Goal: Task Accomplishment & Management: Complete application form

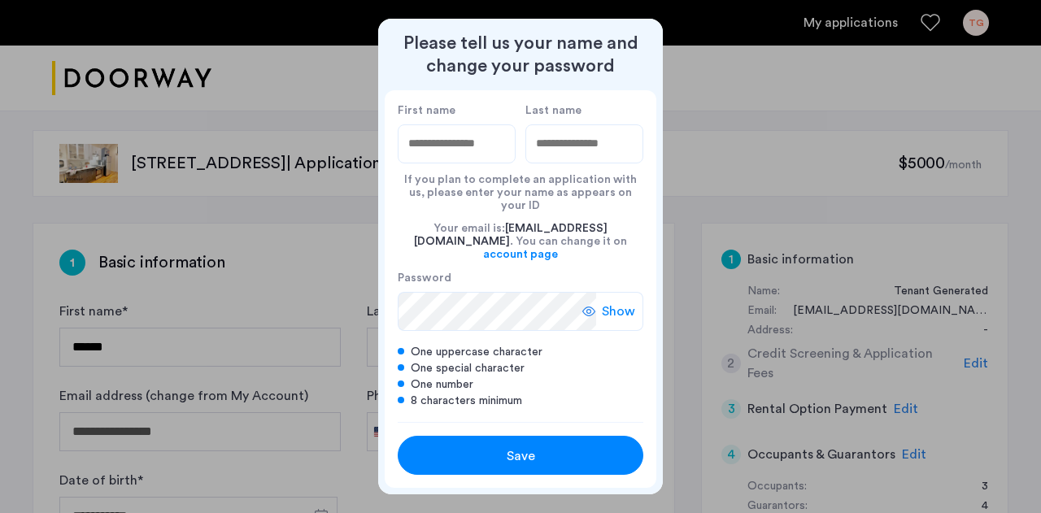
click at [425, 218] on div "Your email is: [EMAIL_ADDRESS][DOMAIN_NAME] . You can change it on account page" at bounding box center [521, 241] width 246 height 59
click at [444, 159] on input "First name" at bounding box center [457, 143] width 118 height 39
type input "********"
type input "******"
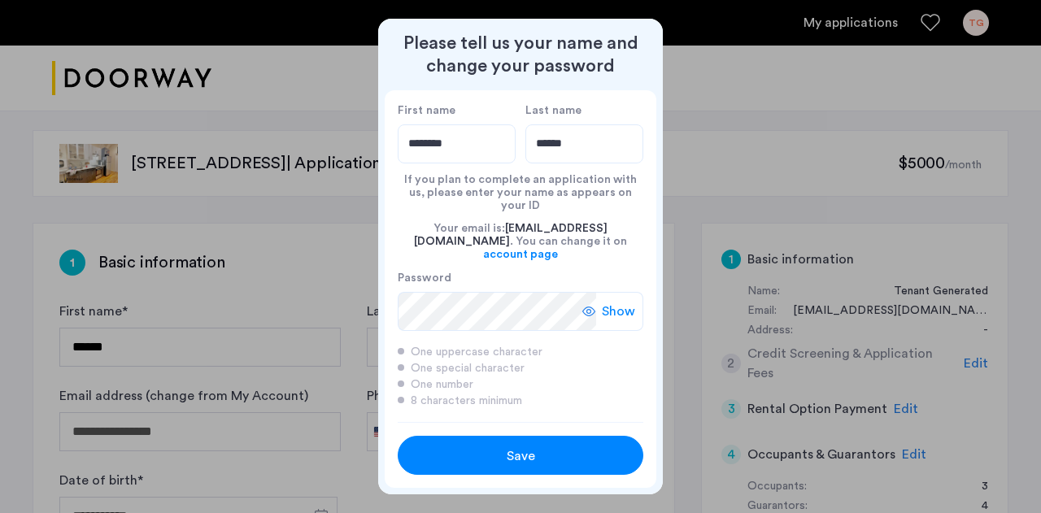
click at [618, 292] on div "Show" at bounding box center [612, 311] width 61 height 39
click at [574, 447] on div "Save" at bounding box center [521, 457] width 156 height 20
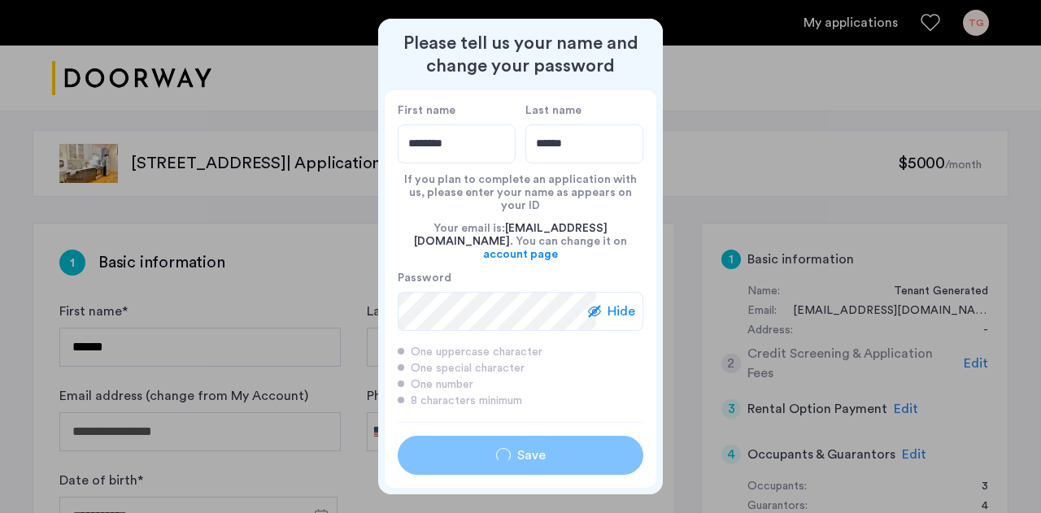
type input "********"
type input "******"
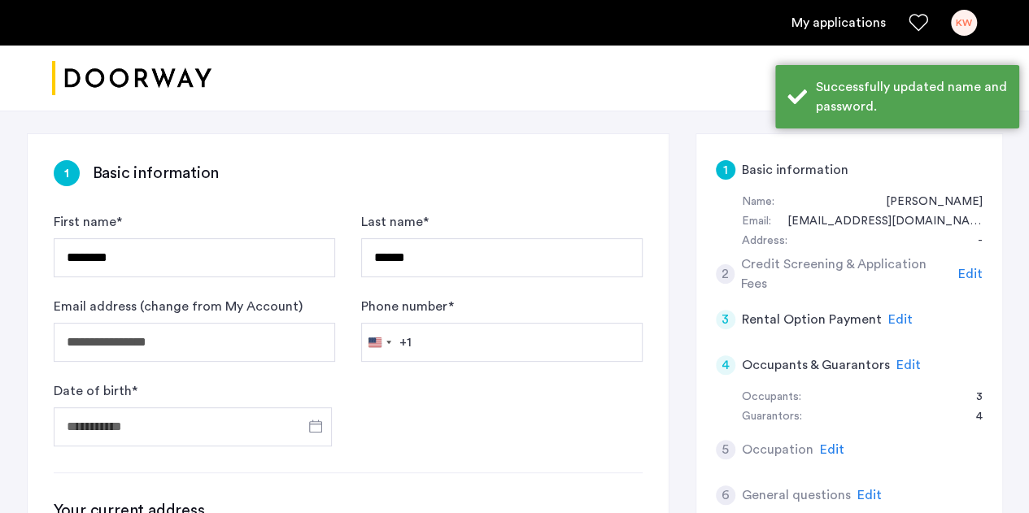
scroll to position [91, 0]
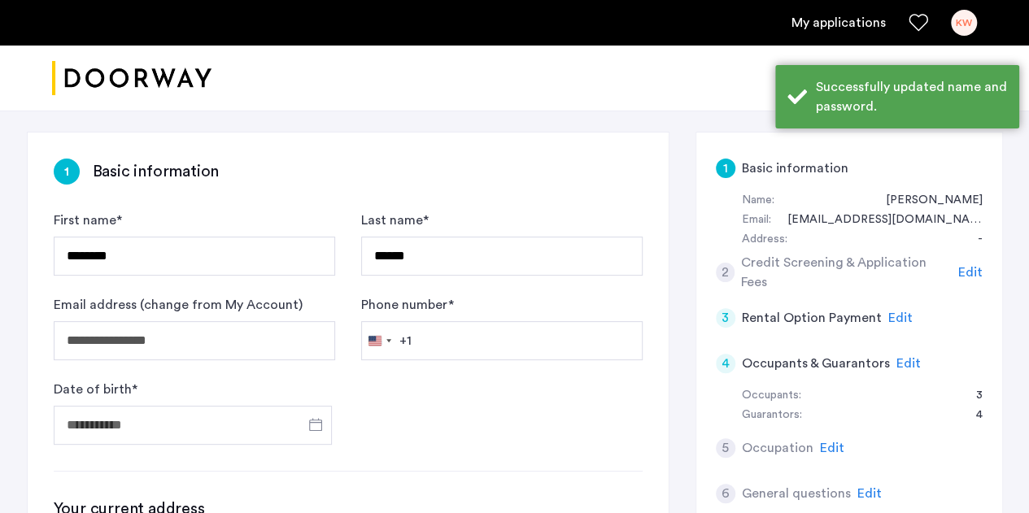
click at [543, 347] on input "Phone number *" at bounding box center [501, 340] width 281 height 39
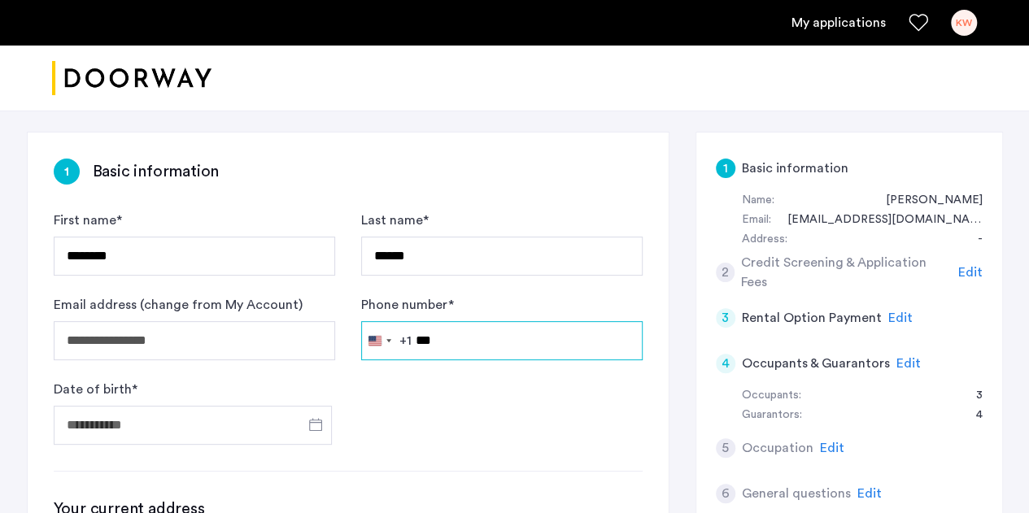
type input "**********"
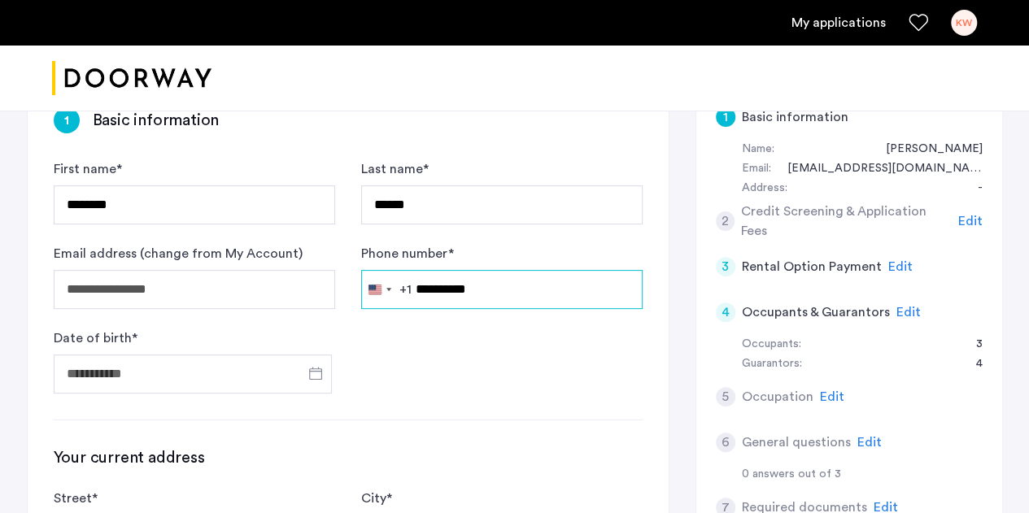
scroll to position [143, 0]
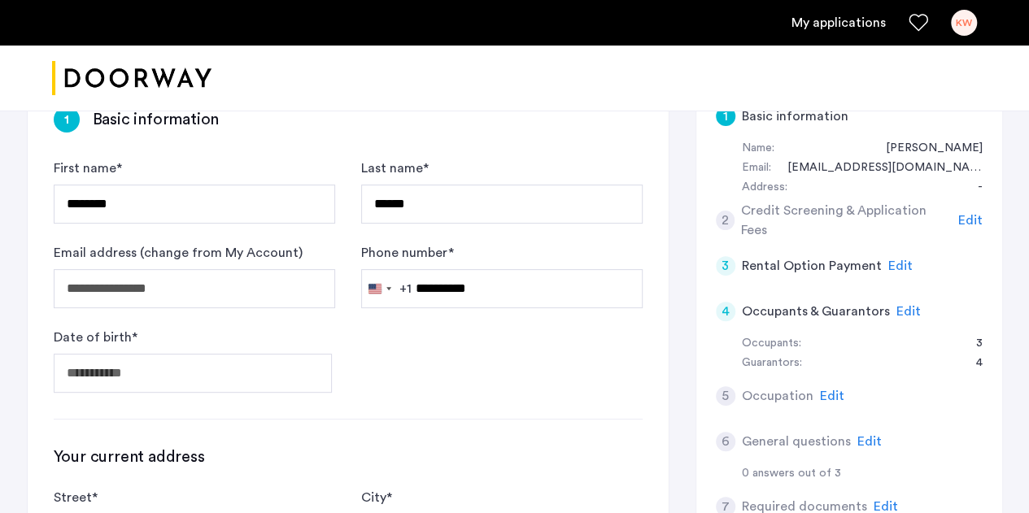
click at [312, 369] on span "Open calendar" at bounding box center [315, 372] width 39 height 39
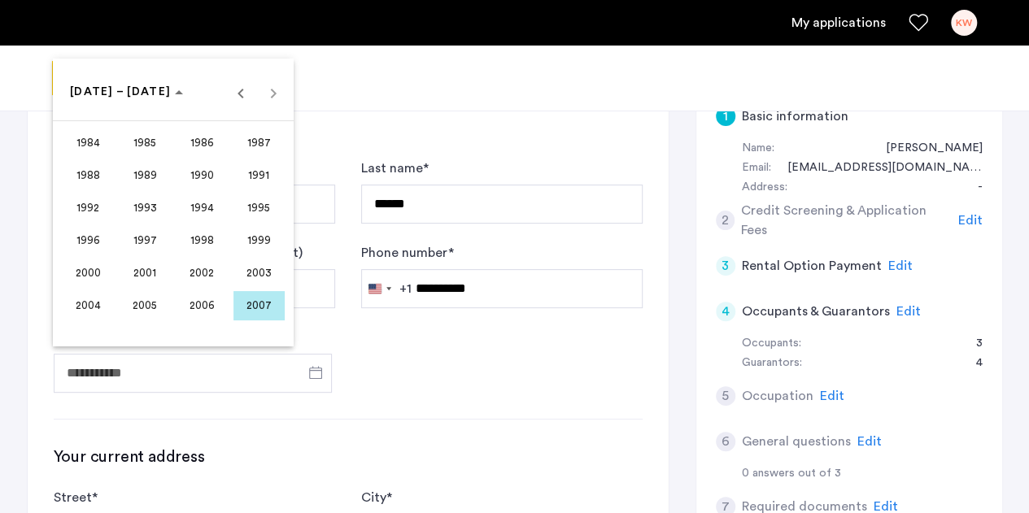
click at [175, 93] on polygon "Choose date" at bounding box center [179, 92] width 8 height 4
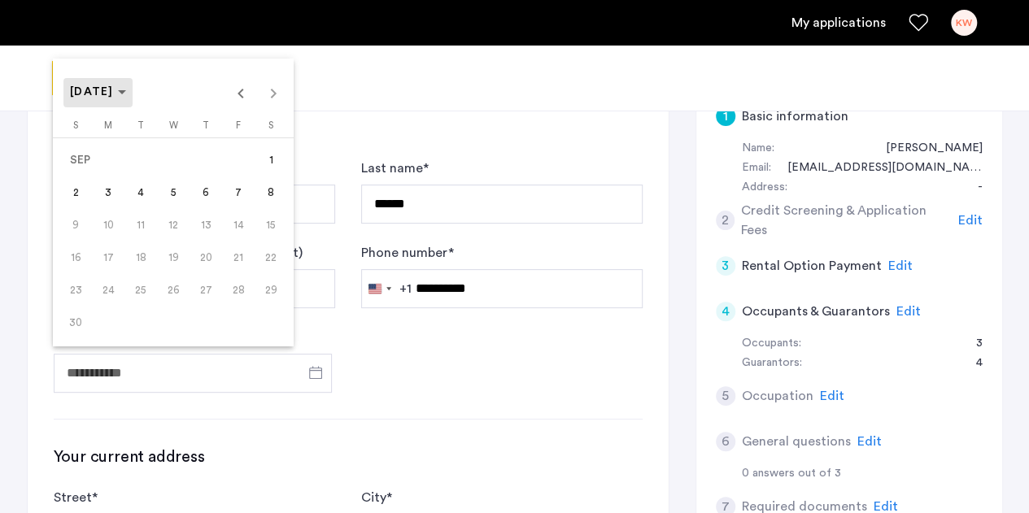
click at [126, 92] on polygon "Choose month and year" at bounding box center [122, 92] width 8 height 4
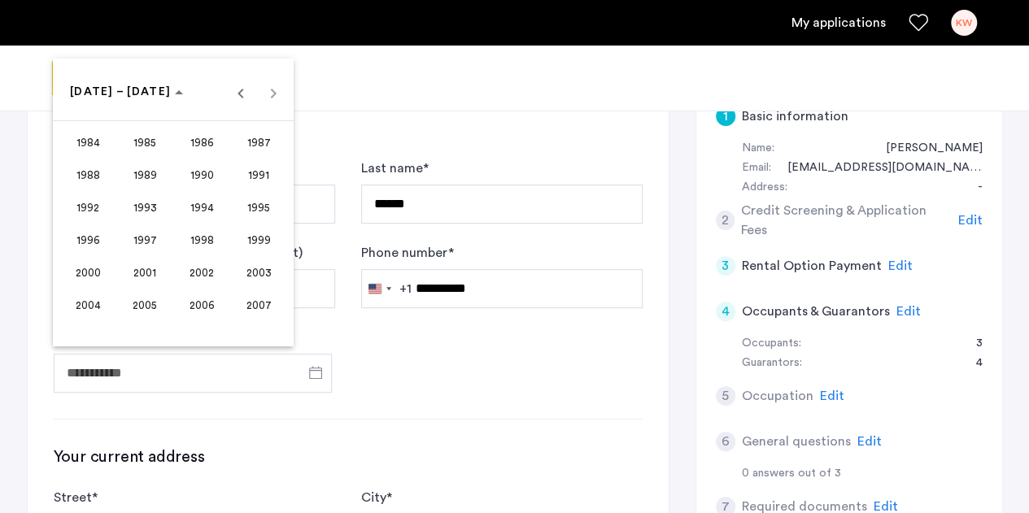
click at [101, 147] on span "1984" at bounding box center [88, 143] width 51 height 29
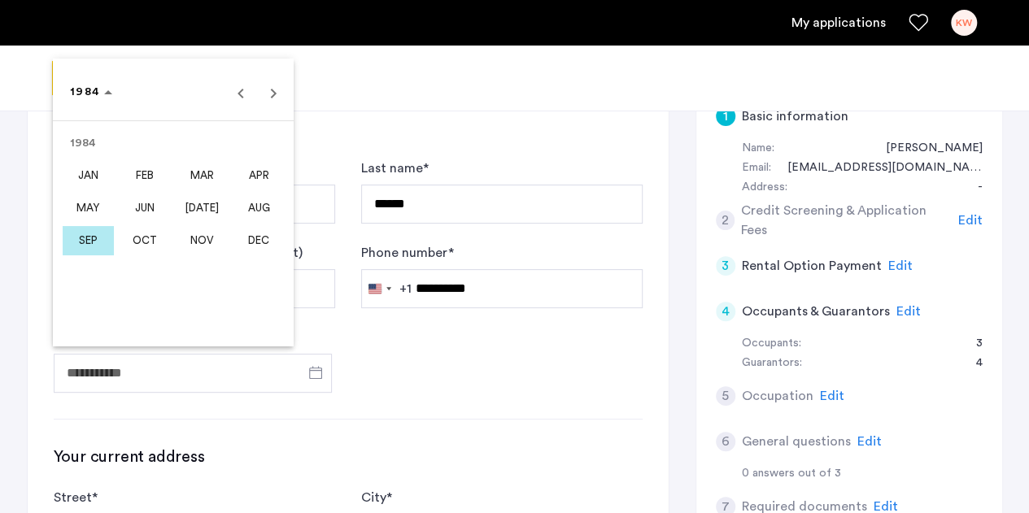
click at [104, 90] on span "1984" at bounding box center [91, 92] width 42 height 14
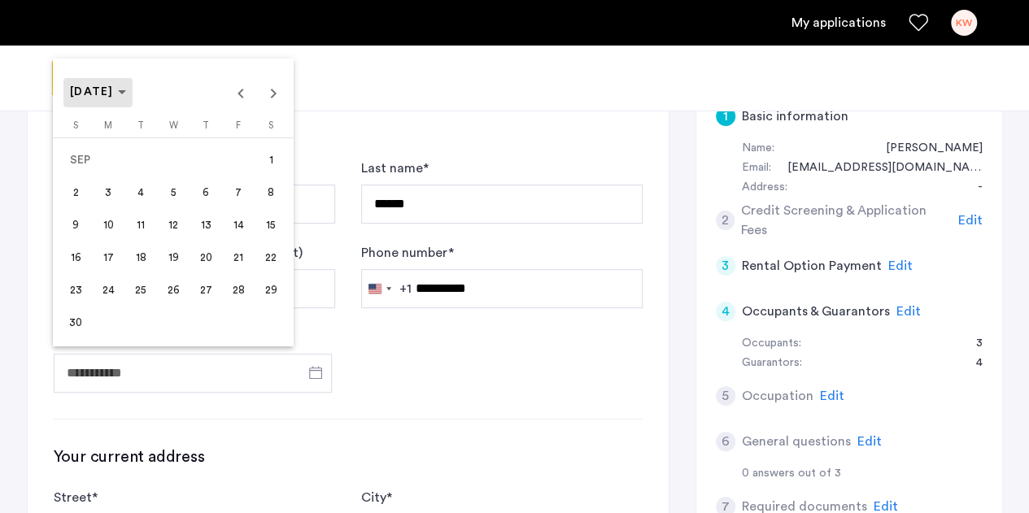
click at [104, 90] on span "[DATE]" at bounding box center [92, 91] width 44 height 11
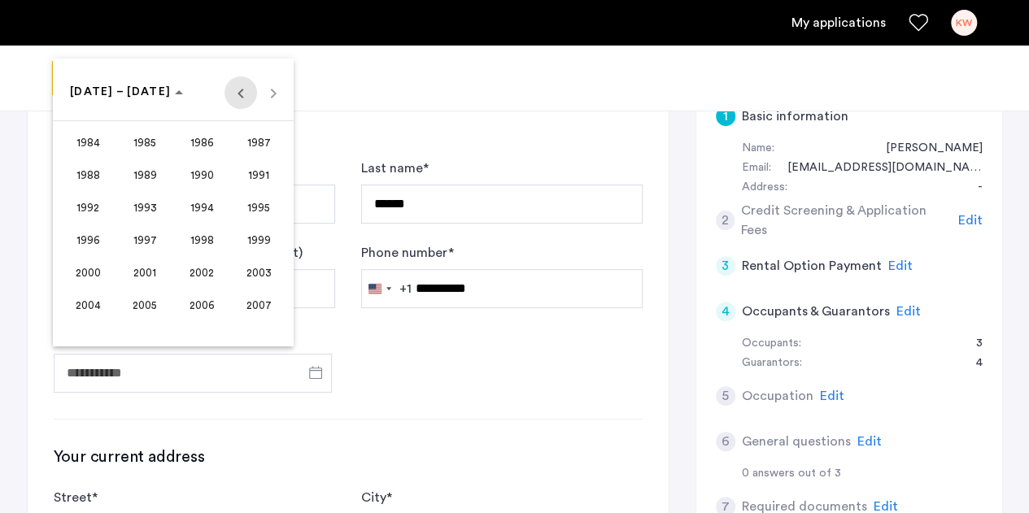
click at [238, 94] on span "Previous 24 years" at bounding box center [241, 92] width 33 height 33
click at [98, 206] on span "1968" at bounding box center [88, 208] width 51 height 29
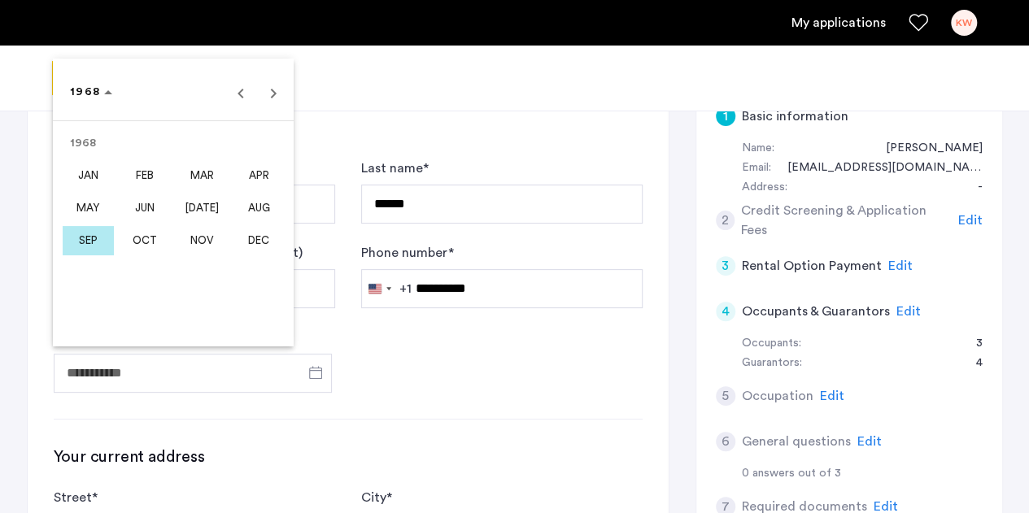
click at [264, 212] on span "AUG" at bounding box center [258, 208] width 51 height 29
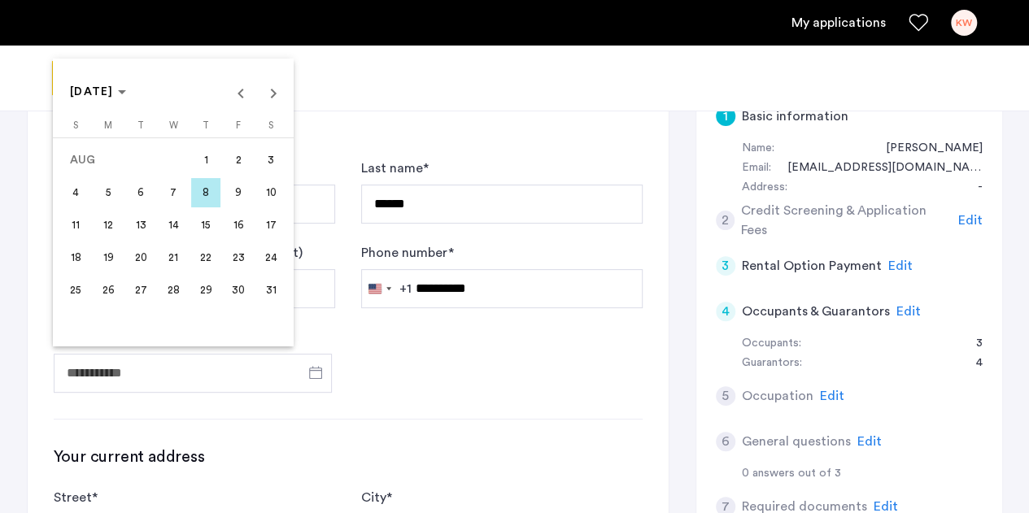
click at [138, 188] on span "6" at bounding box center [140, 192] width 29 height 29
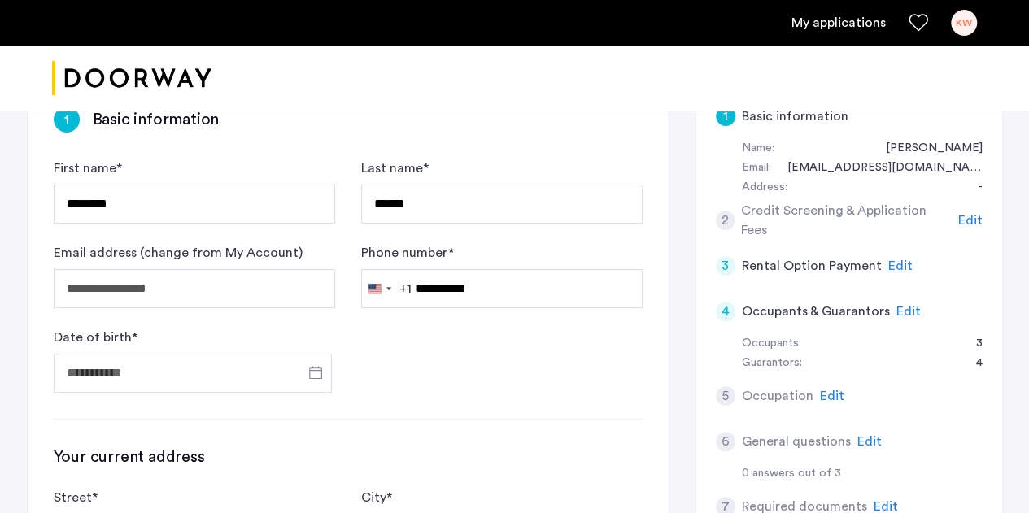
type input "**********"
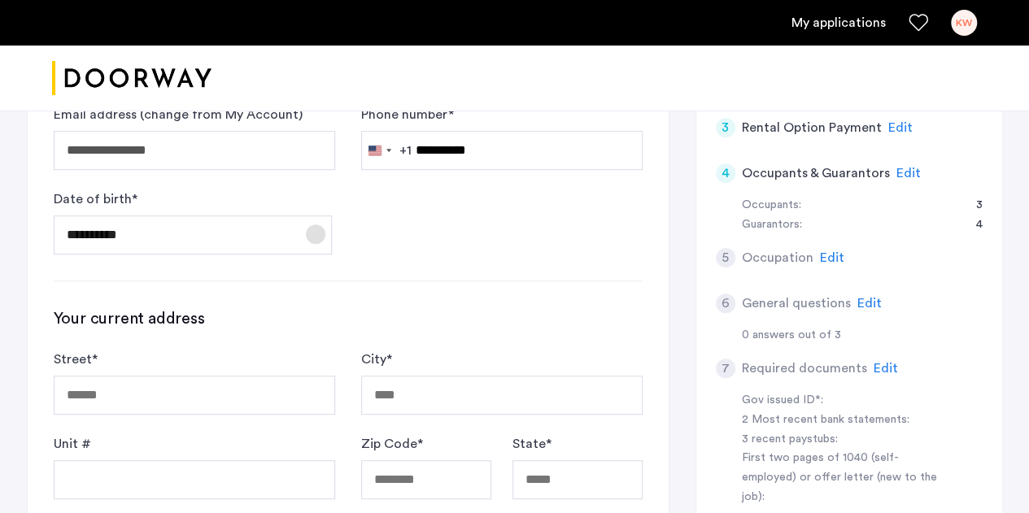
scroll to position [282, 0]
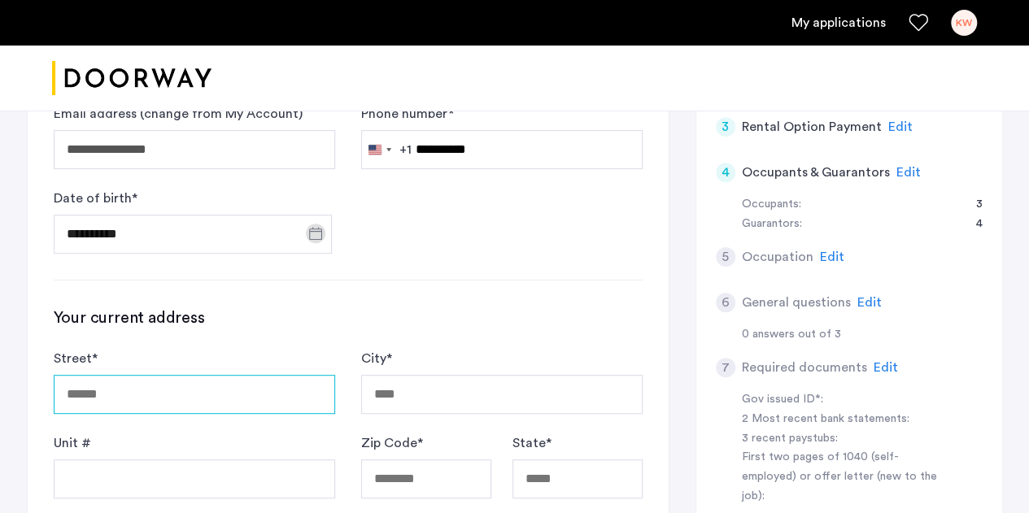
click at [221, 389] on input "Street *" at bounding box center [194, 394] width 281 height 39
type input "**********"
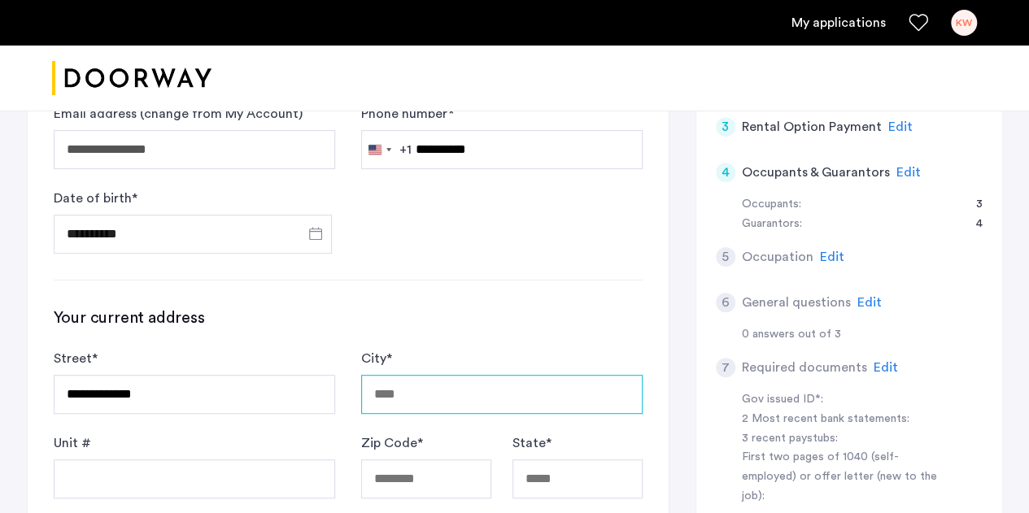
type input "*********"
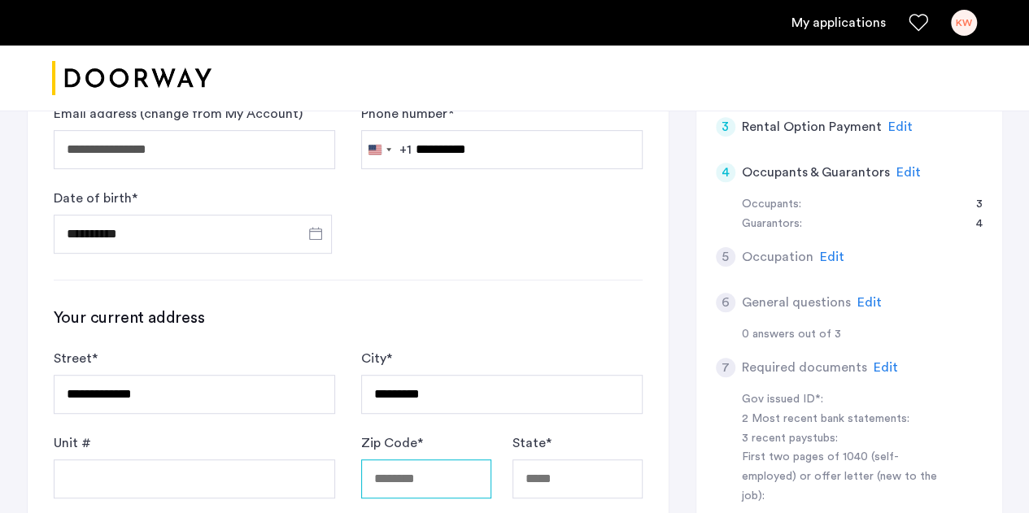
type input "*****"
type input "**"
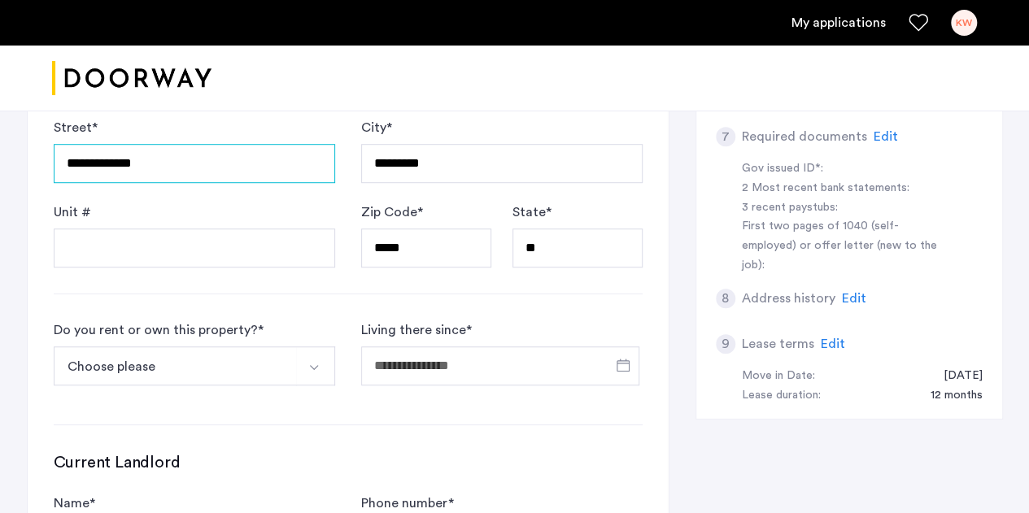
scroll to position [530, 0]
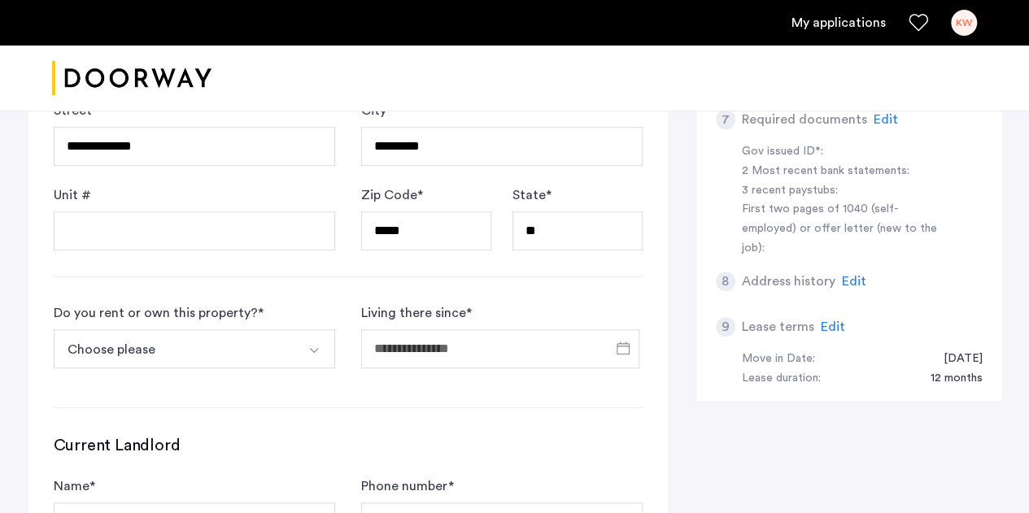
click at [323, 339] on button "Select option" at bounding box center [315, 348] width 39 height 39
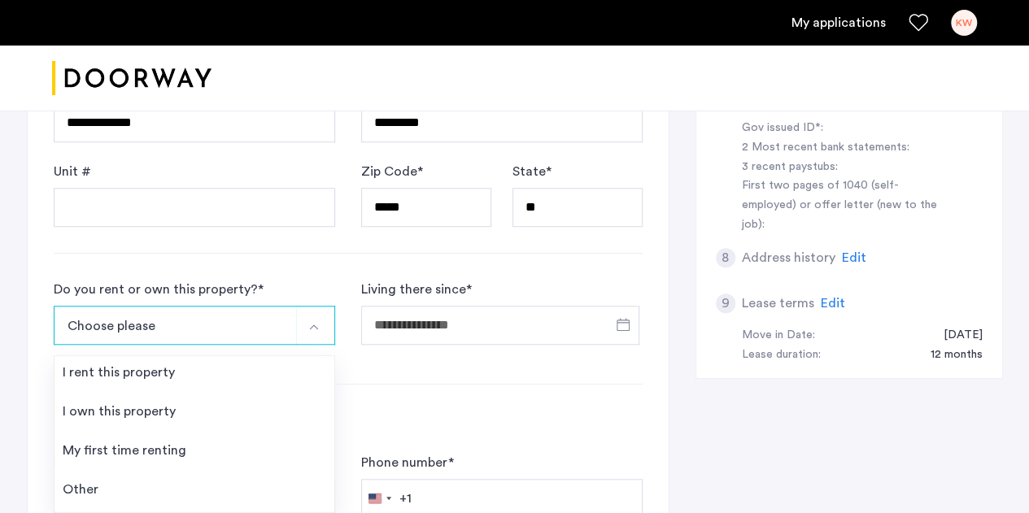
scroll to position [592, 0]
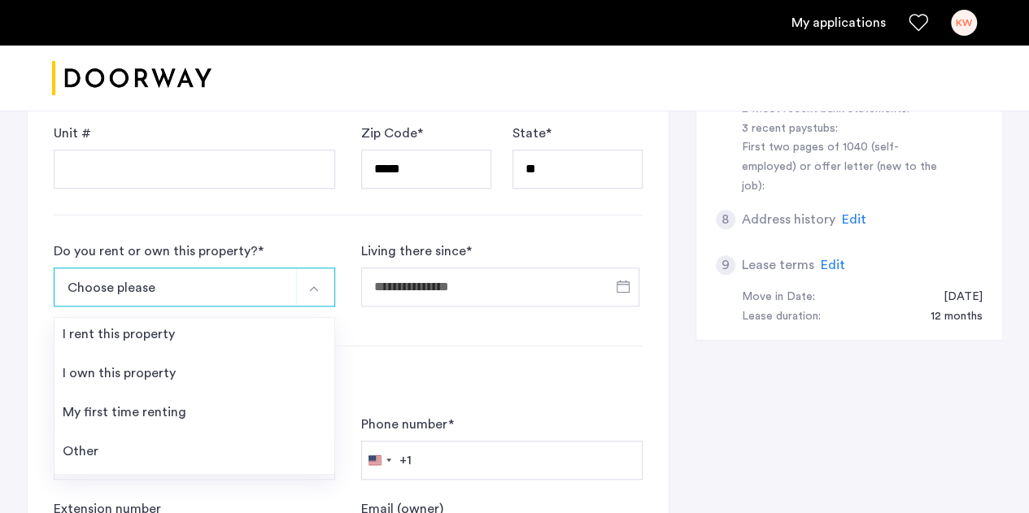
click at [205, 366] on li "I own this property" at bounding box center [195, 376] width 280 height 39
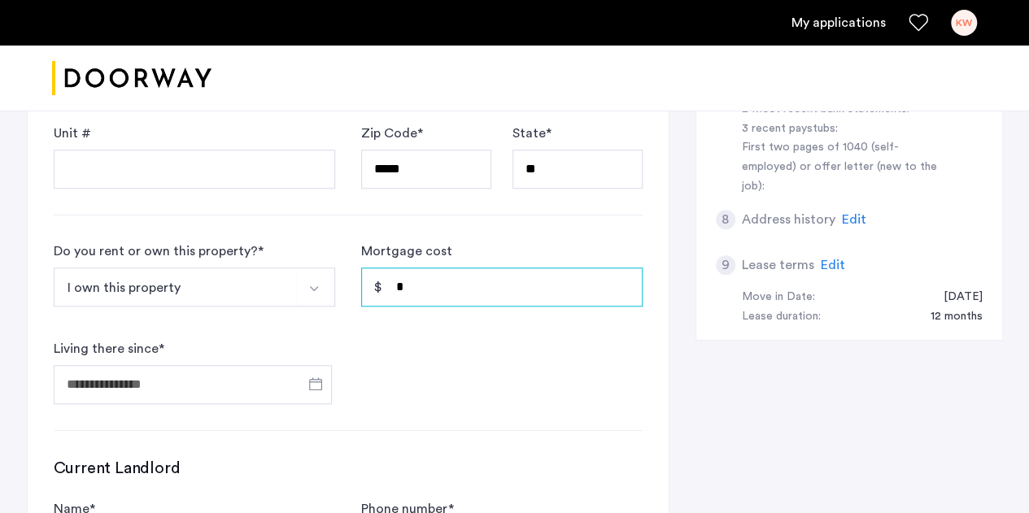
click at [566, 299] on input "*" at bounding box center [501, 287] width 281 height 39
type input "*****"
click at [316, 377] on span "Open calendar" at bounding box center [315, 383] width 39 height 39
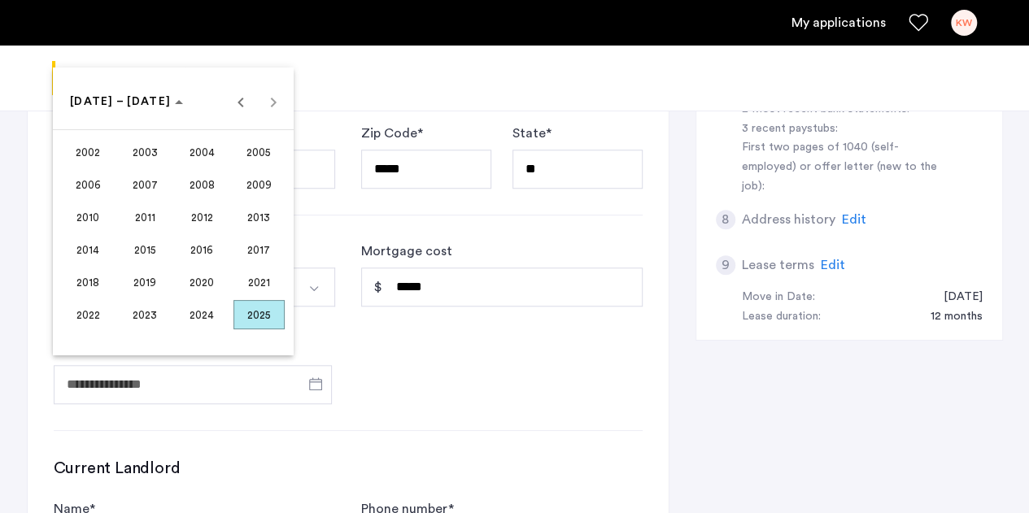
click at [157, 98] on span "Choose date" at bounding box center [126, 101] width 126 height 39
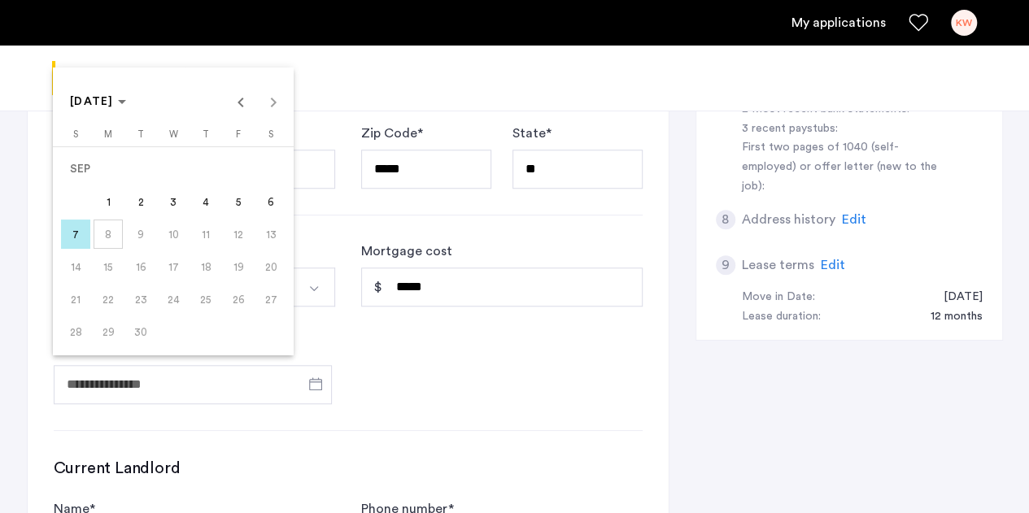
click at [126, 103] on polygon "Choose month and year" at bounding box center [122, 102] width 8 height 4
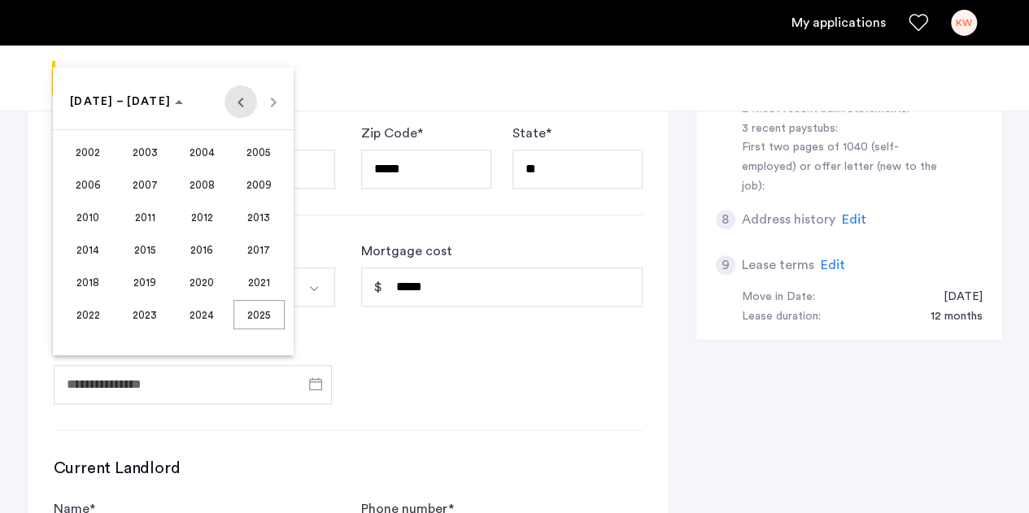
click at [236, 99] on span "Previous 24 years" at bounding box center [241, 101] width 33 height 33
click at [93, 314] on span "1998" at bounding box center [88, 314] width 51 height 29
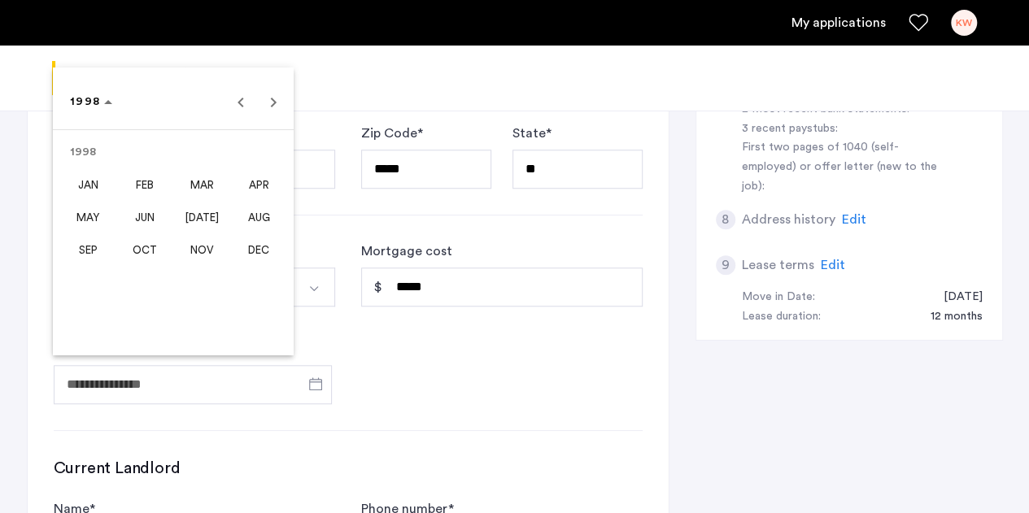
click at [150, 243] on span "OCT" at bounding box center [145, 249] width 51 height 29
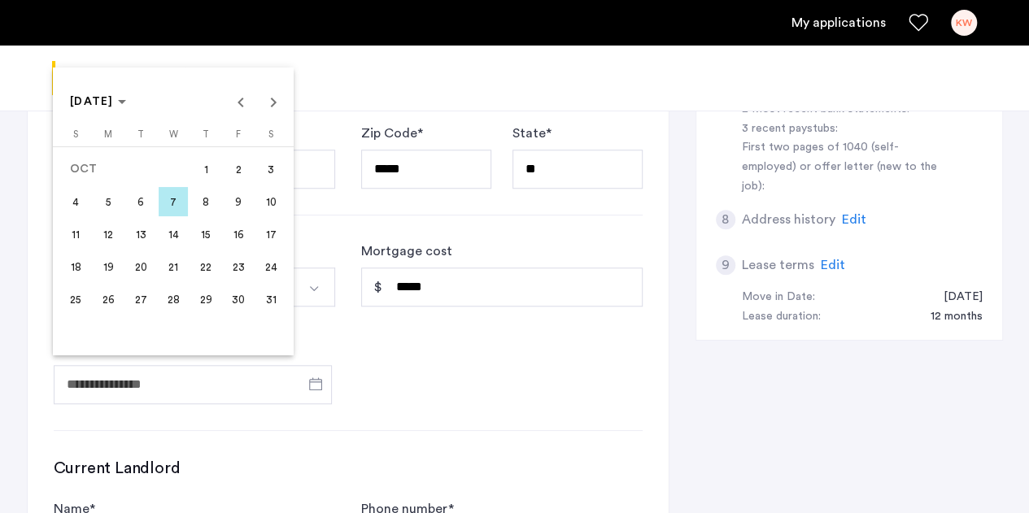
click at [205, 295] on span "29" at bounding box center [205, 299] width 29 height 29
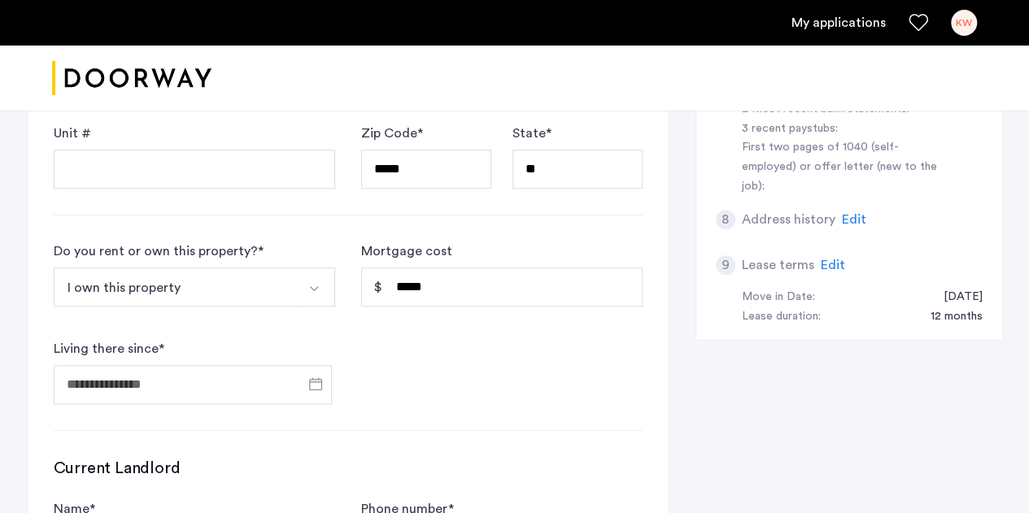
type input "**********"
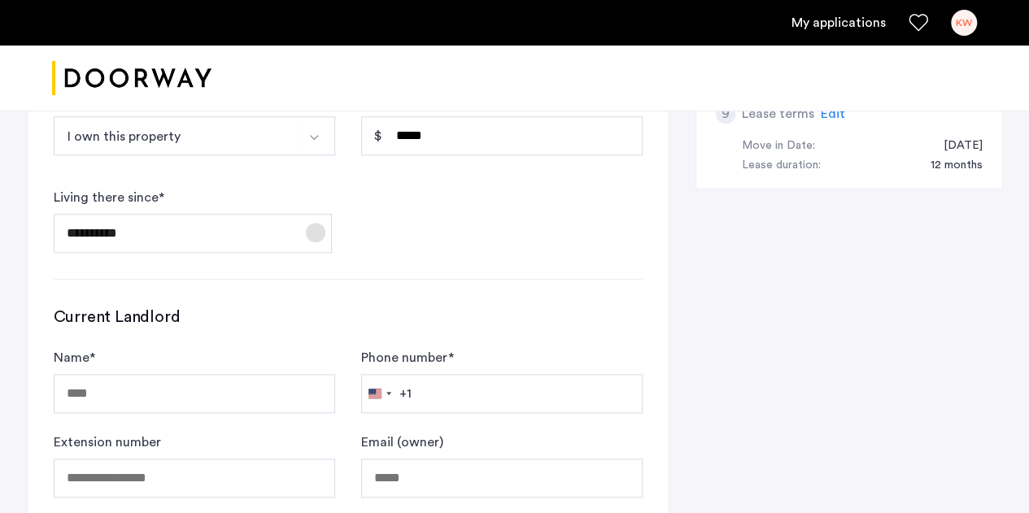
scroll to position [758, 0]
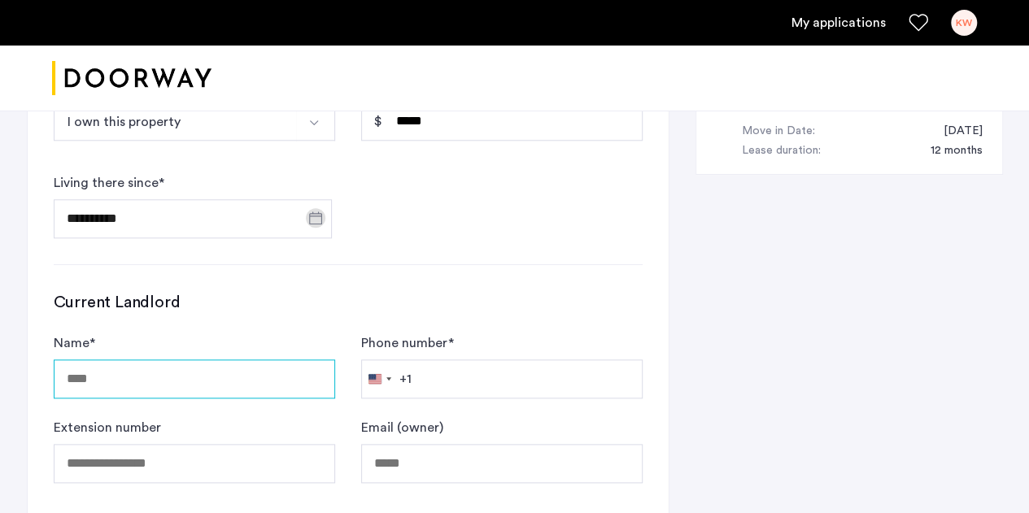
click at [98, 369] on input "Name *" at bounding box center [194, 379] width 281 height 39
type input "**********"
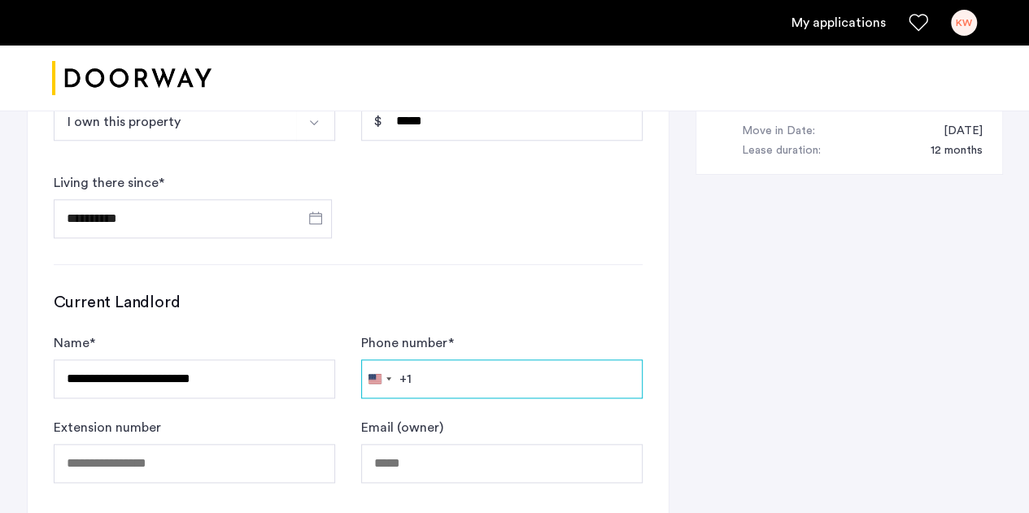
type input "**********"
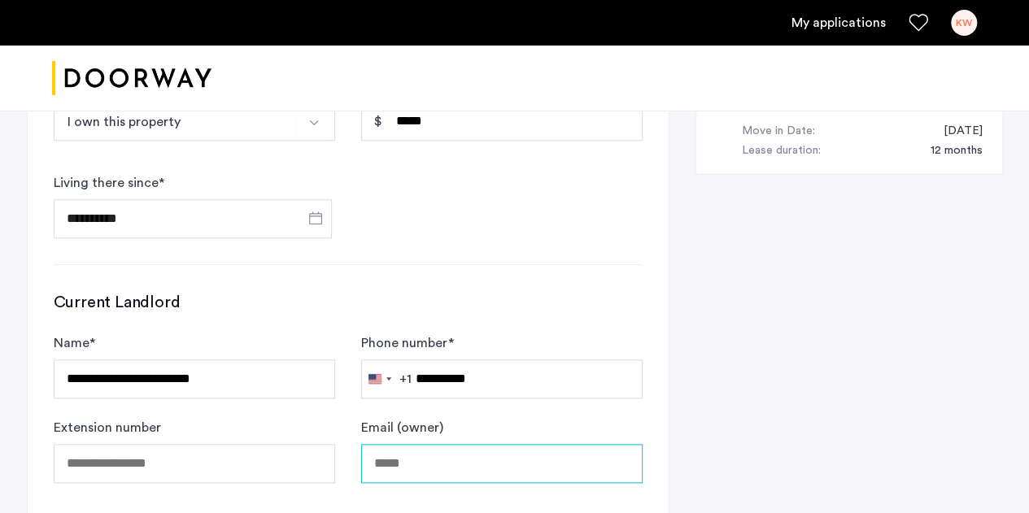
type input "**********"
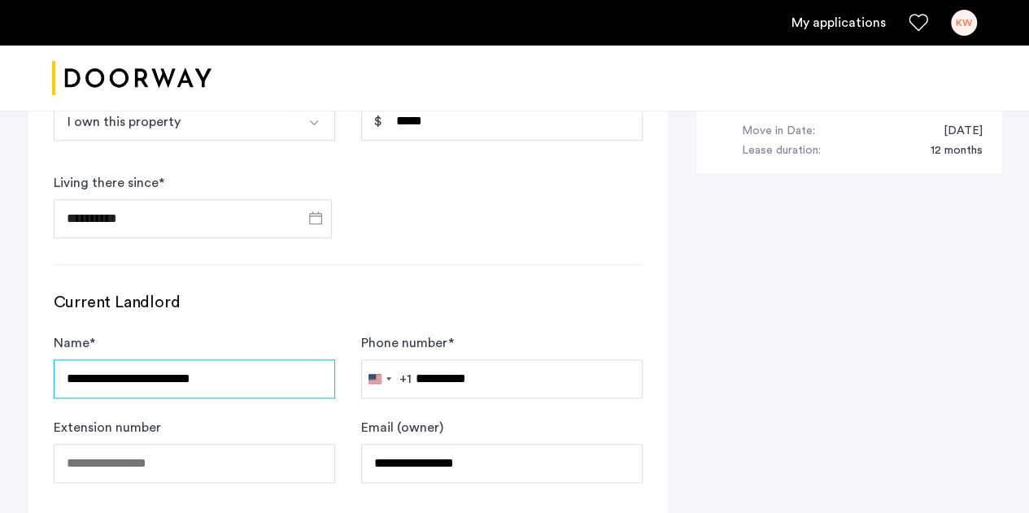
drag, startPoint x: 181, startPoint y: 375, endPoint x: 117, endPoint y: 373, distance: 63.5
click at [117, 373] on input "**********" at bounding box center [194, 379] width 281 height 39
click at [127, 373] on input "**********" at bounding box center [194, 379] width 281 height 39
type input "**********"
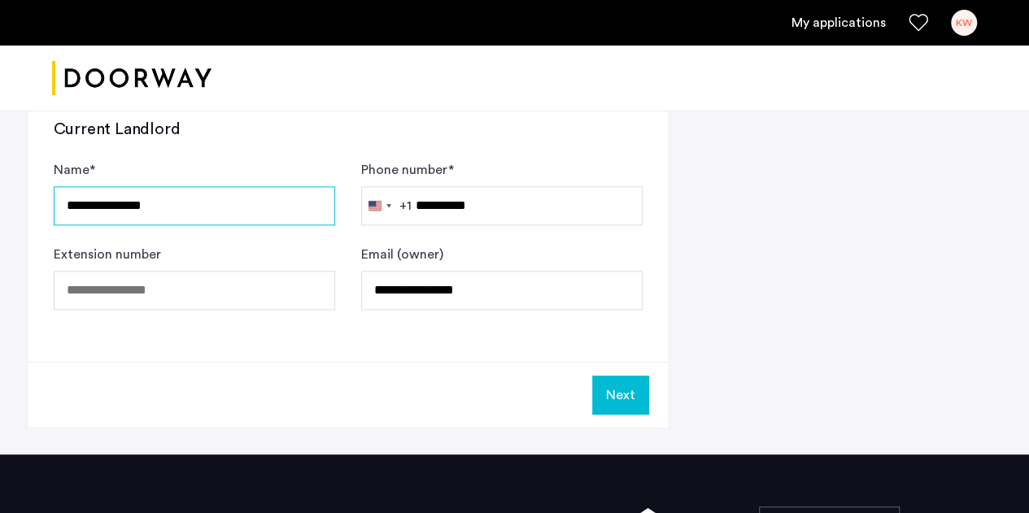
scroll to position [935, 0]
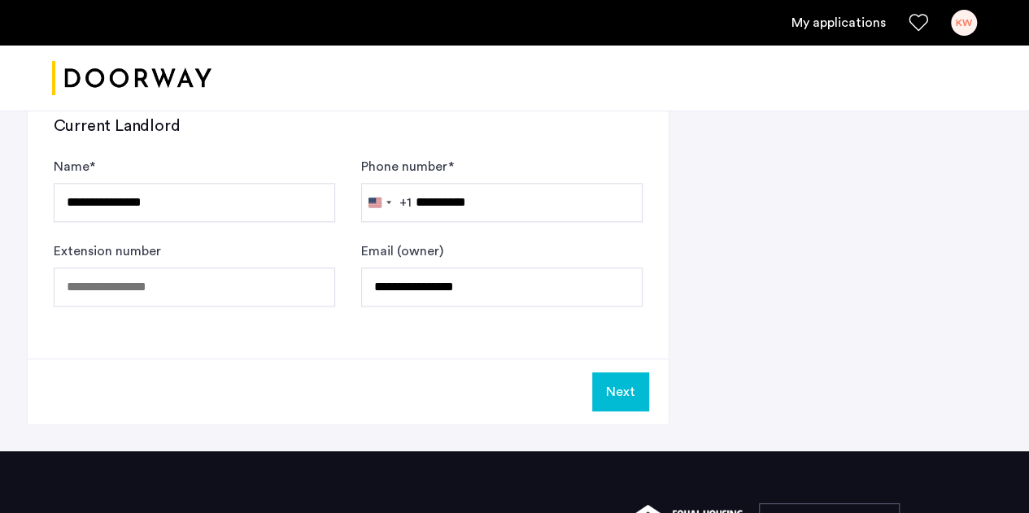
click at [626, 395] on button "Next" at bounding box center [620, 392] width 57 height 39
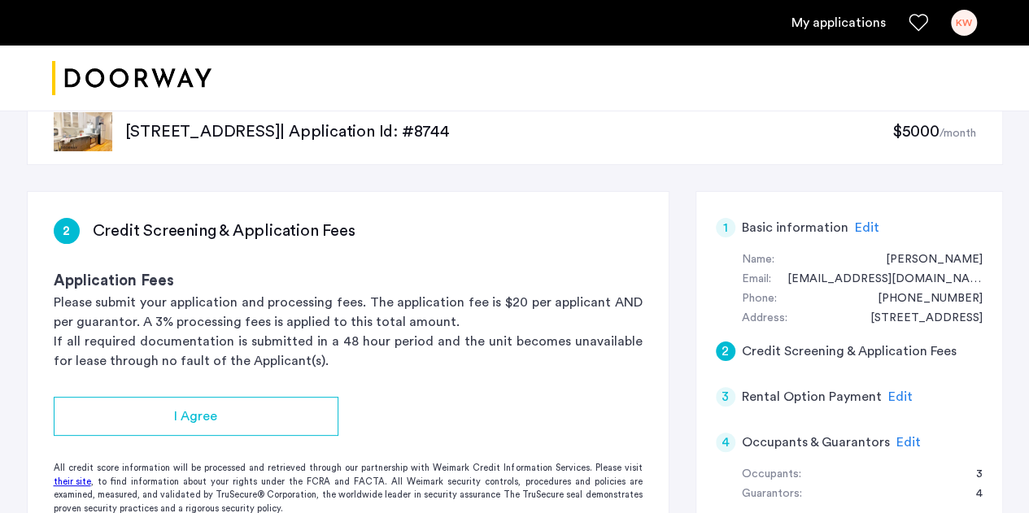
scroll to position [34, 0]
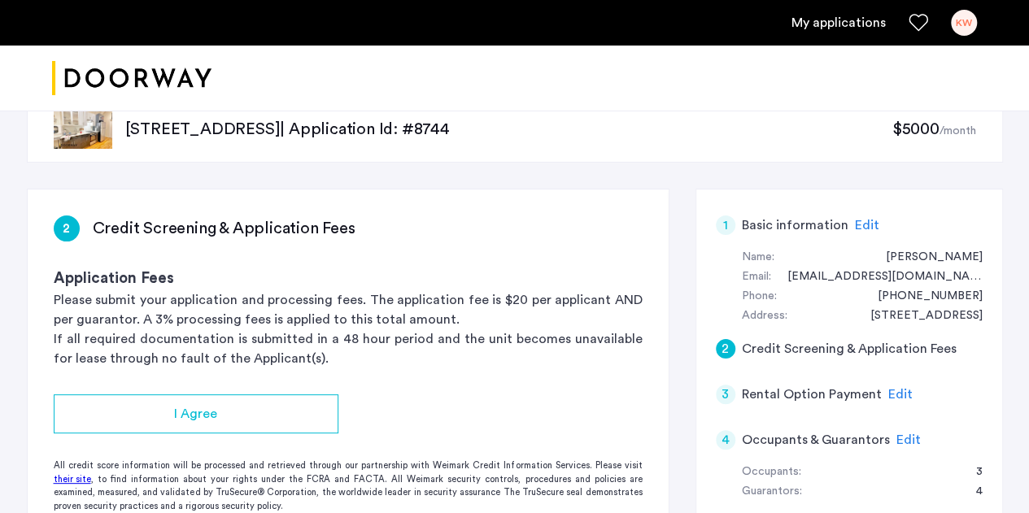
click at [240, 417] on div "I Agree" at bounding box center [196, 414] width 259 height 20
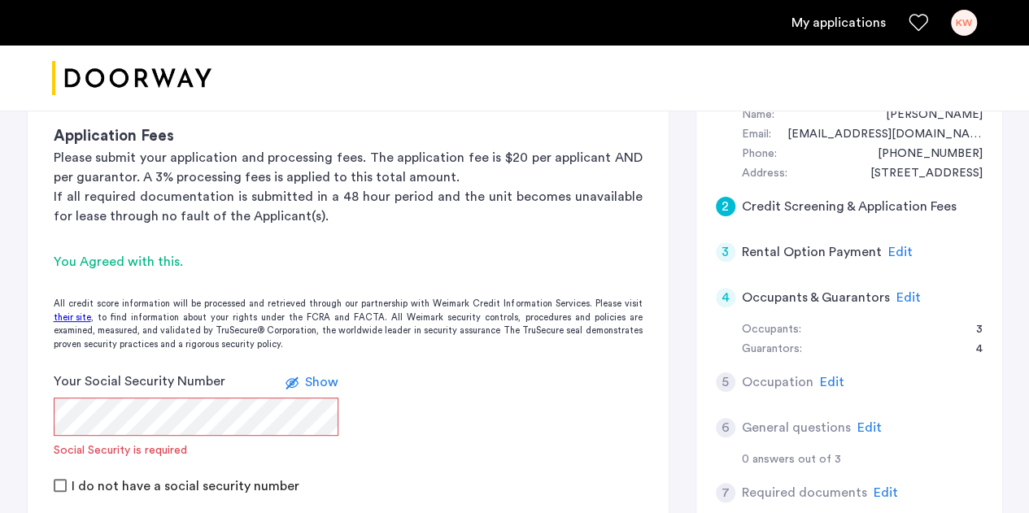
scroll to position [177, 0]
drag, startPoint x: 240, startPoint y: 417, endPoint x: 623, endPoint y: 356, distance: 388.0
click at [623, 356] on app-credit-screening "2 Credit Screening & Application Fees Application Fees Please submit your appli…" at bounding box center [348, 315] width 641 height 539
click at [397, 443] on form "Your Social Security Number Show Social Security is required I do not have a so…" at bounding box center [348, 432] width 641 height 123
click at [329, 384] on span "Show" at bounding box center [321, 381] width 33 height 13
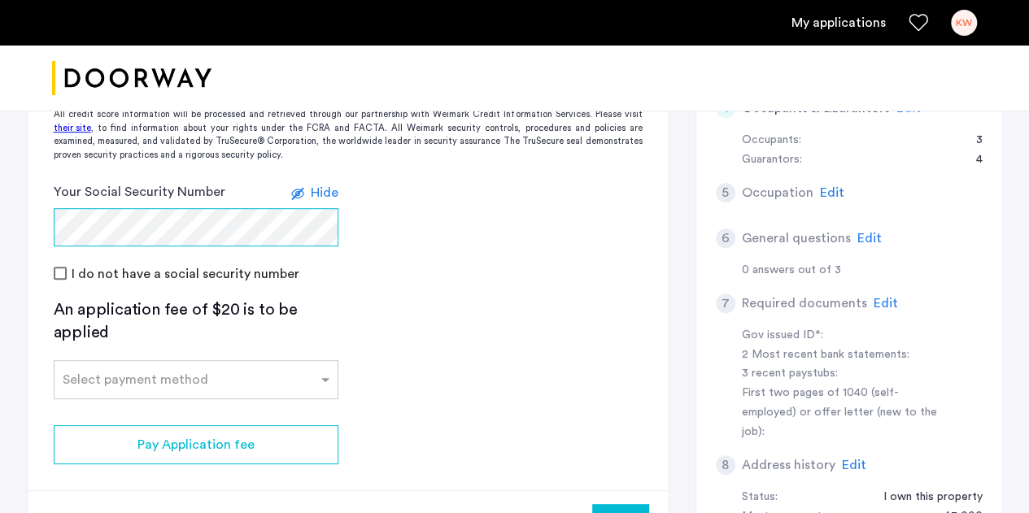
scroll to position [384, 0]
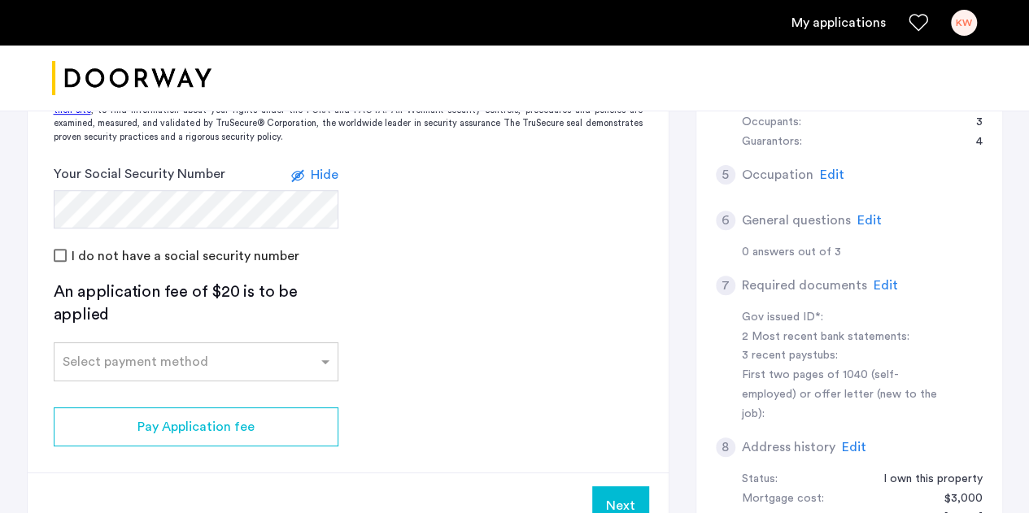
click at [325, 353] on span at bounding box center [327, 362] width 20 height 20
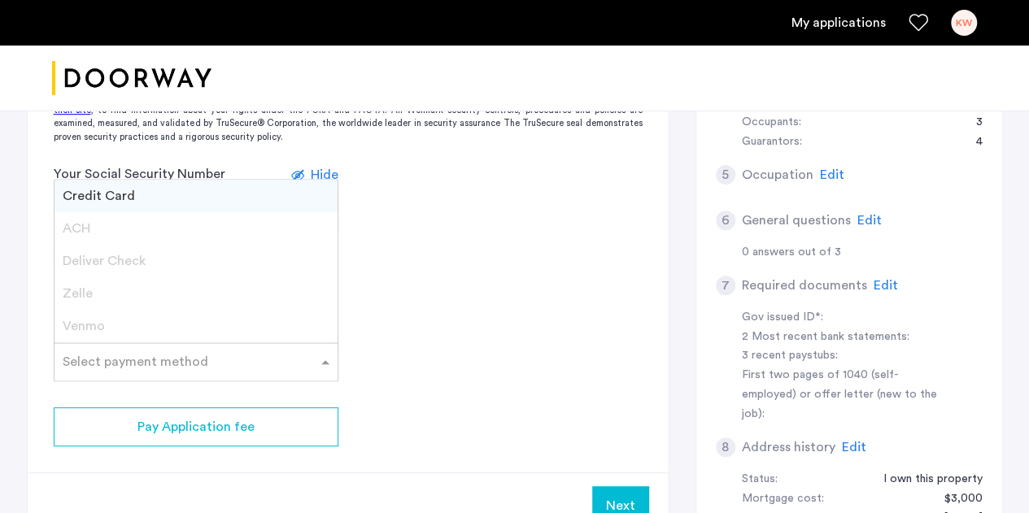
click at [70, 194] on span "Credit Card" at bounding box center [99, 196] width 72 height 13
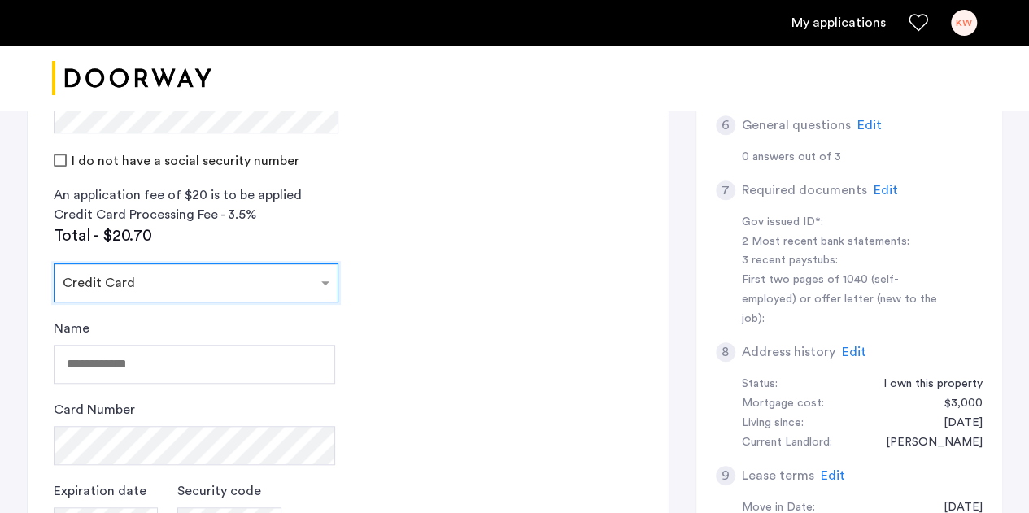
scroll to position [482, 0]
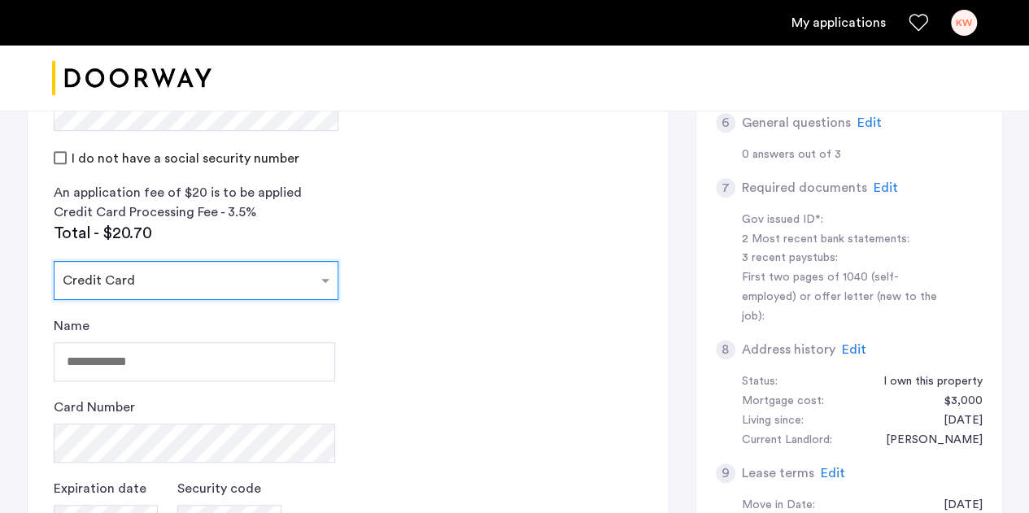
click at [278, 352] on input "Name" at bounding box center [194, 361] width 281 height 39
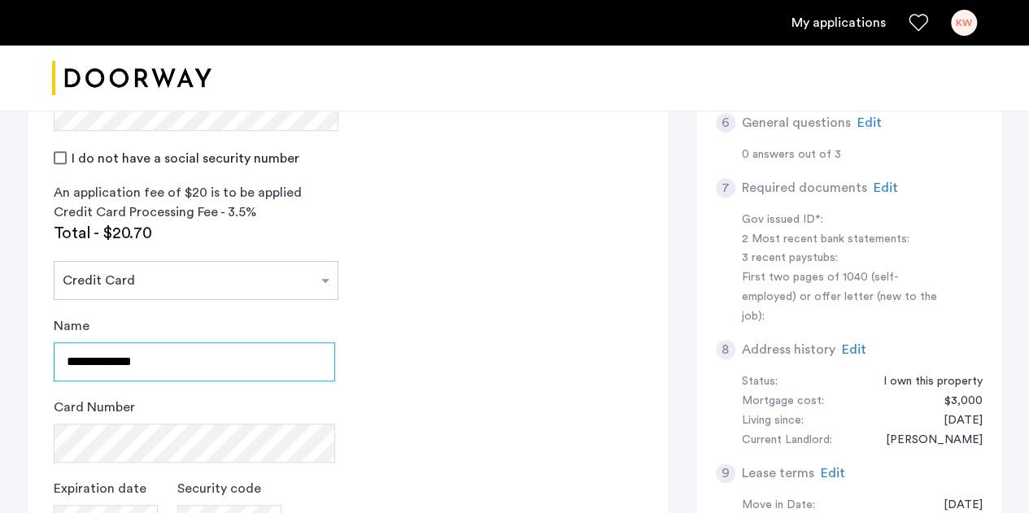
type input "**********"
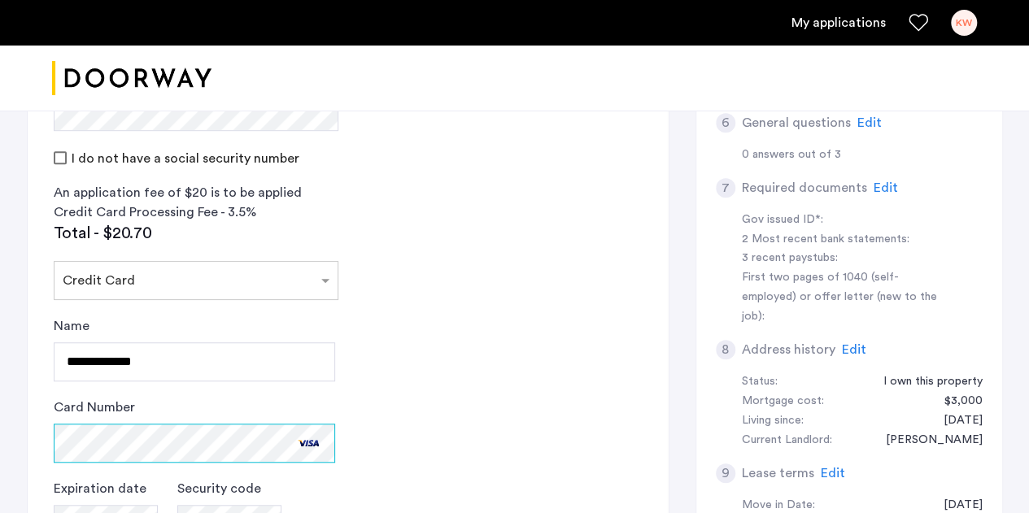
scroll to position [636, 0]
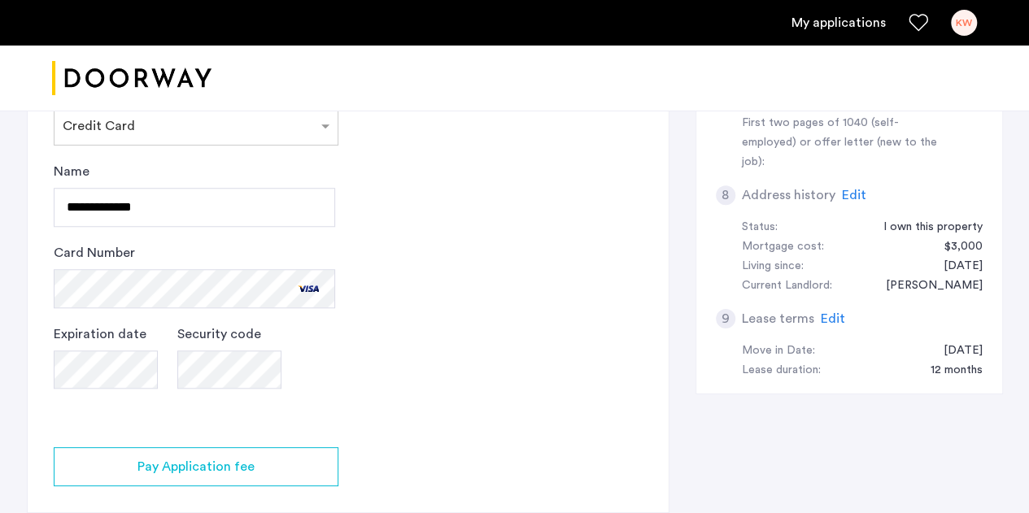
click at [228, 471] on span "Pay Application fee" at bounding box center [195, 467] width 117 height 20
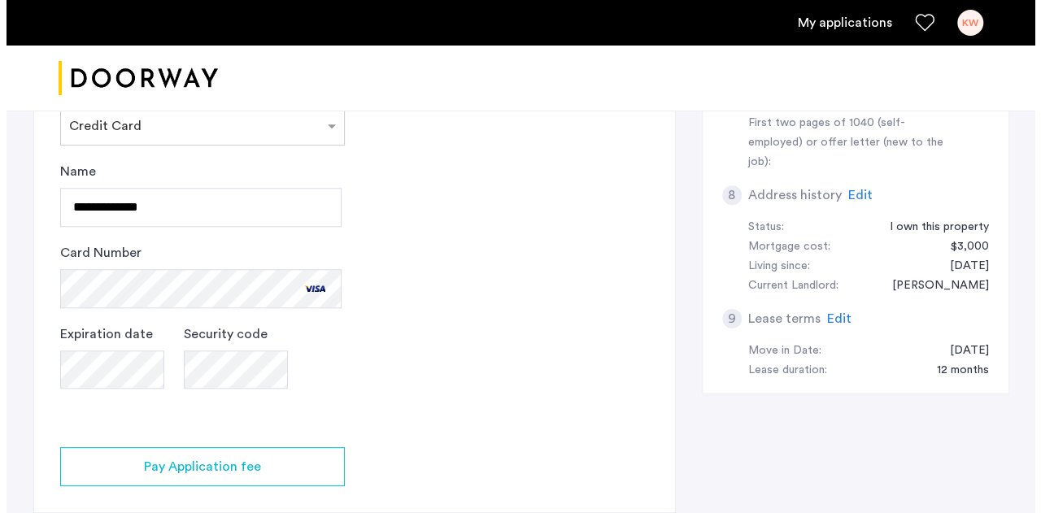
scroll to position [0, 0]
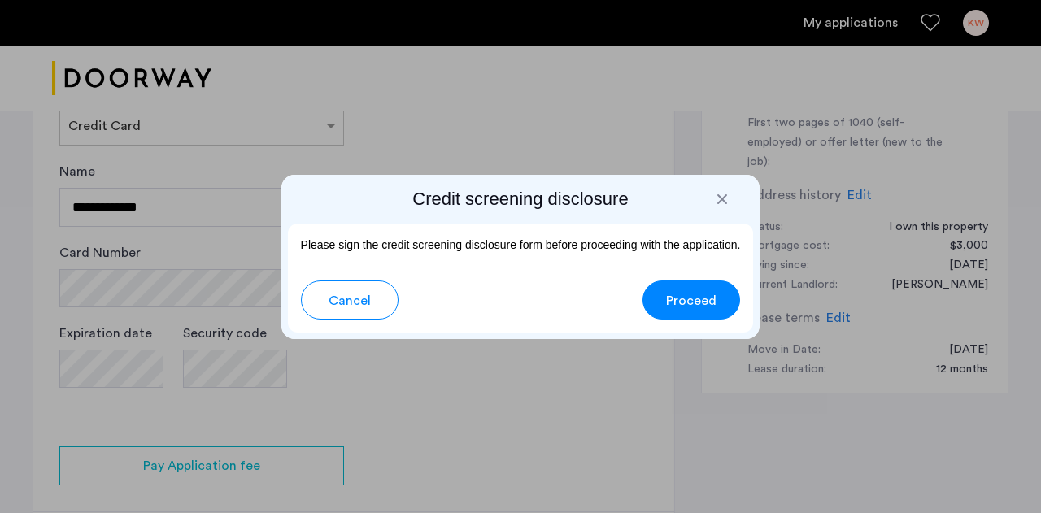
click at [722, 196] on div at bounding box center [722, 199] width 16 height 16
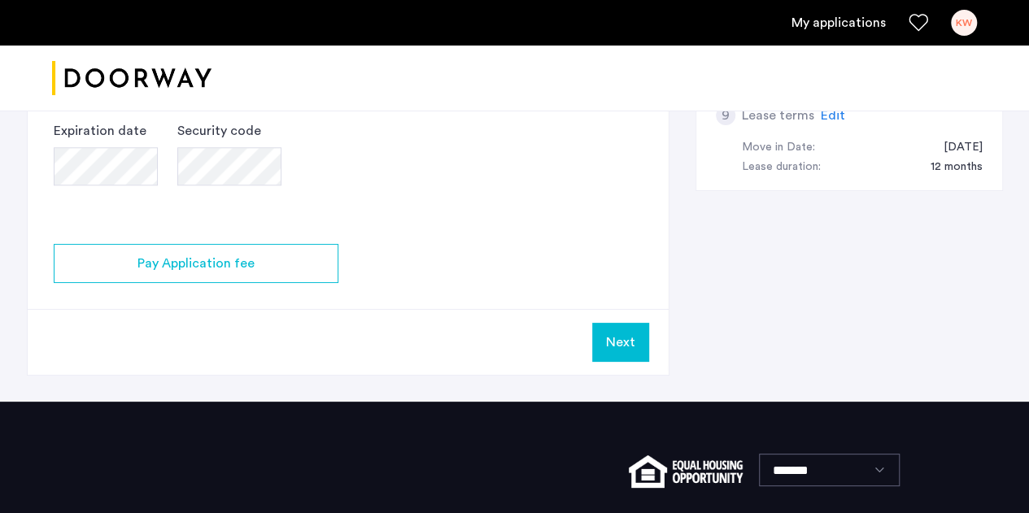
scroll to position [843, 0]
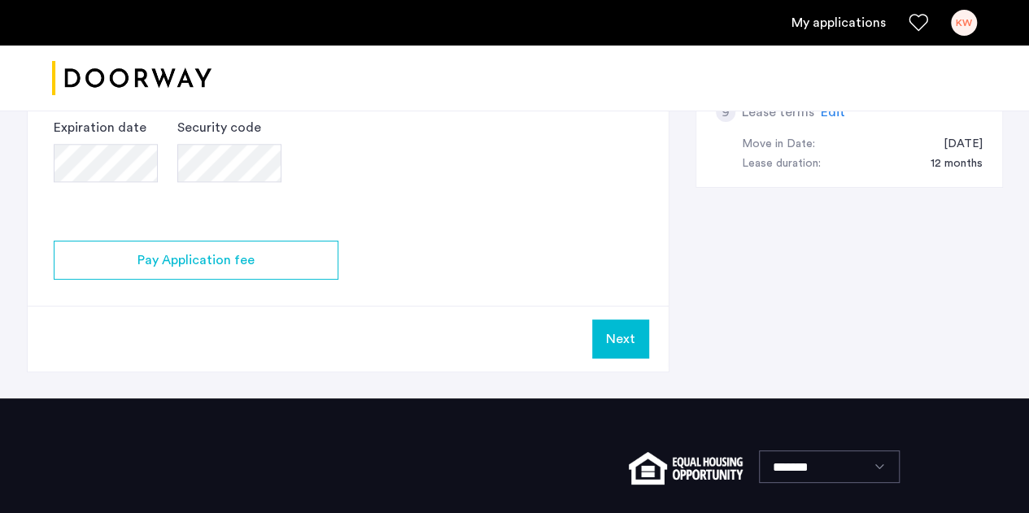
click at [192, 271] on button "Pay Application fee" at bounding box center [196, 260] width 285 height 39
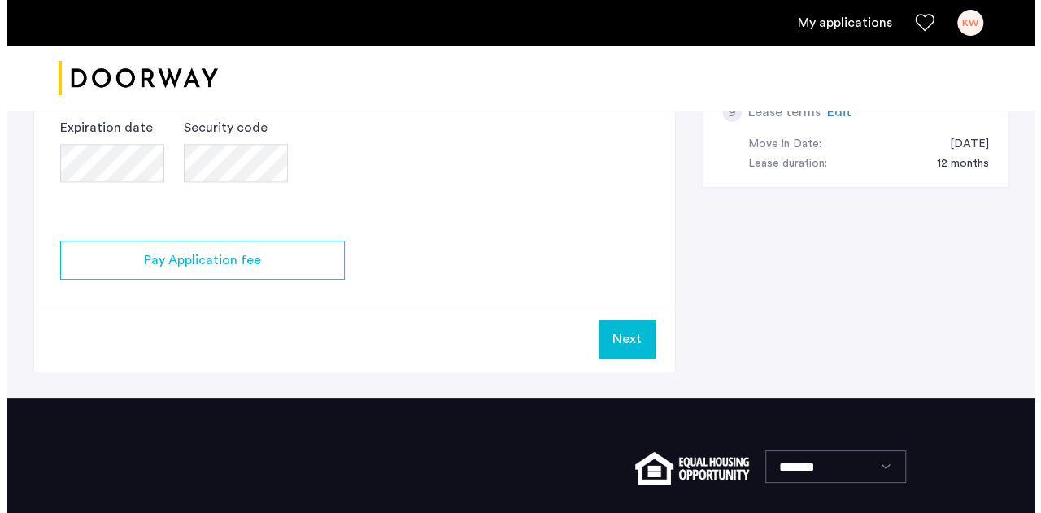
scroll to position [0, 0]
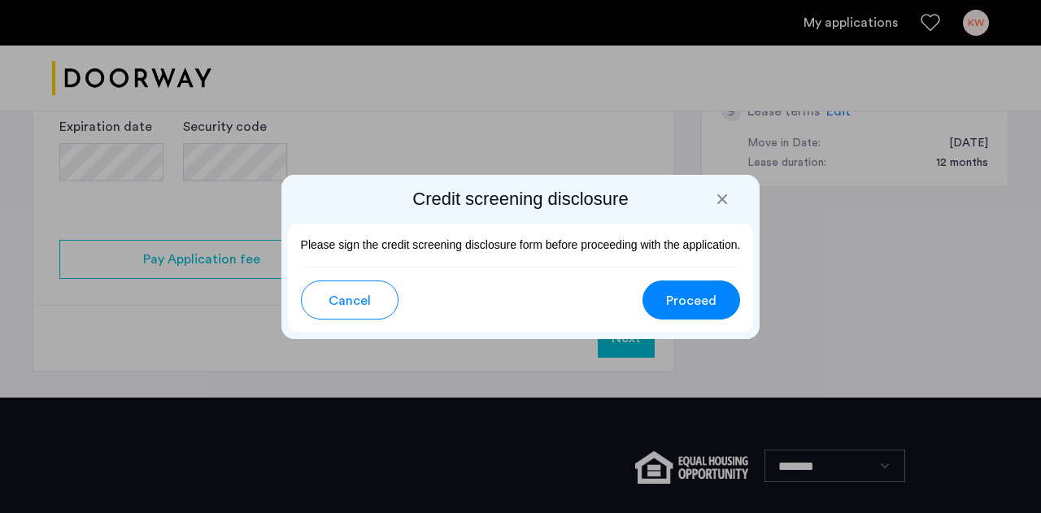
click at [685, 299] on span "Proceed" at bounding box center [691, 301] width 50 height 20
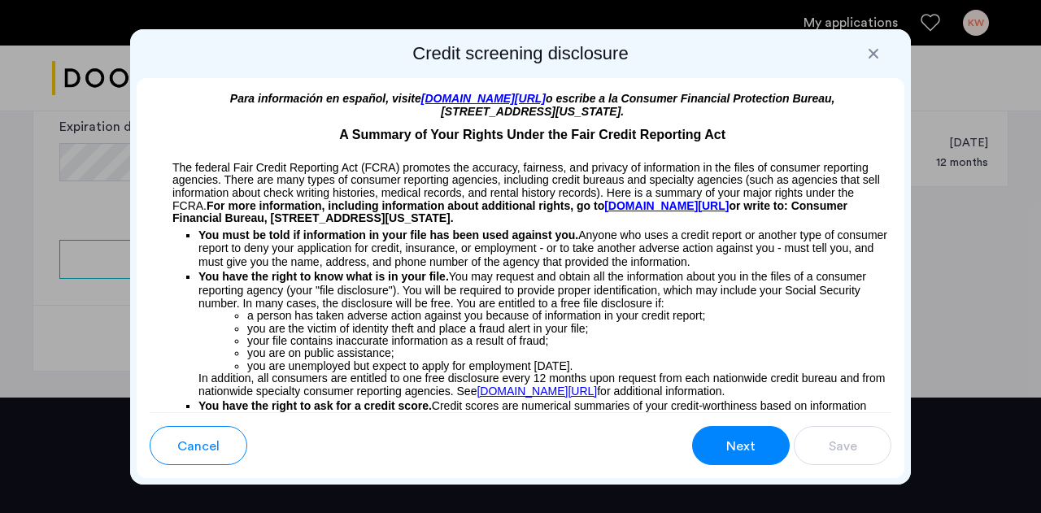
click at [705, 455] on button "Next" at bounding box center [741, 445] width 98 height 39
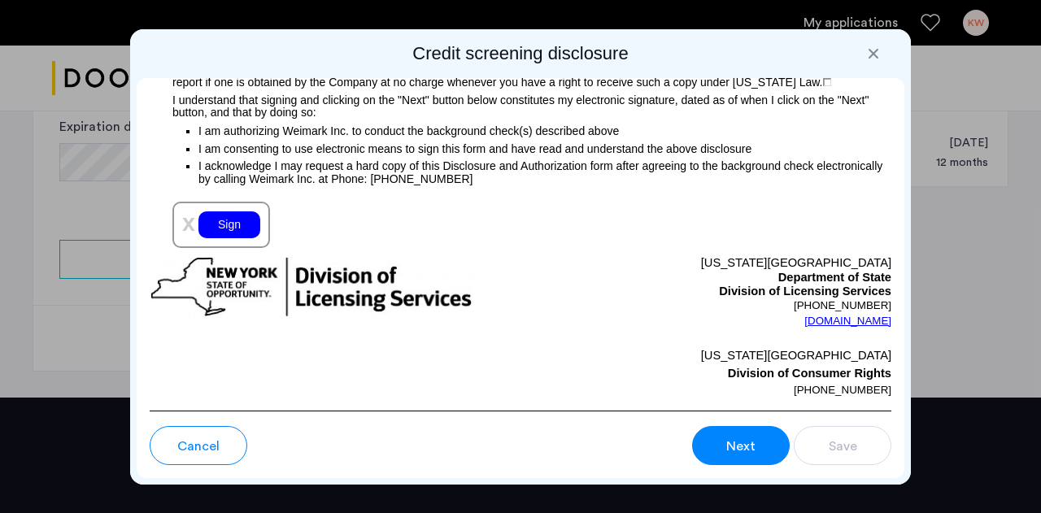
scroll to position [2021, 0]
click at [220, 225] on div "Sign" at bounding box center [230, 225] width 62 height 27
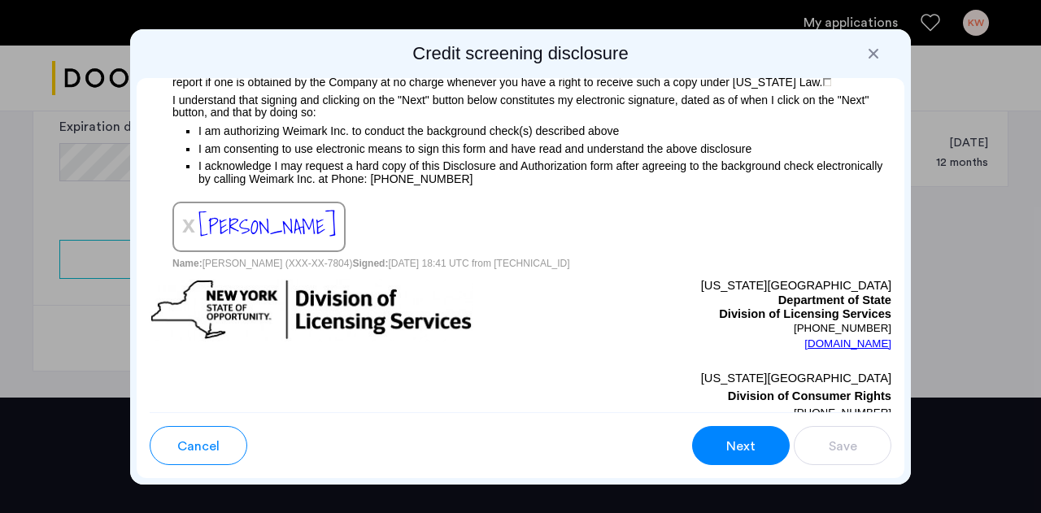
click at [732, 441] on span "Next" at bounding box center [740, 447] width 29 height 20
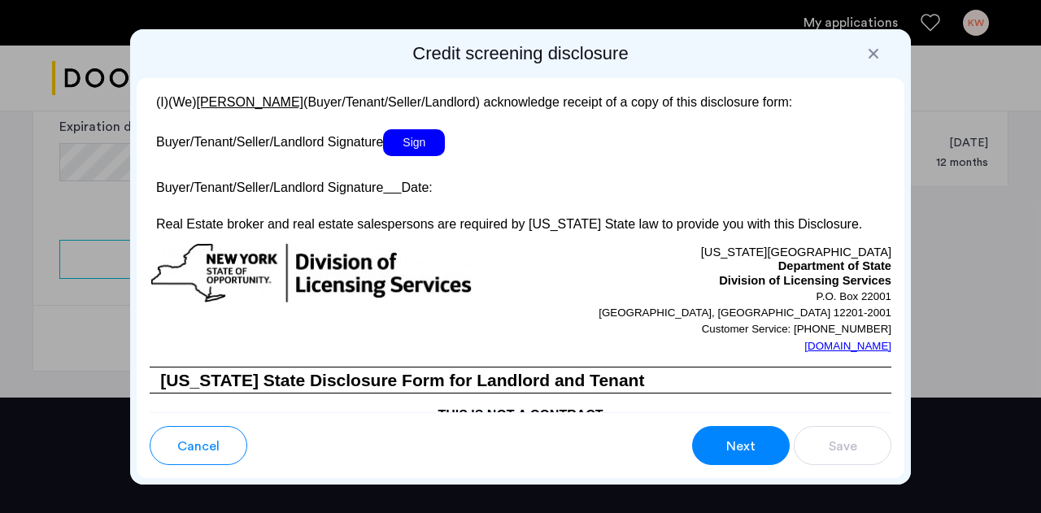
scroll to position [3300, 0]
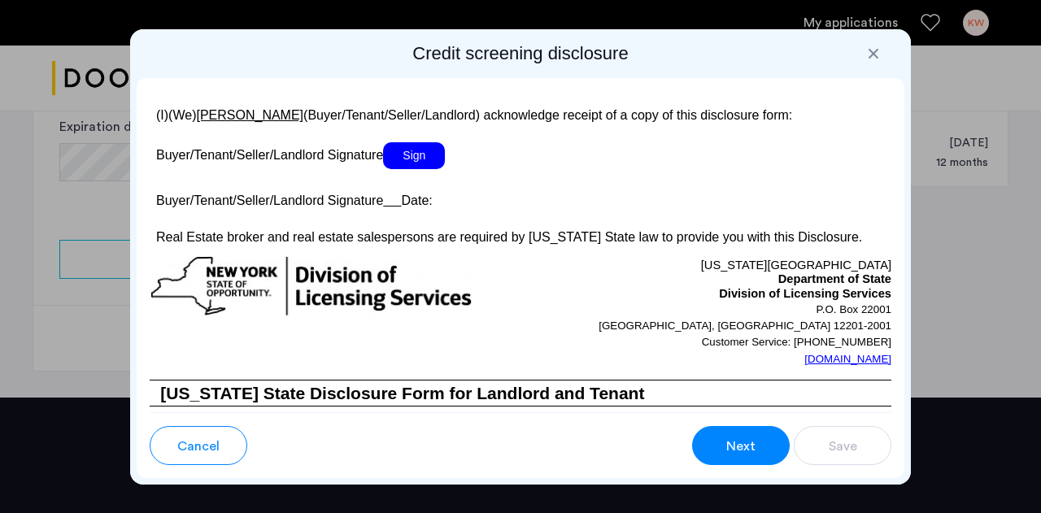
click at [411, 169] on span "Sign" at bounding box center [414, 155] width 62 height 27
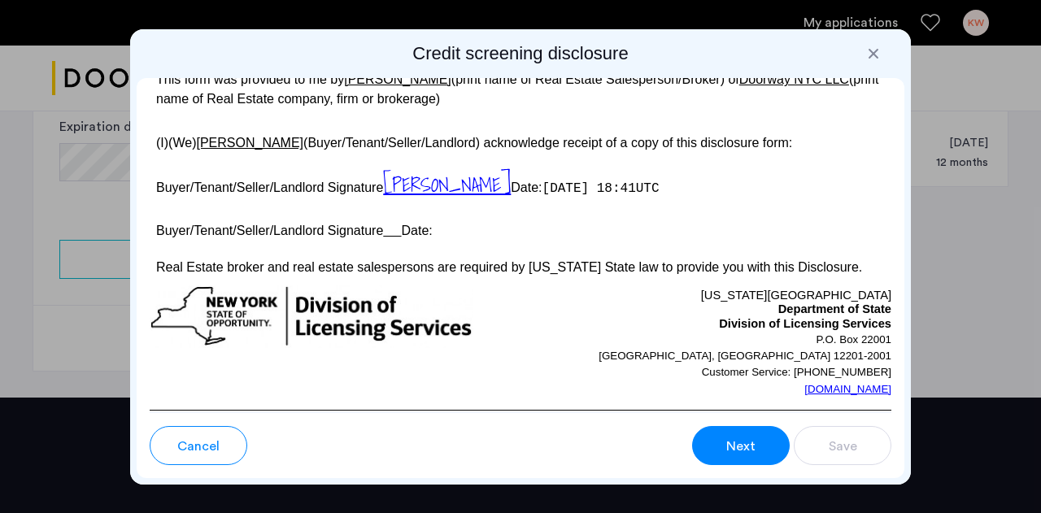
scroll to position [3272, 0]
click at [394, 240] on p "Buyer/Tenant/Seller/Landlord Signature Date:" at bounding box center [521, 228] width 742 height 24
click at [386, 238] on u at bounding box center [392, 231] width 18 height 14
click at [409, 240] on p "Buyer/Tenant/Seller/Landlord Signature Date:" at bounding box center [521, 228] width 742 height 24
click at [726, 449] on div "Next" at bounding box center [741, 447] width 31 height 20
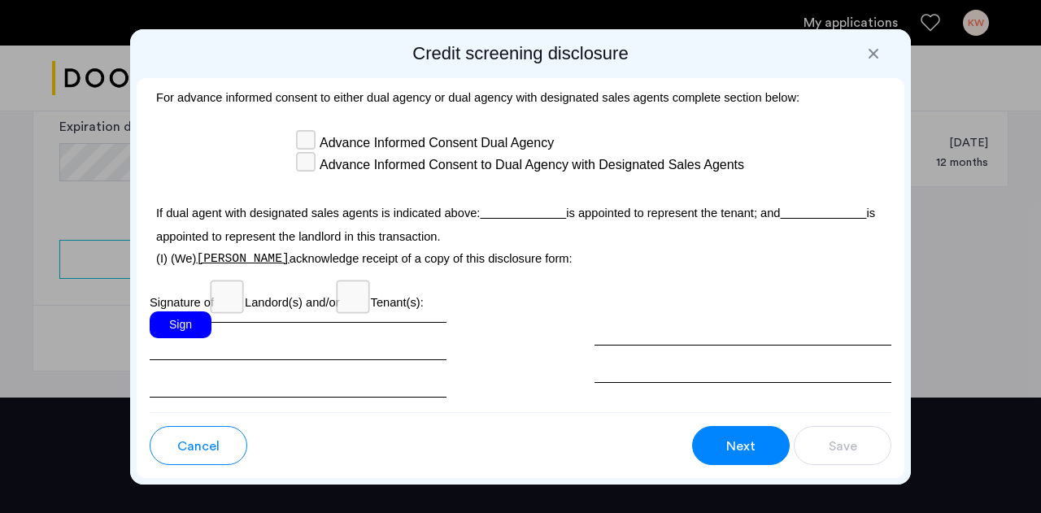
scroll to position [5168, 0]
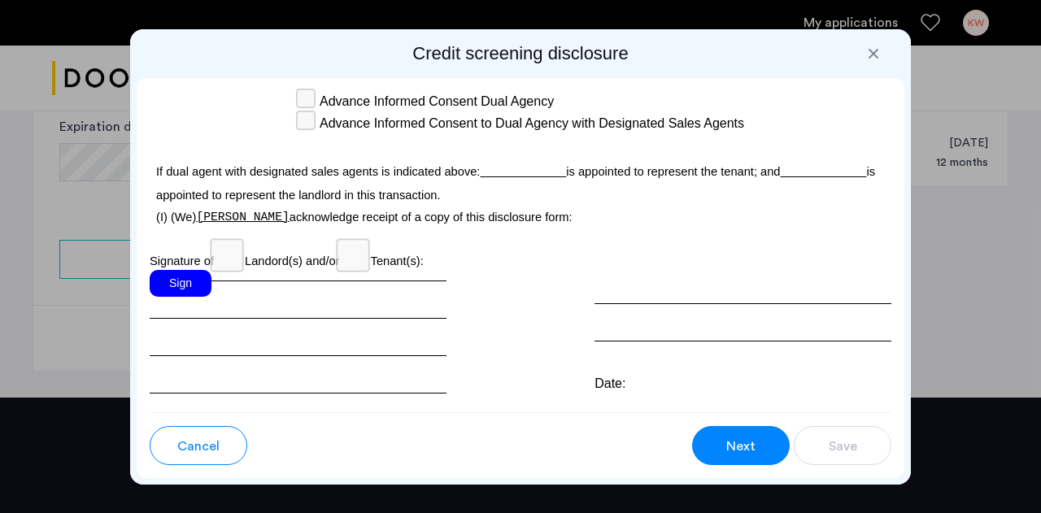
click at [181, 297] on div "Sign" at bounding box center [181, 283] width 62 height 27
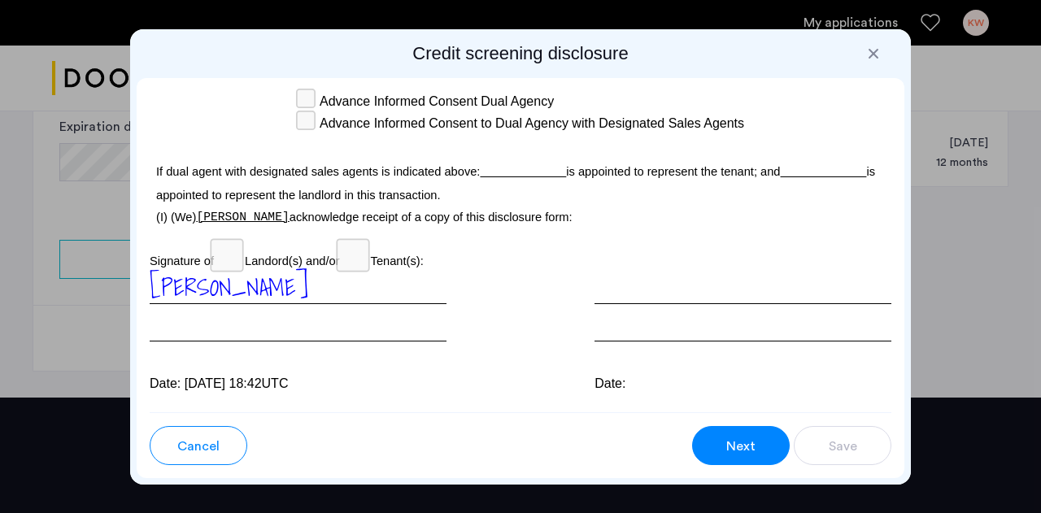
click at [706, 460] on button "Next" at bounding box center [741, 445] width 98 height 39
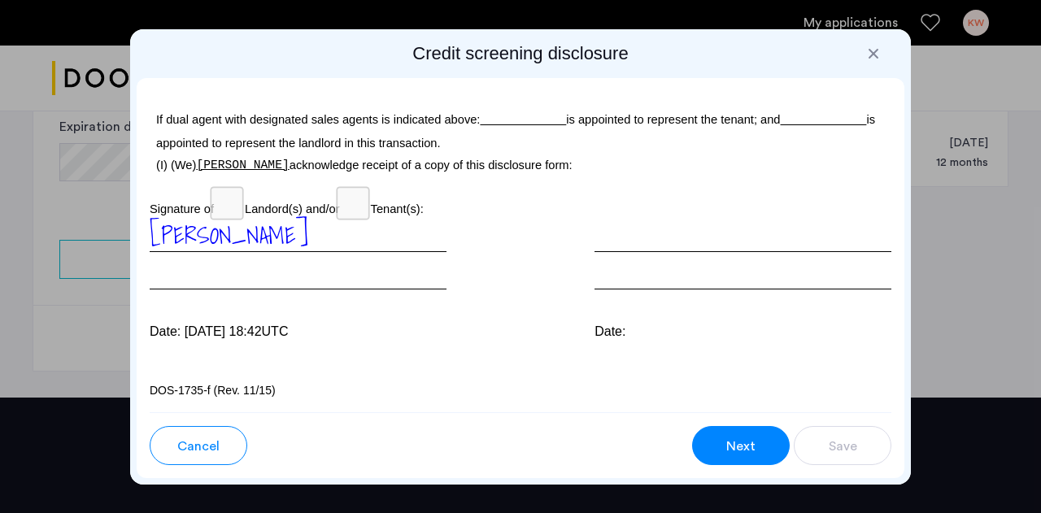
scroll to position [5229, 0]
click at [736, 447] on span "Next" at bounding box center [740, 447] width 29 height 20
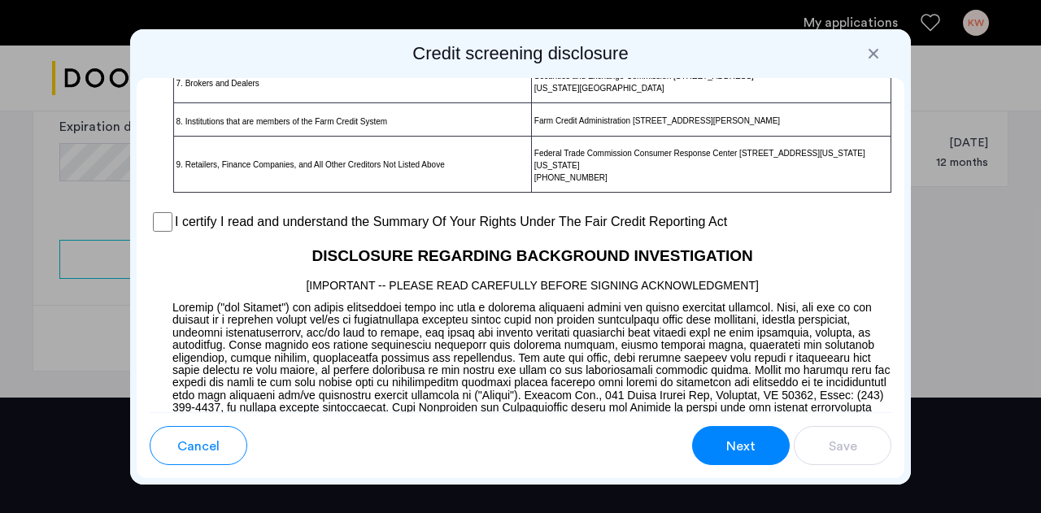
scroll to position [1403, 0]
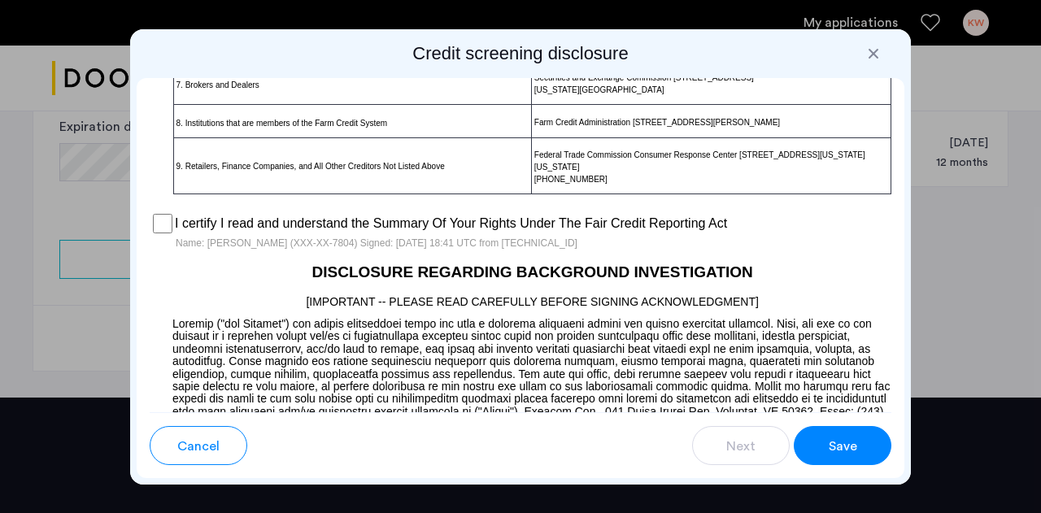
click at [820, 444] on button "Save" at bounding box center [843, 445] width 98 height 39
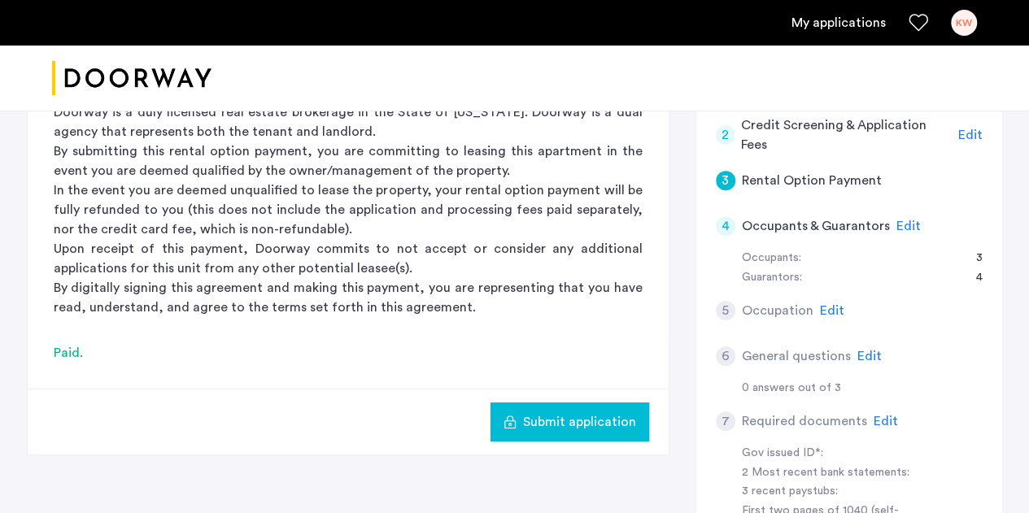
scroll to position [251, 0]
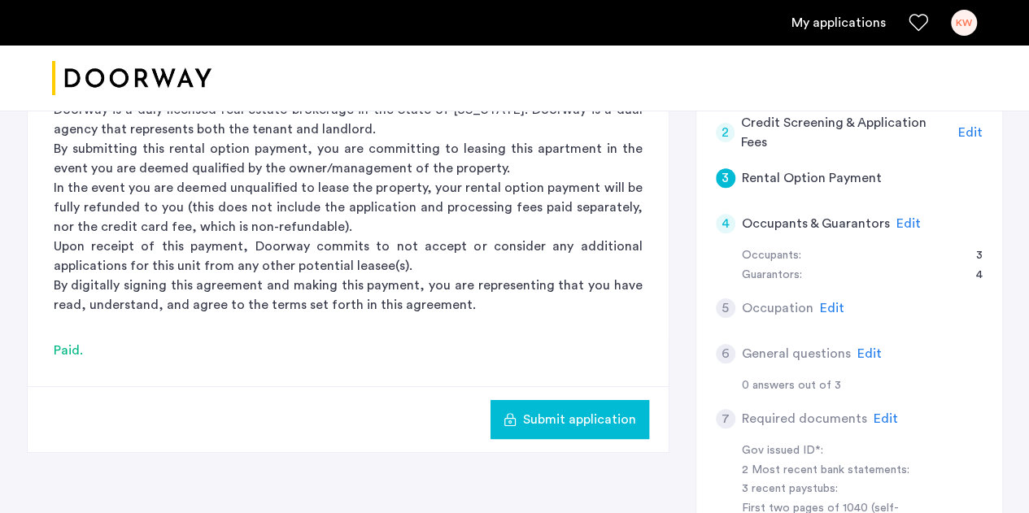
click at [578, 425] on span "Submit application" at bounding box center [579, 420] width 113 height 20
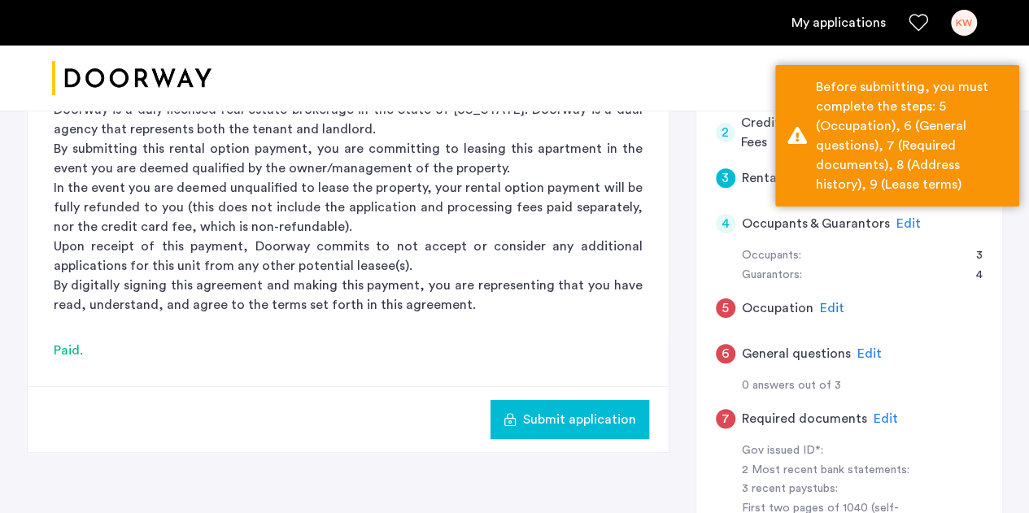
click at [830, 307] on span "Edit" at bounding box center [832, 308] width 24 height 13
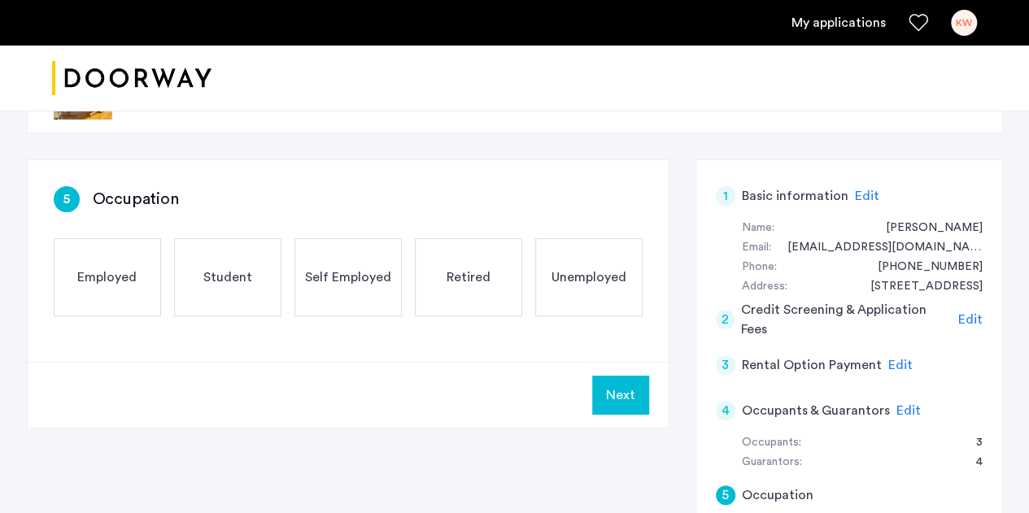
scroll to position [63, 0]
click at [112, 268] on span "Employed" at bounding box center [106, 278] width 59 height 20
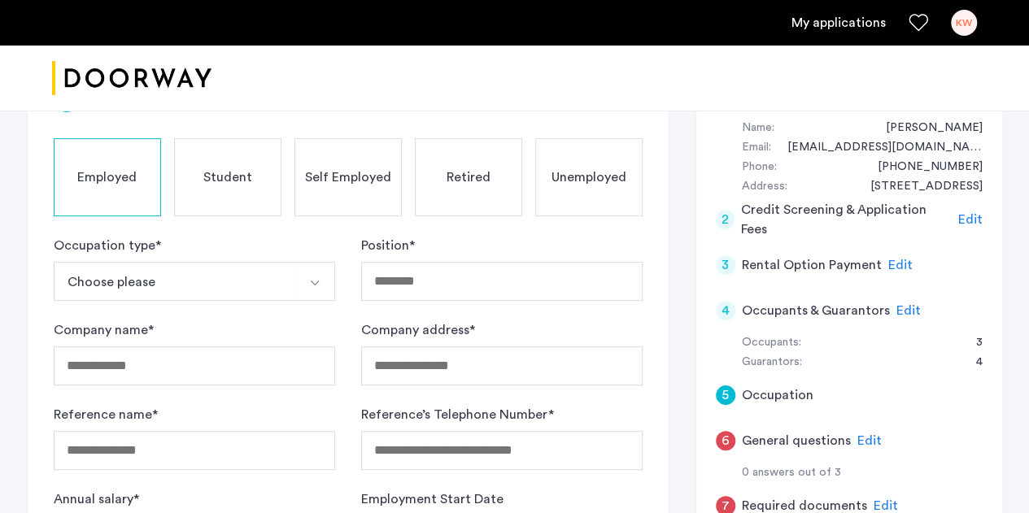
scroll to position [164, 0]
click at [290, 278] on button "Choose please" at bounding box center [175, 280] width 243 height 39
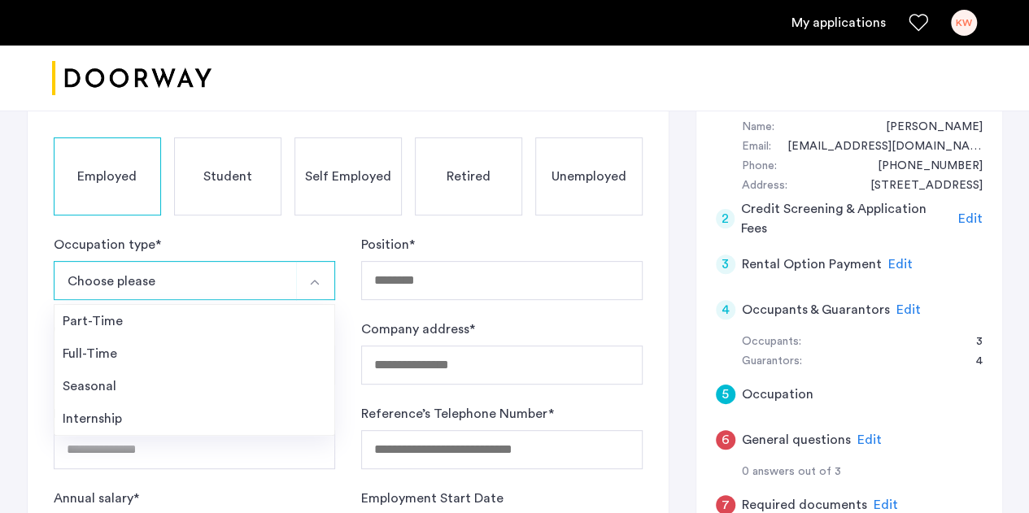
click at [200, 348] on div "Full-Time" at bounding box center [195, 354] width 264 height 20
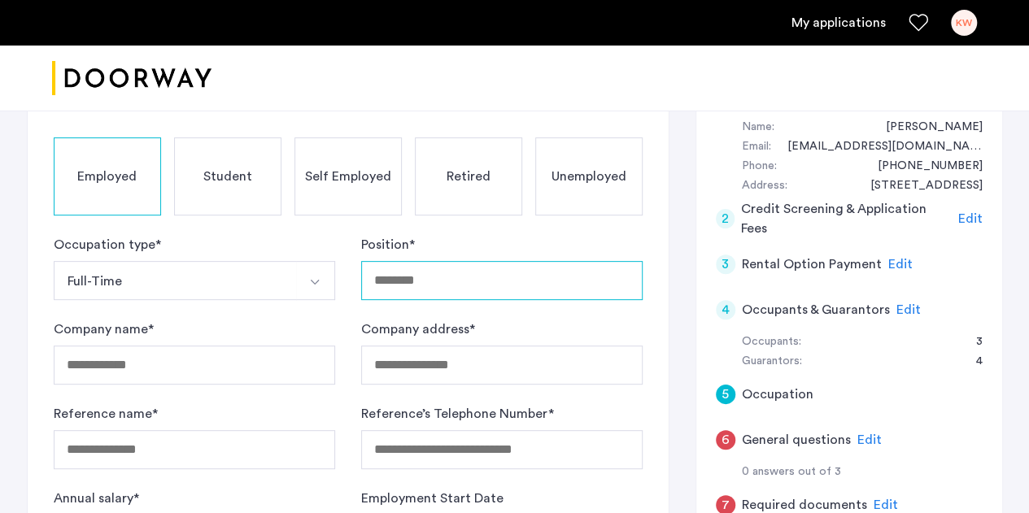
click at [483, 283] on input "Position *" at bounding box center [501, 280] width 281 height 39
type input "*******"
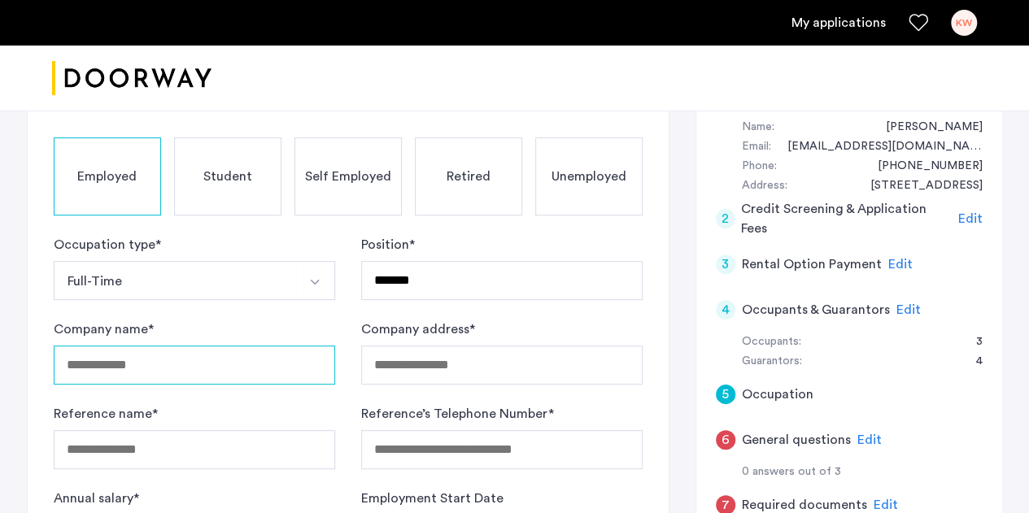
click at [219, 370] on input "Company name *" at bounding box center [194, 365] width 281 height 39
type input "**********"
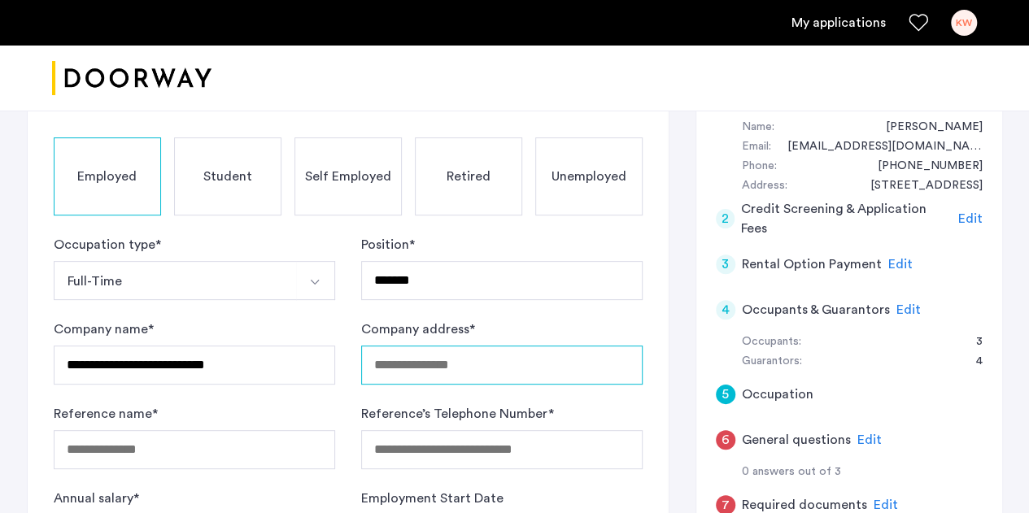
click at [489, 369] on input "Company address *" at bounding box center [501, 365] width 281 height 39
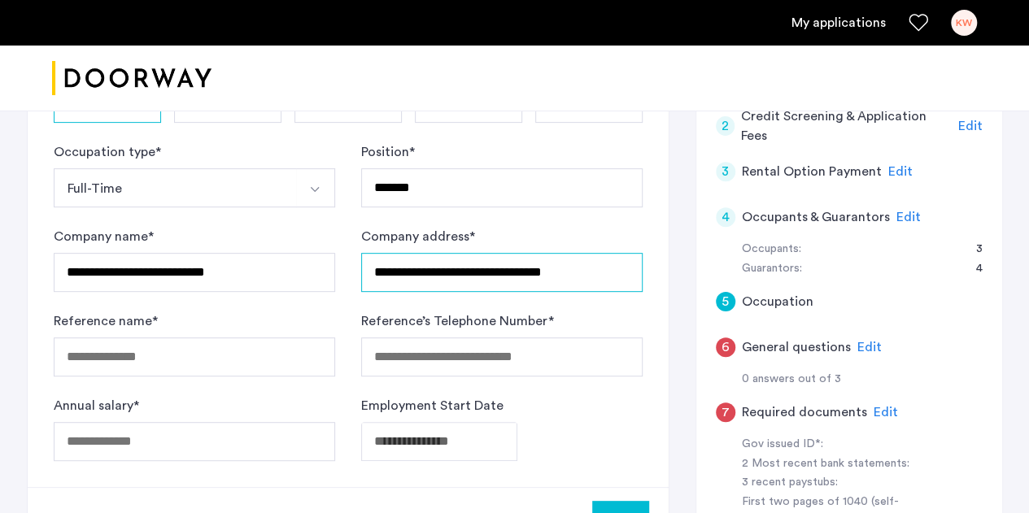
scroll to position [256, 0]
type input "**********"
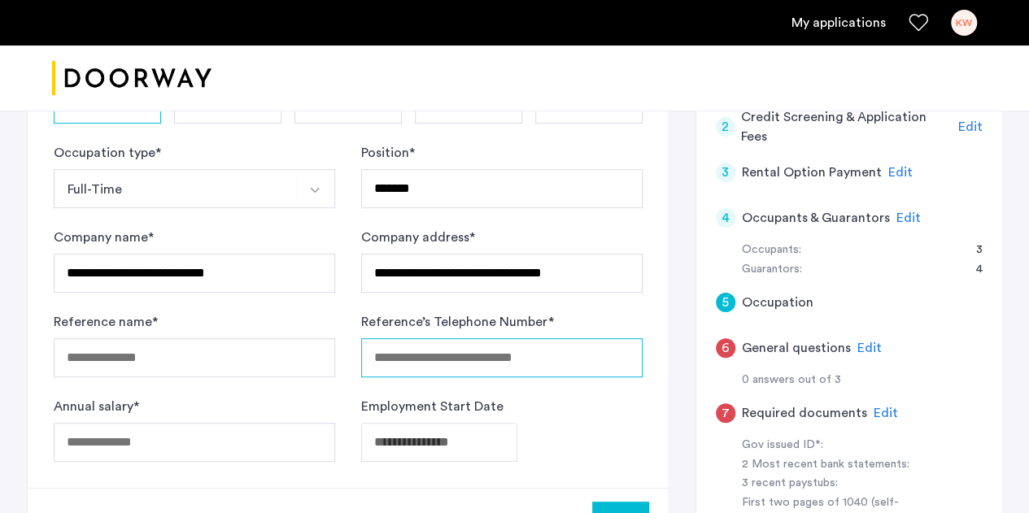
click at [548, 359] on input "Reference’s Telephone Number *" at bounding box center [501, 357] width 281 height 39
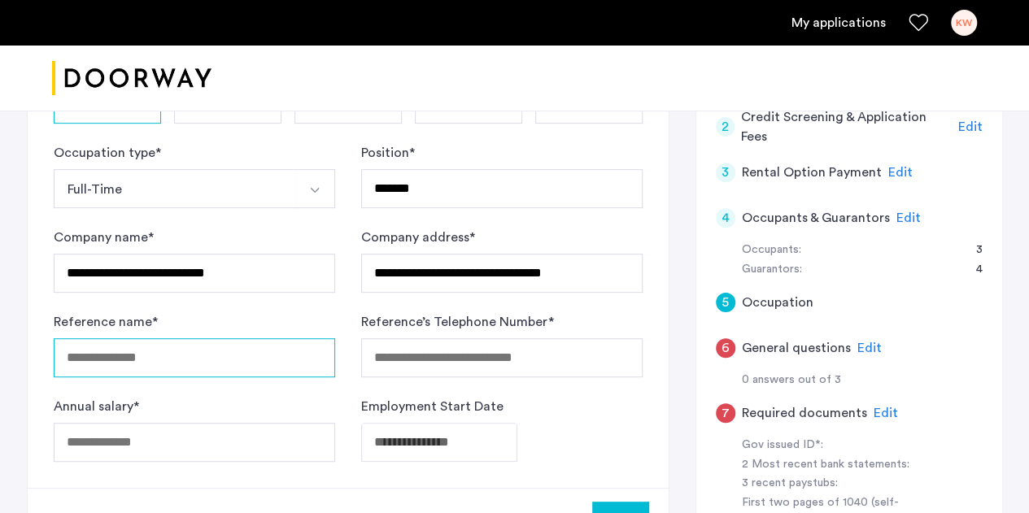
click at [197, 348] on input "Reference name *" at bounding box center [194, 357] width 281 height 39
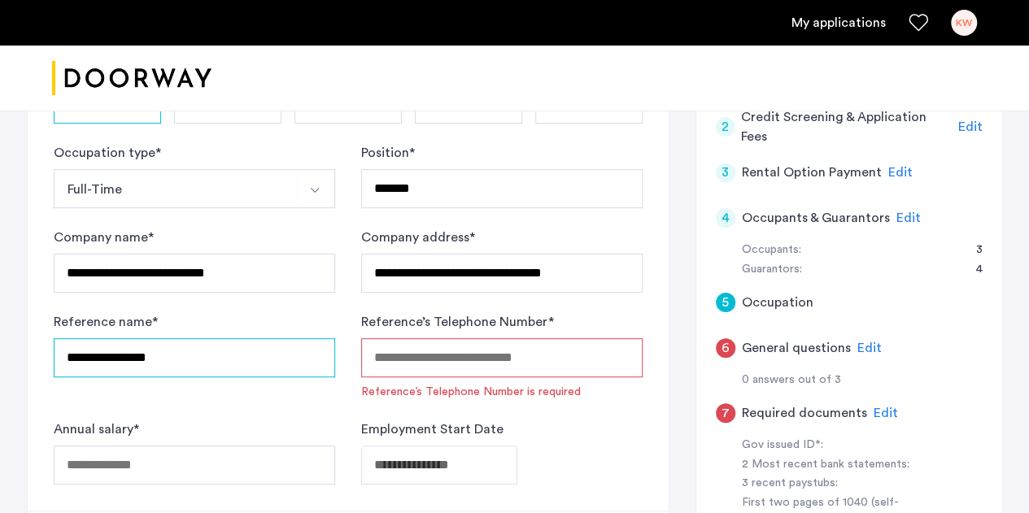
type input "**********"
click at [535, 364] on input "Reference’s Telephone Number *" at bounding box center [501, 357] width 281 height 39
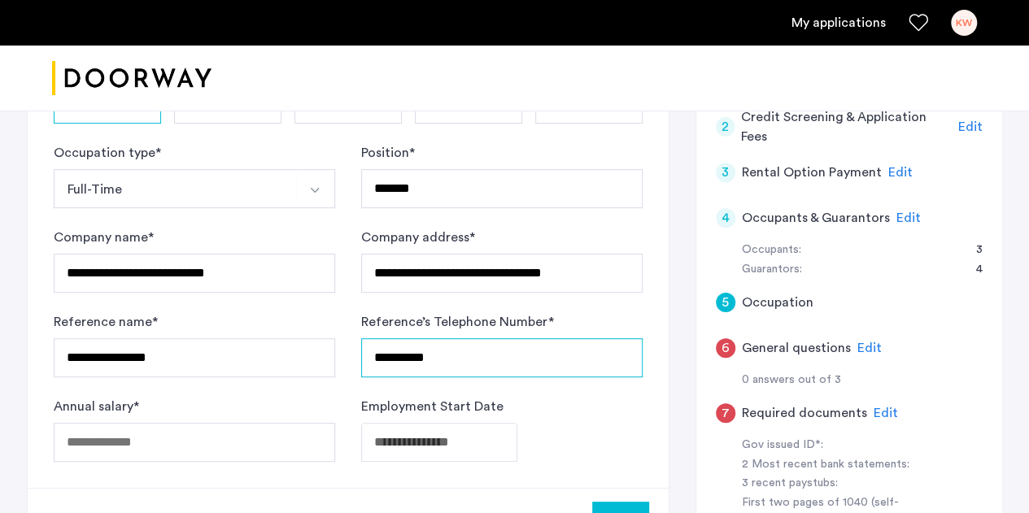
type input "**********"
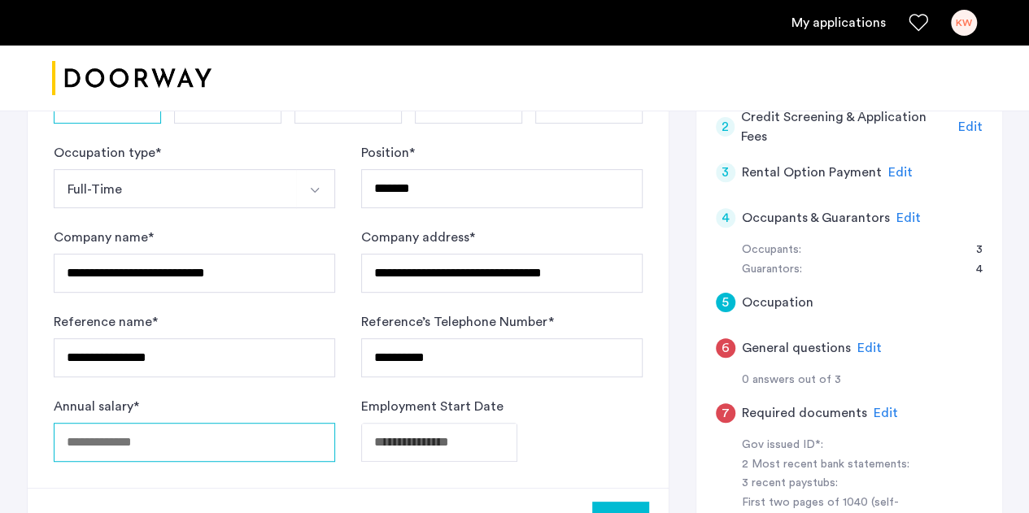
click at [212, 446] on input "Annual salary *" at bounding box center [194, 442] width 281 height 39
type input "******"
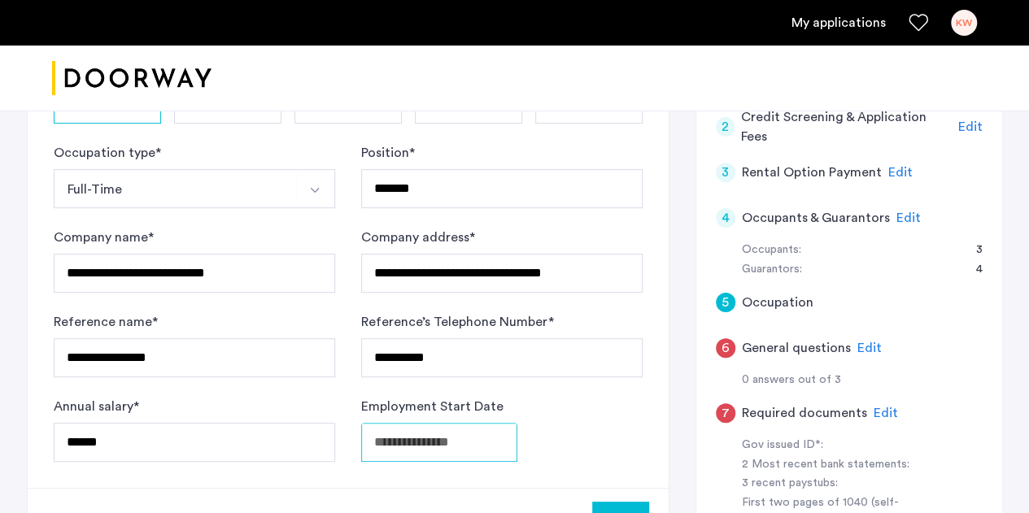
click at [468, 257] on body "**********" at bounding box center [514, 0] width 1029 height 513
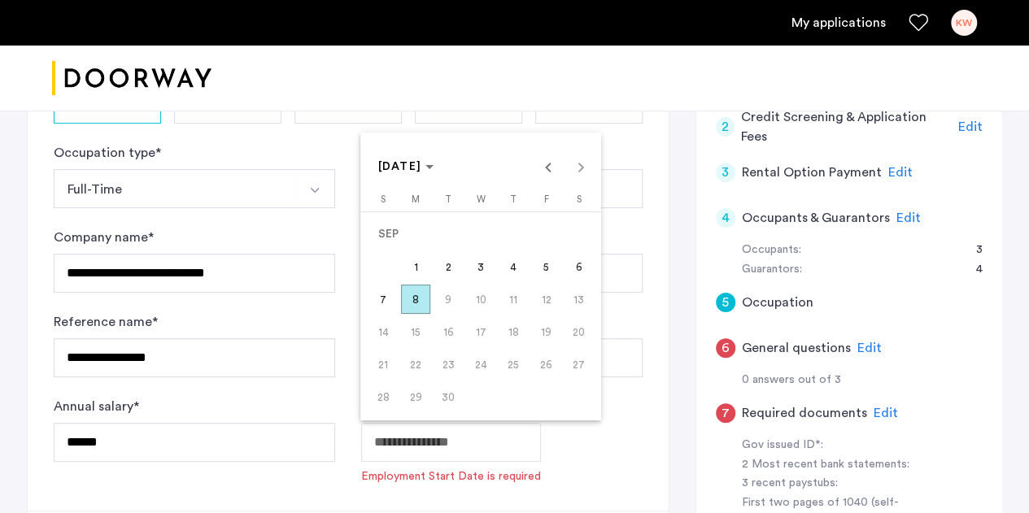
click at [619, 386] on div at bounding box center [514, 256] width 1029 height 513
click at [373, 257] on body "**********" at bounding box center [514, 0] width 1029 height 513
click at [434, 169] on icon "Choose month and year" at bounding box center [429, 167] width 8 height 4
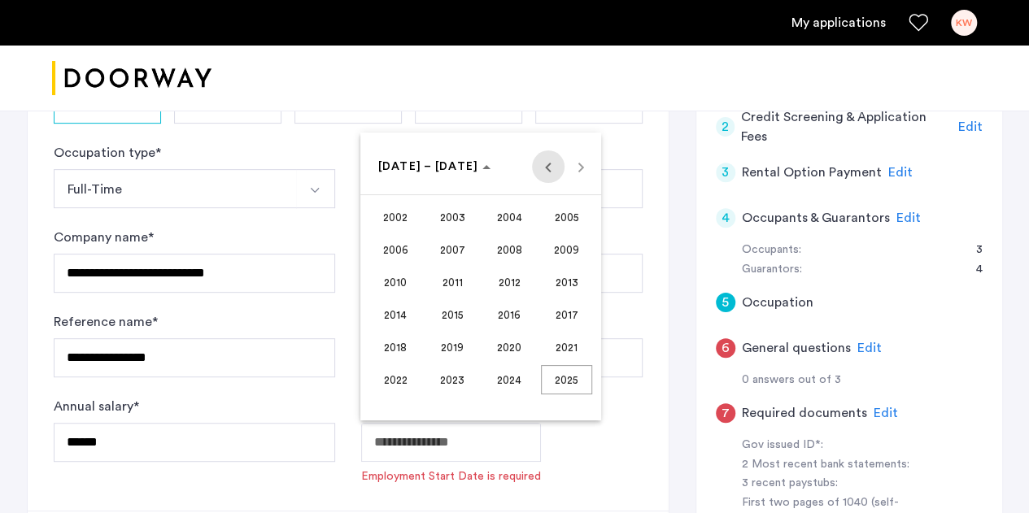
click at [549, 169] on span "Previous 24 years" at bounding box center [548, 167] width 33 height 33
click at [576, 165] on span "Next 24 years" at bounding box center [581, 167] width 33 height 33
click at [452, 251] on span "2007" at bounding box center [452, 249] width 51 height 29
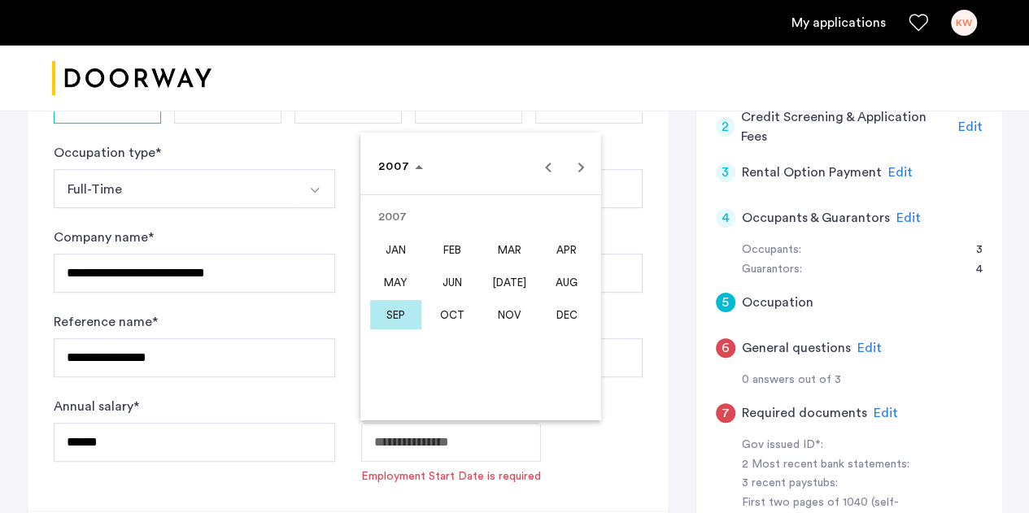
click at [405, 312] on span "SEP" at bounding box center [395, 314] width 51 height 29
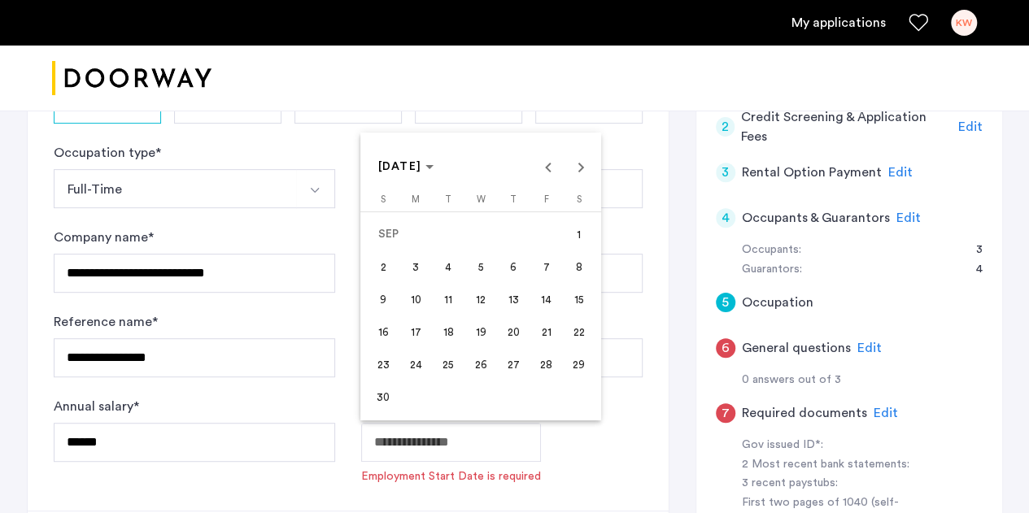
click at [447, 261] on span "4" at bounding box center [448, 266] width 29 height 29
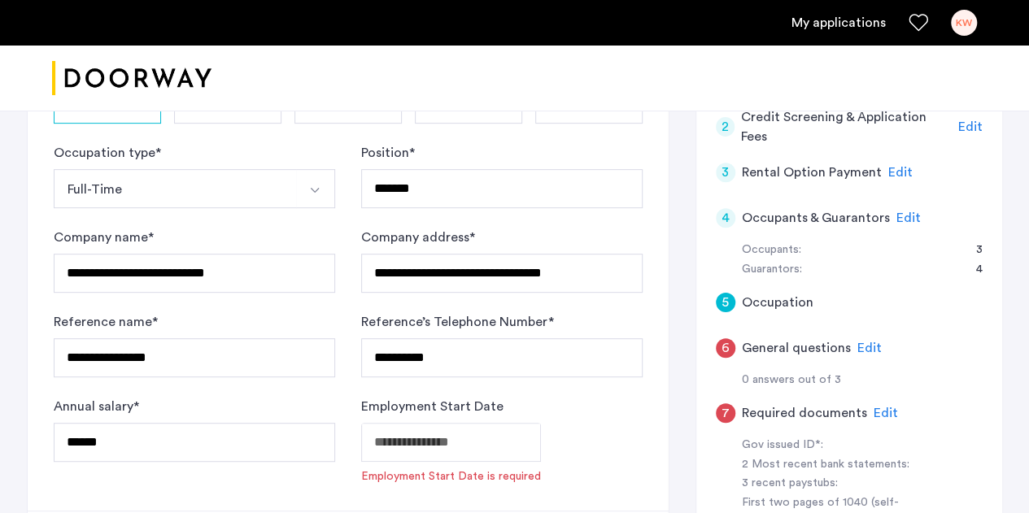
type input "**********"
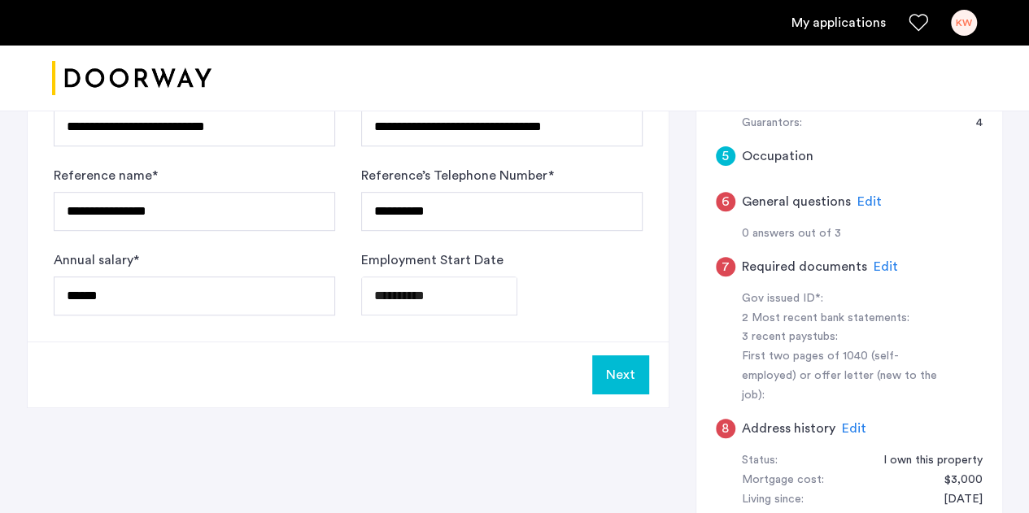
scroll to position [402, 0]
click at [618, 366] on button "Next" at bounding box center [620, 375] width 57 height 39
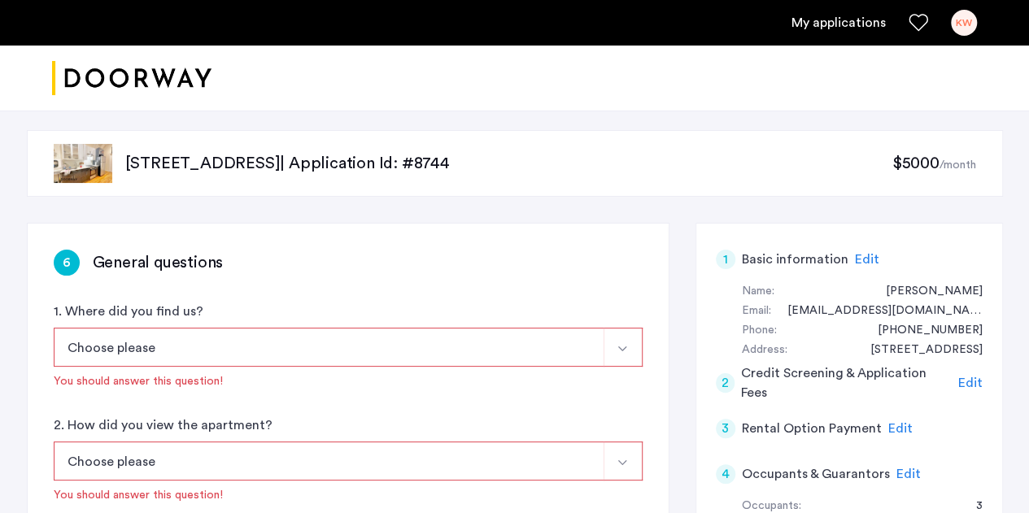
click at [419, 351] on button "Choose please" at bounding box center [329, 347] width 551 height 39
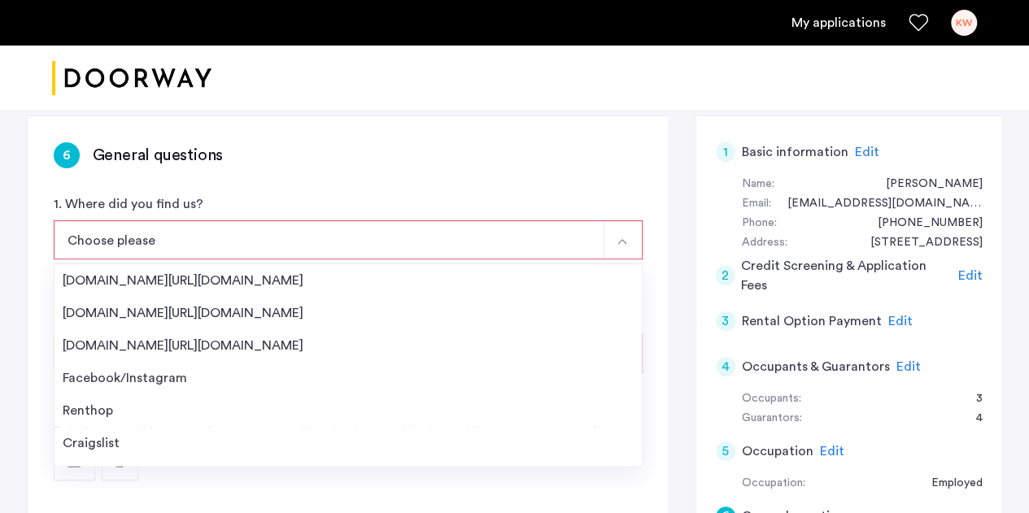
scroll to position [111, 0]
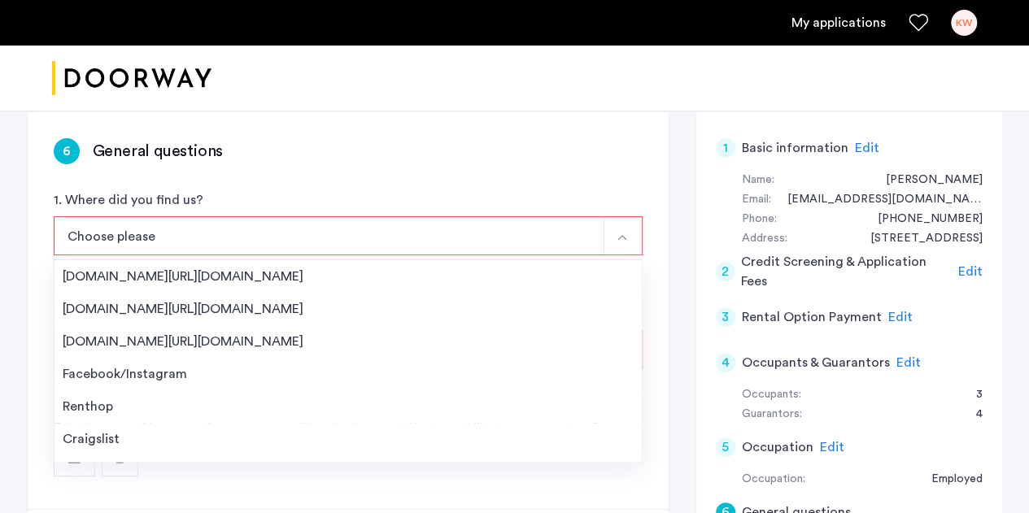
click at [179, 277] on div "[DOMAIN_NAME][URL][DOMAIN_NAME]" at bounding box center [348, 277] width 571 height 20
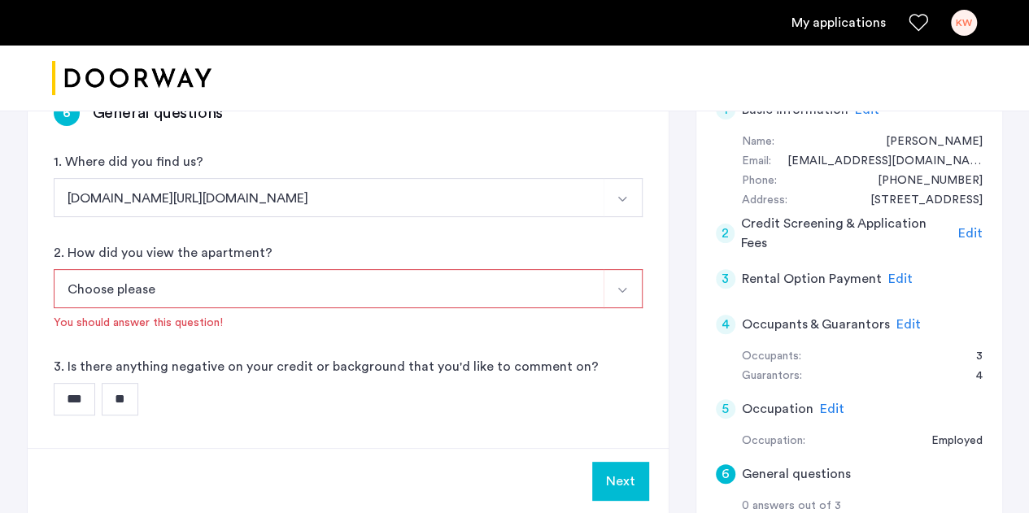
scroll to position [154, 0]
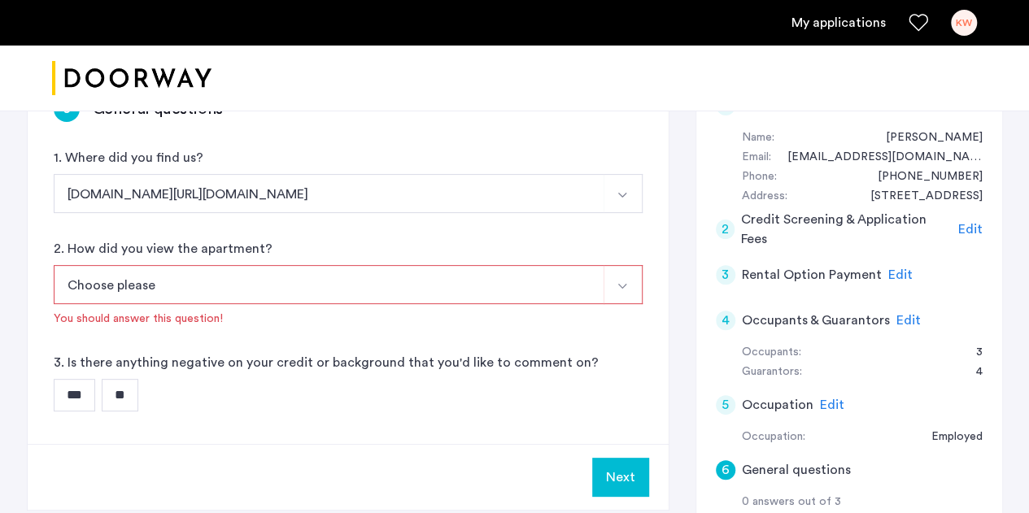
click at [622, 286] on img "Select option" at bounding box center [622, 286] width 13 height 13
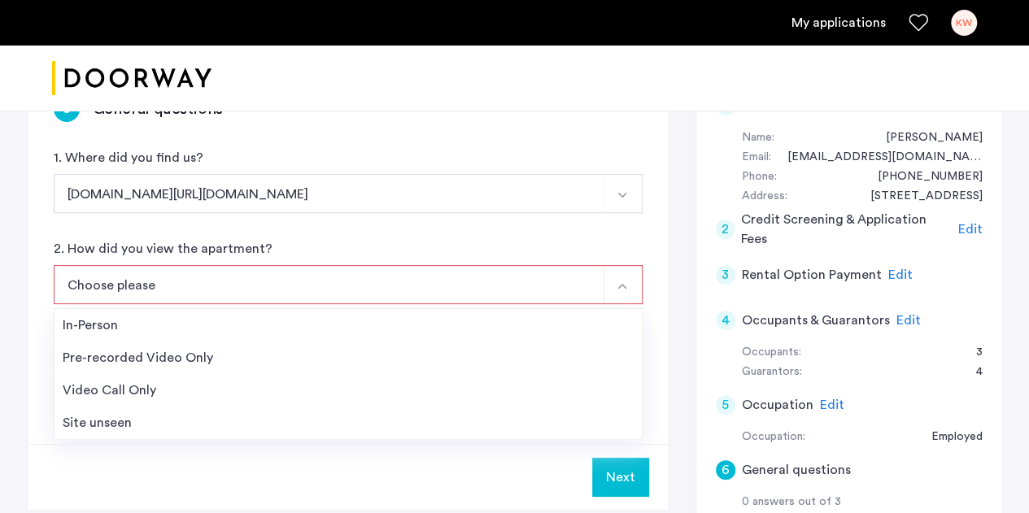
click at [100, 312] on li "In-Person" at bounding box center [348, 325] width 587 height 33
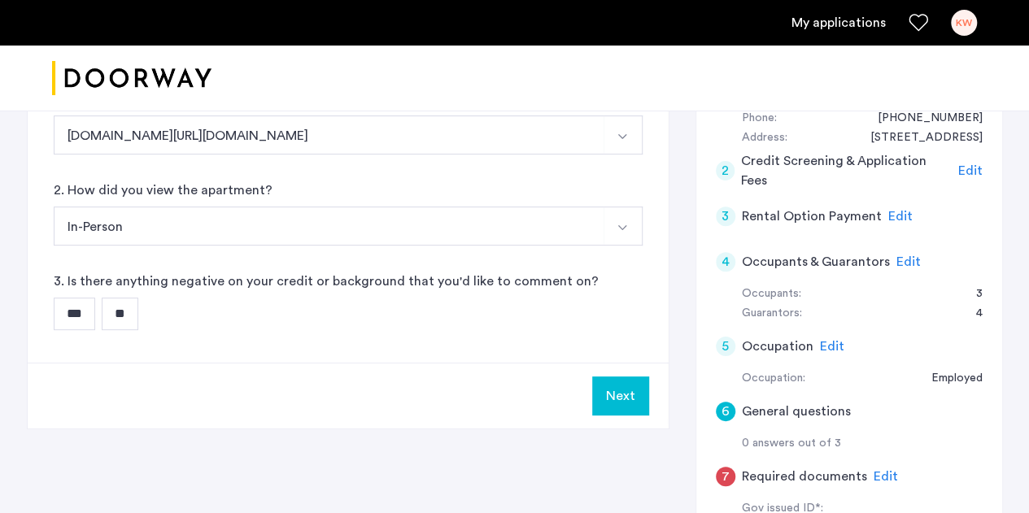
scroll to position [213, 0]
click at [138, 320] on input "**" at bounding box center [120, 313] width 37 height 33
click at [628, 411] on button "Next" at bounding box center [620, 395] width 57 height 39
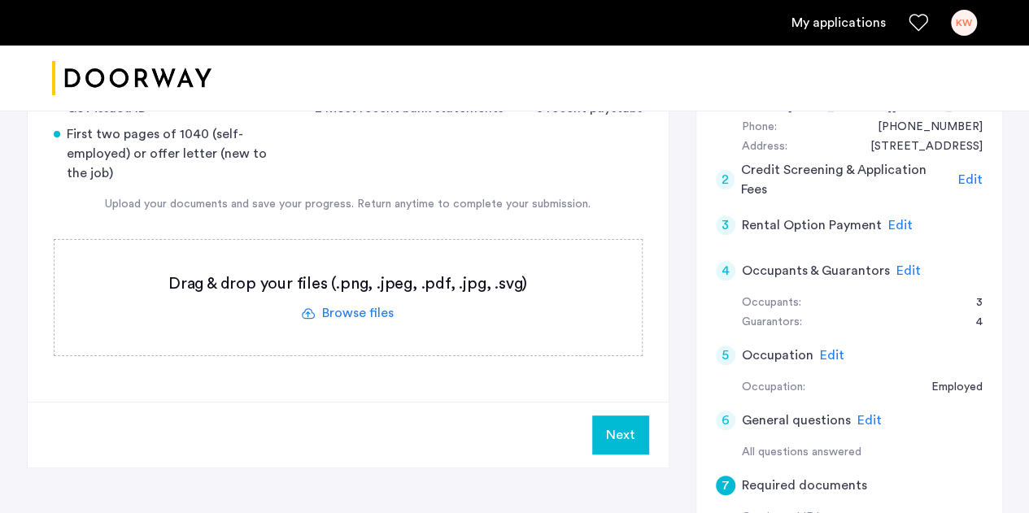
scroll to position [221, 0]
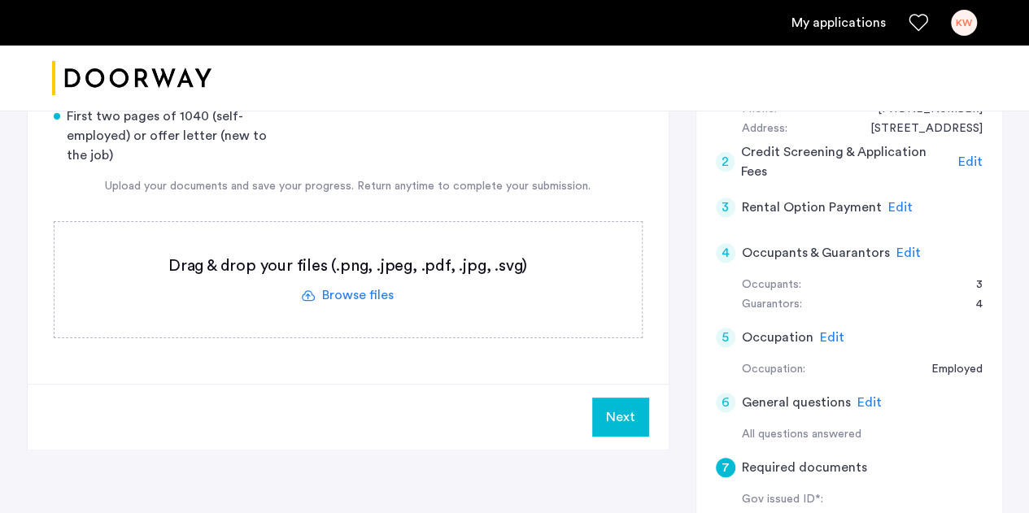
click at [508, 288] on label at bounding box center [348, 280] width 587 height 116
click at [0, 0] on input "file" at bounding box center [0, 0] width 0 height 0
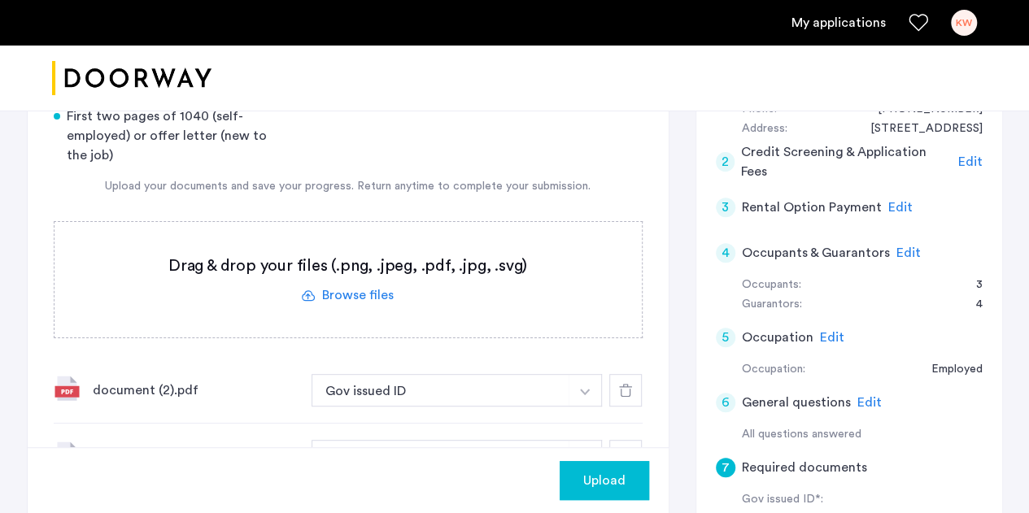
click at [595, 465] on button "Upload" at bounding box center [604, 480] width 89 height 39
click at [583, 389] on img "button" at bounding box center [585, 392] width 10 height 7
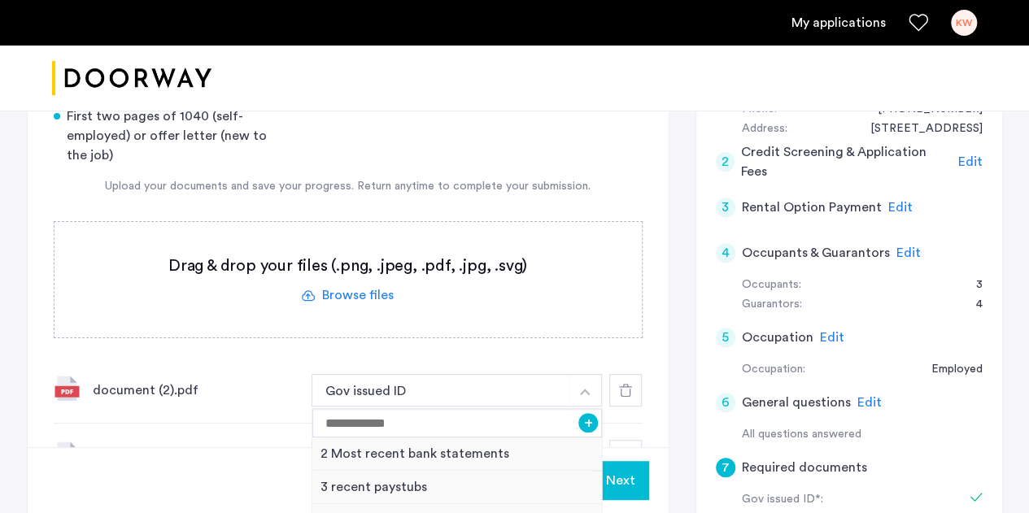
click at [342, 294] on label at bounding box center [348, 280] width 587 height 116
click at [0, 0] on input "file" at bounding box center [0, 0] width 0 height 0
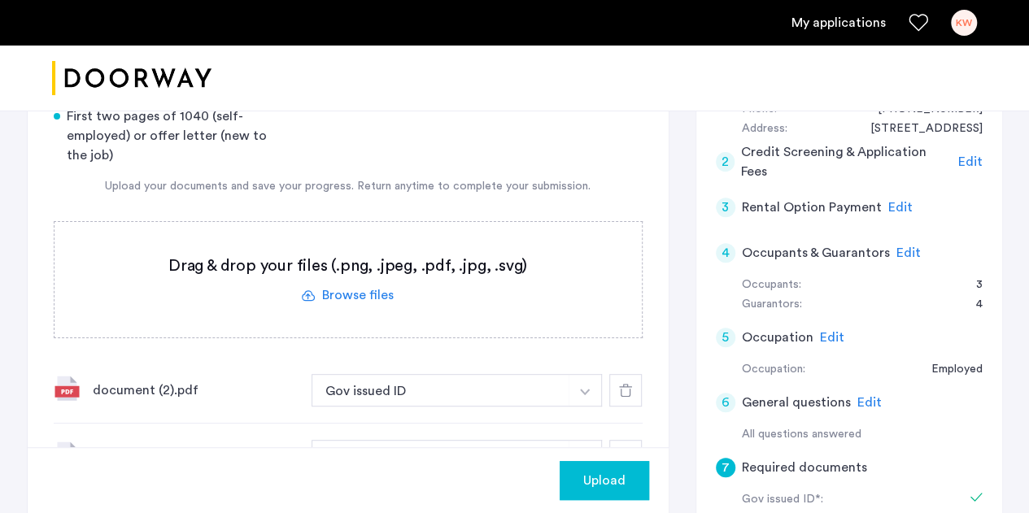
click at [605, 495] on button "Upload" at bounding box center [604, 480] width 89 height 39
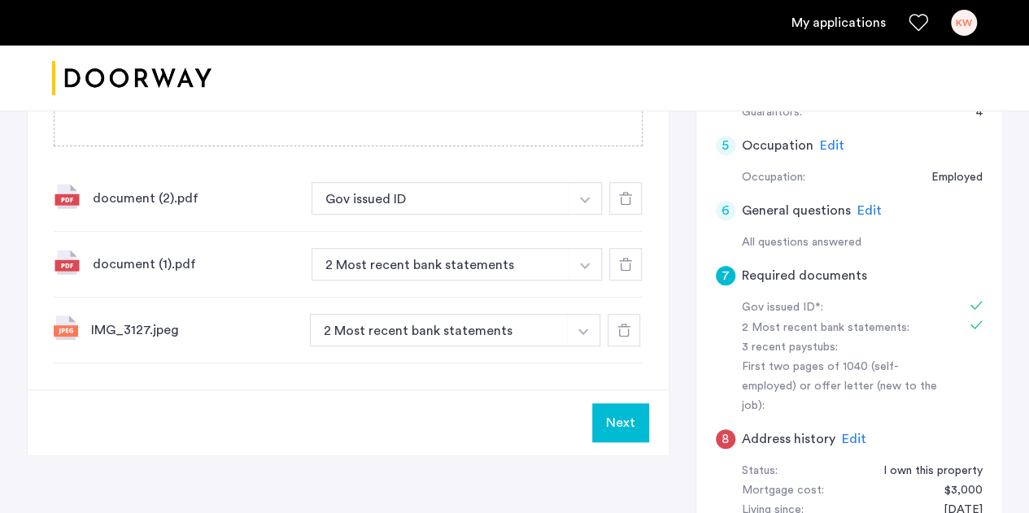
scroll to position [415, 0]
click at [582, 327] on img "button" at bounding box center [583, 330] width 10 height 7
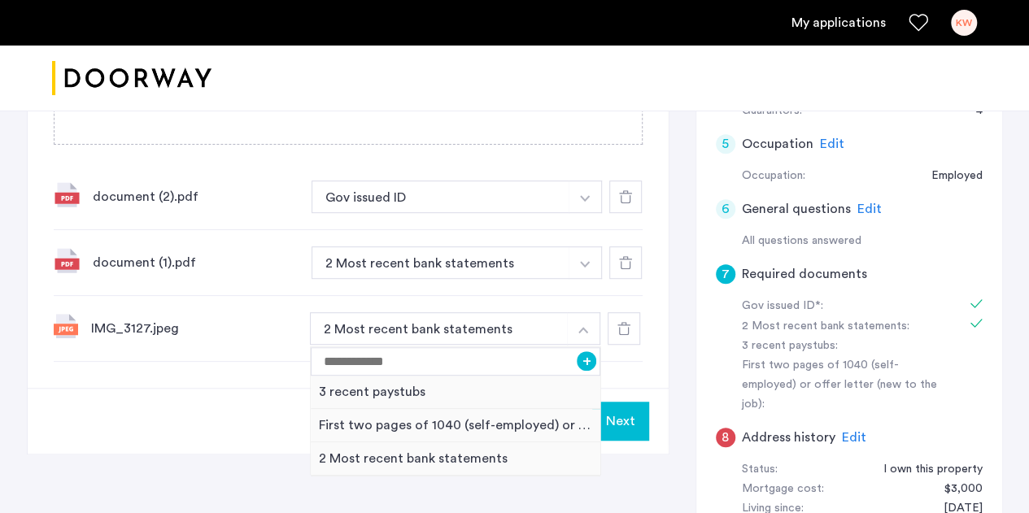
drag, startPoint x: 143, startPoint y: 324, endPoint x: 156, endPoint y: 316, distance: 14.9
click at [143, 319] on div "IMG_3127.jpeg" at bounding box center [194, 329] width 206 height 20
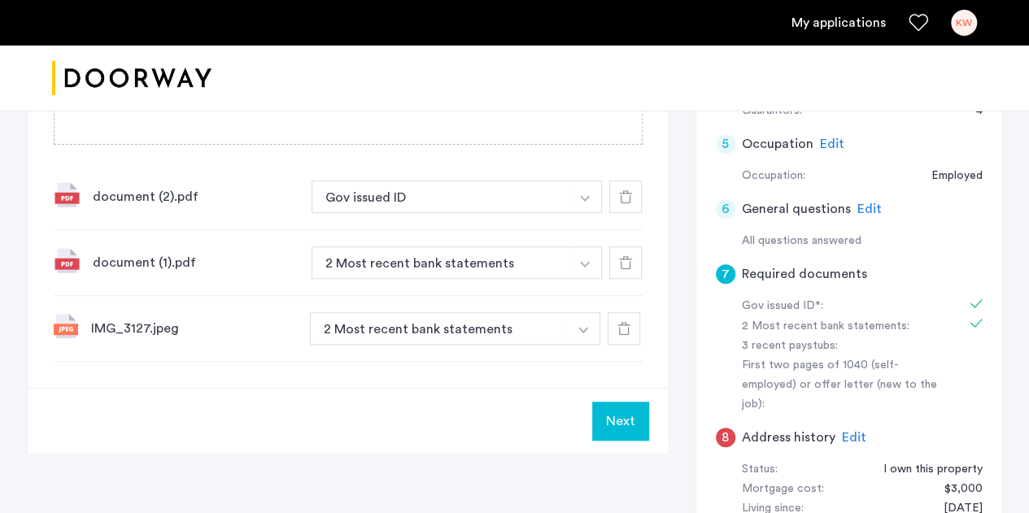
click at [627, 203] on div at bounding box center [625, 197] width 33 height 33
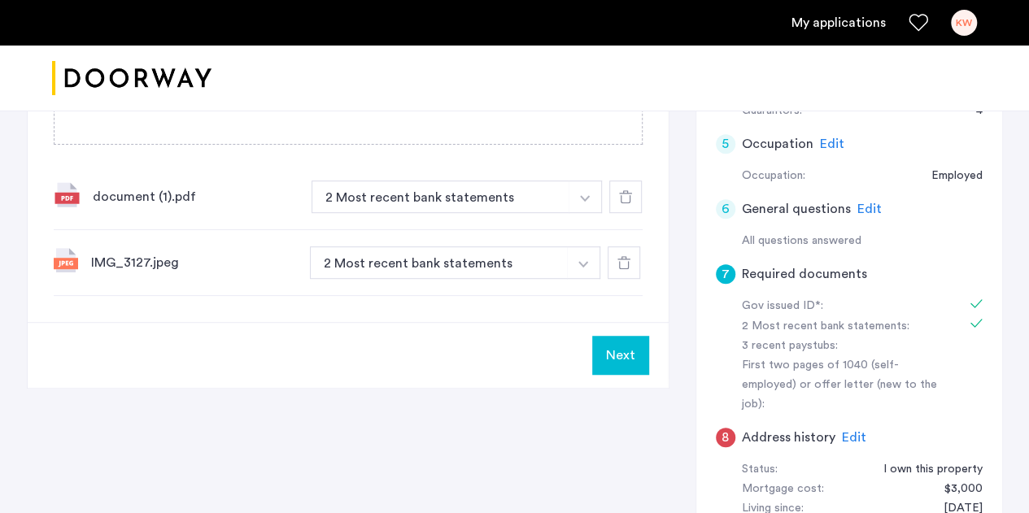
click at [584, 196] on img "button" at bounding box center [585, 198] width 10 height 7
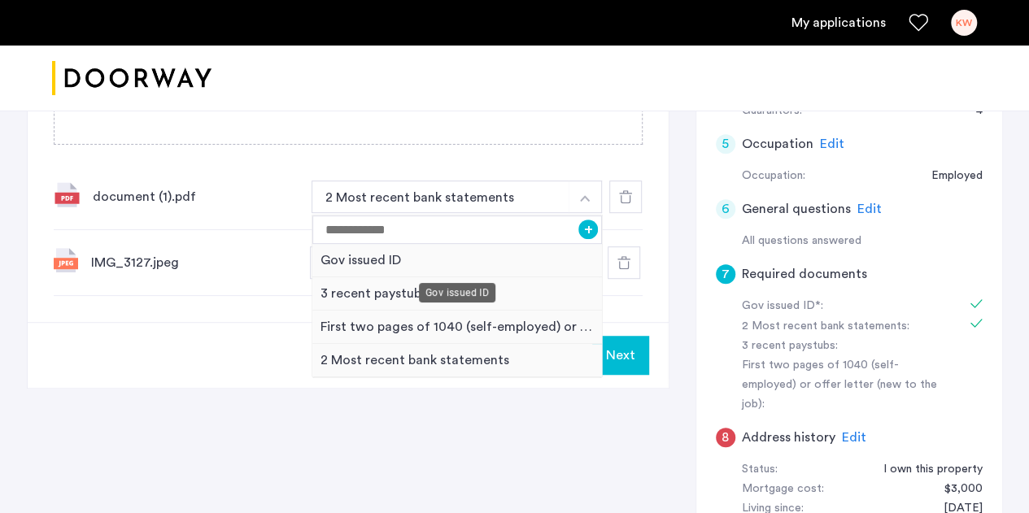
click at [469, 286] on div "Gov issued ID" at bounding box center [457, 293] width 76 height 20
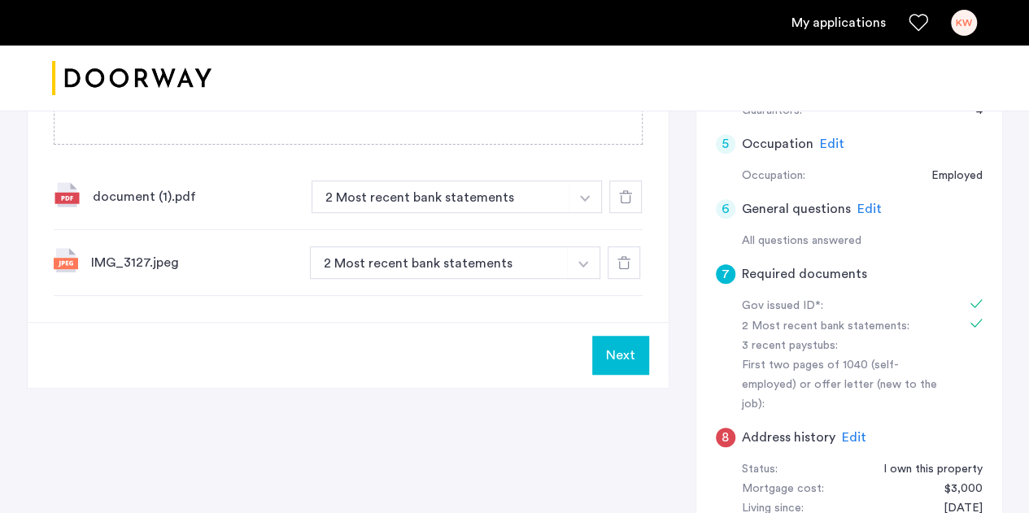
click at [574, 255] on button "button" at bounding box center [583, 263] width 33 height 33
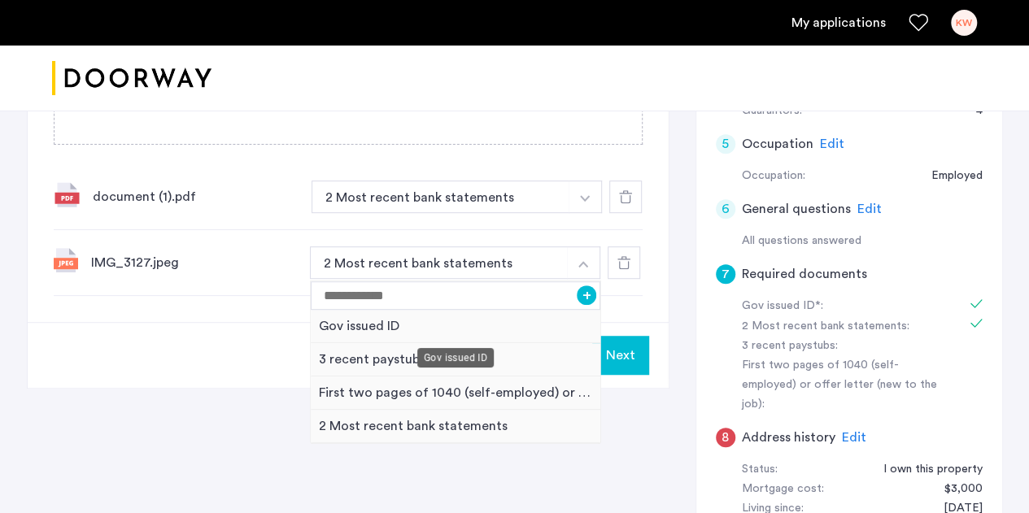
click at [428, 321] on div "Gov issued ID" at bounding box center [456, 326] width 290 height 33
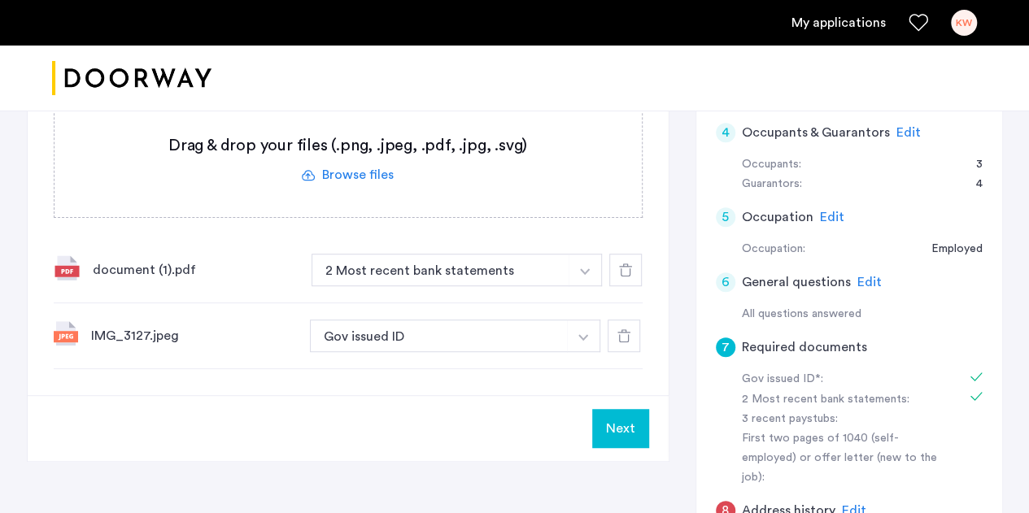
scroll to position [297, 0]
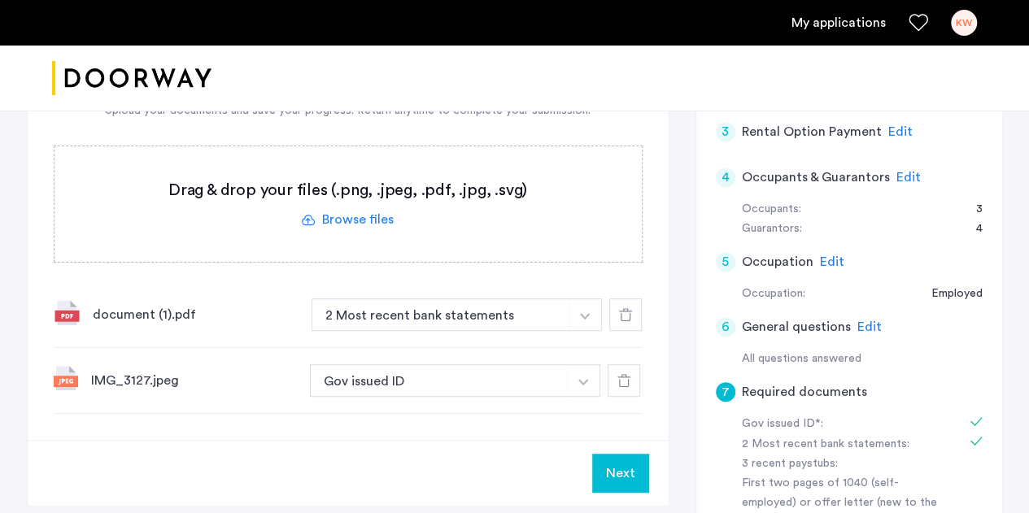
click at [362, 216] on label at bounding box center [348, 204] width 587 height 116
click at [0, 0] on input "file" at bounding box center [0, 0] width 0 height 0
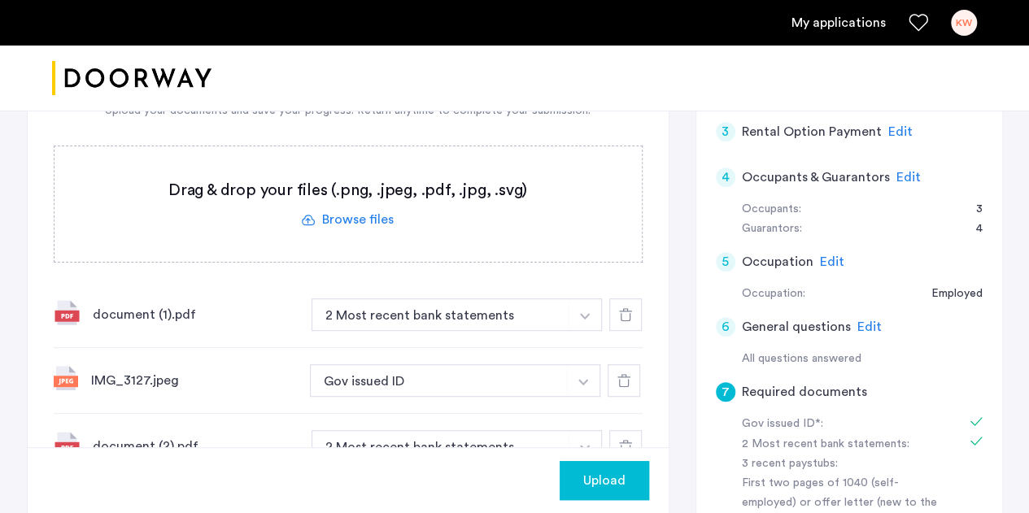
click at [574, 314] on button "button" at bounding box center [585, 315] width 33 height 33
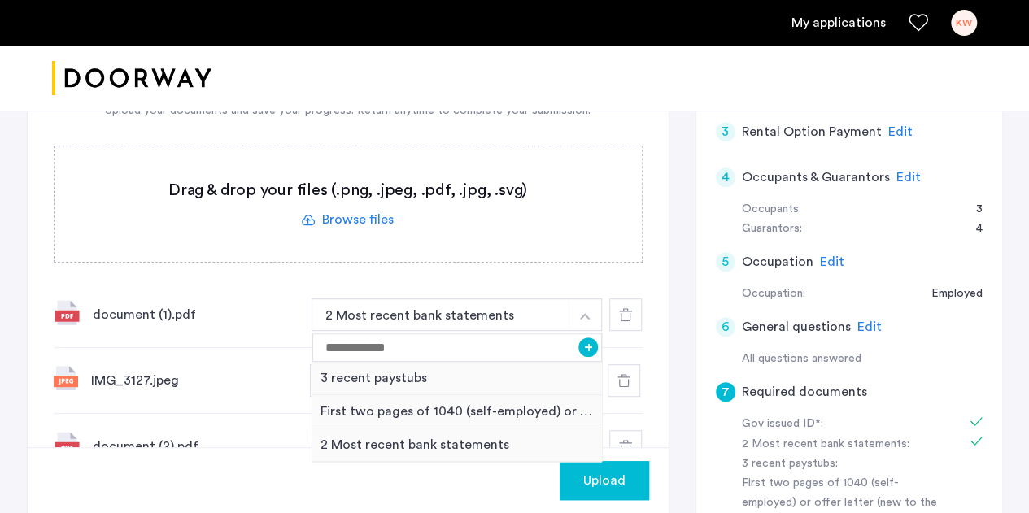
click at [470, 377] on div "3 recent paystubs" at bounding box center [457, 378] width 290 height 33
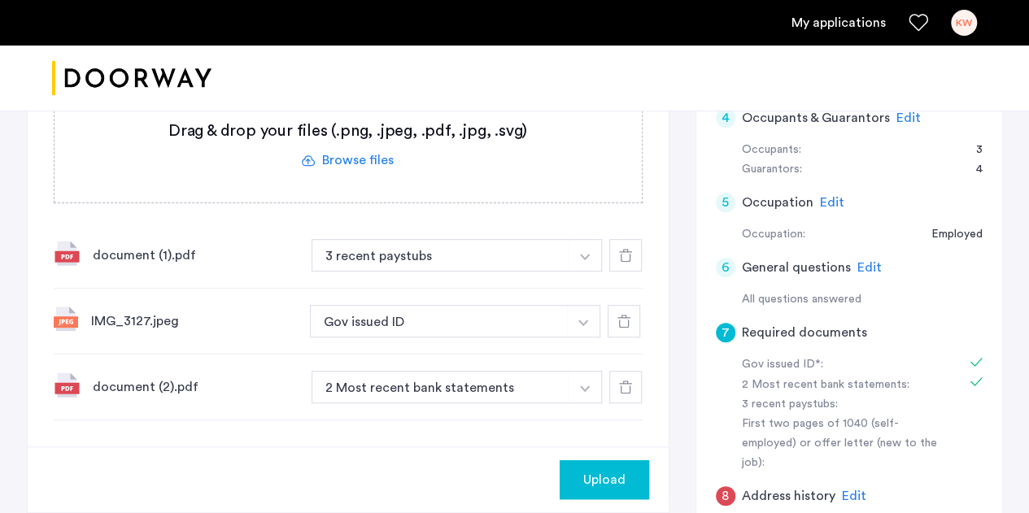
scroll to position [422, 0]
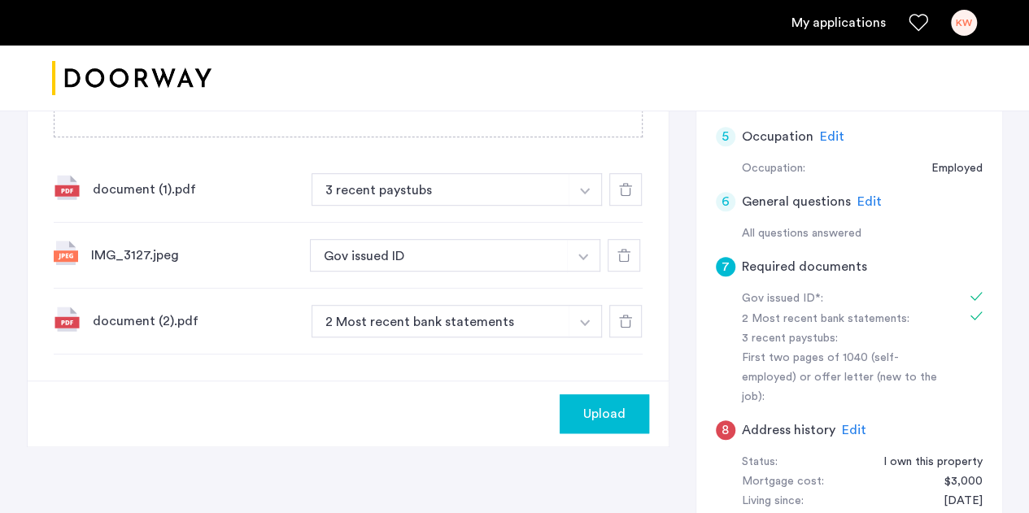
click at [585, 321] on img "button" at bounding box center [585, 323] width 10 height 7
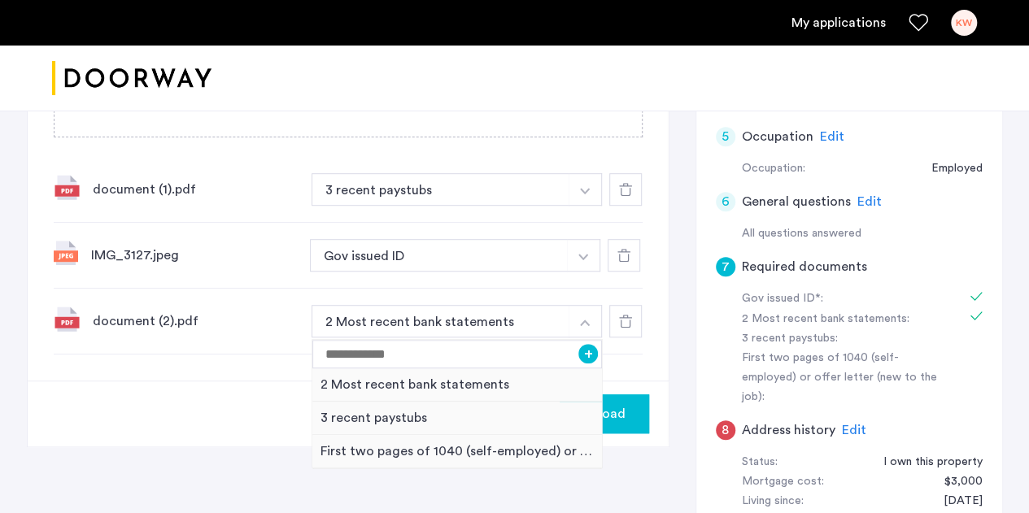
click at [447, 421] on div "3 recent paystubs" at bounding box center [457, 418] width 290 height 33
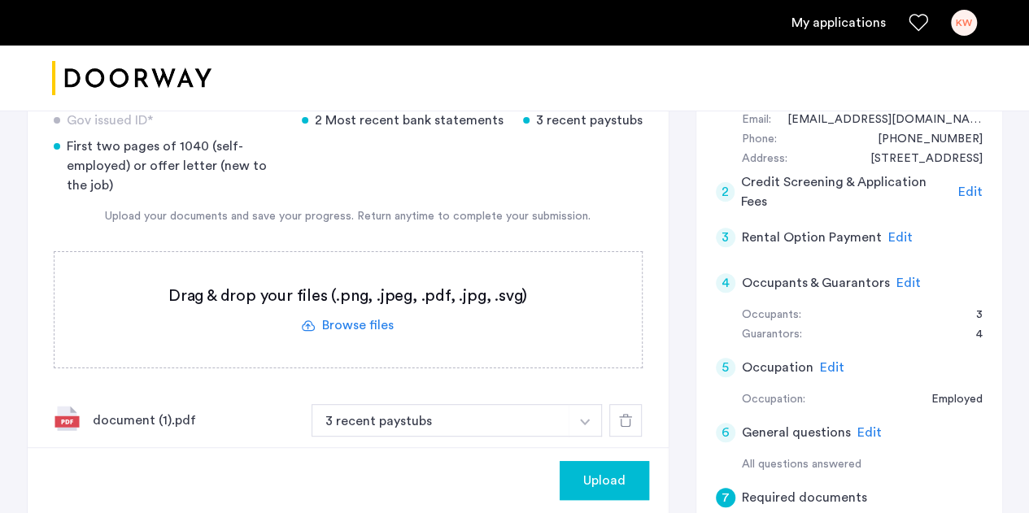
scroll to position [190, 0]
click at [351, 323] on label at bounding box center [348, 311] width 587 height 116
click at [0, 0] on input "file" at bounding box center [0, 0] width 0 height 0
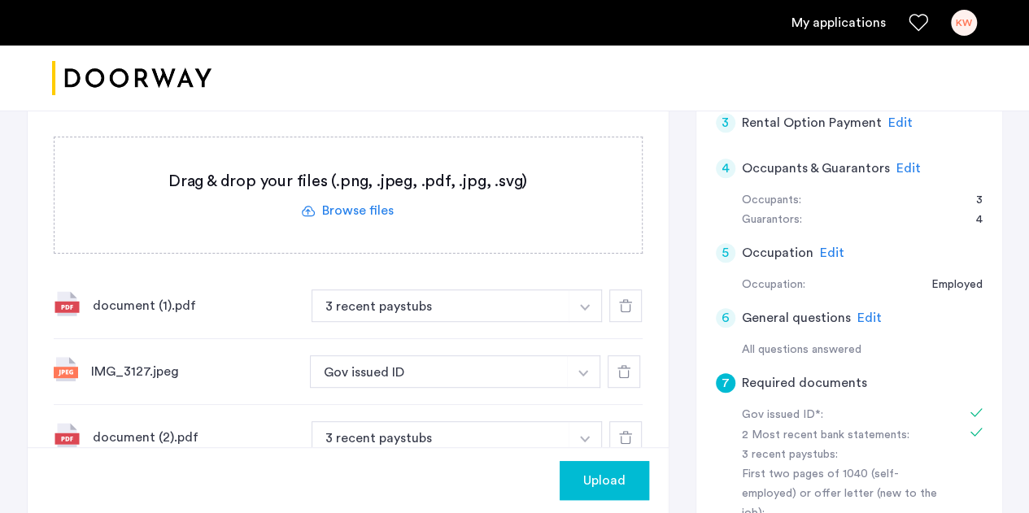
scroll to position [377, 0]
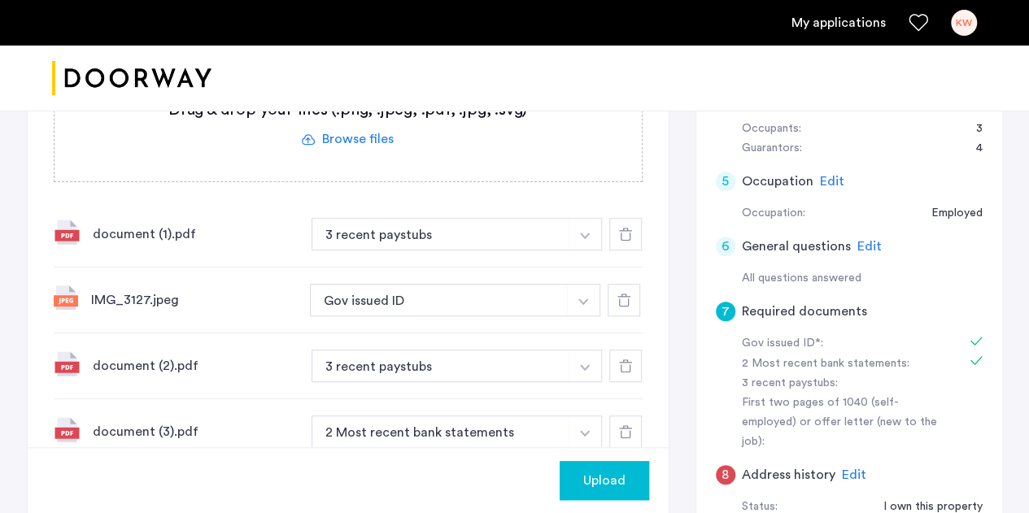
click at [609, 478] on span "Upload" at bounding box center [604, 481] width 42 height 20
click at [571, 435] on button "button" at bounding box center [585, 432] width 33 height 33
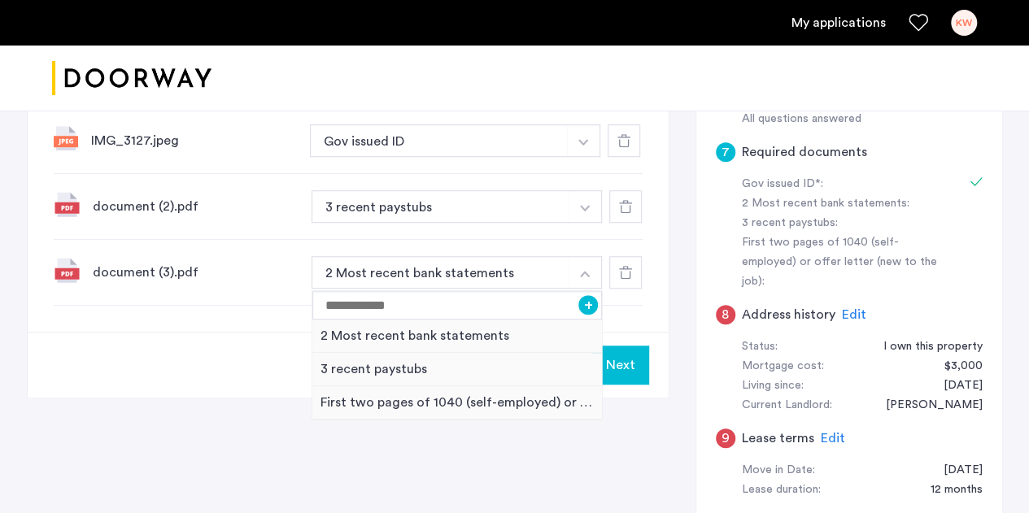
scroll to position [539, 0]
click at [430, 368] on div "3 recent paystubs" at bounding box center [457, 367] width 290 height 33
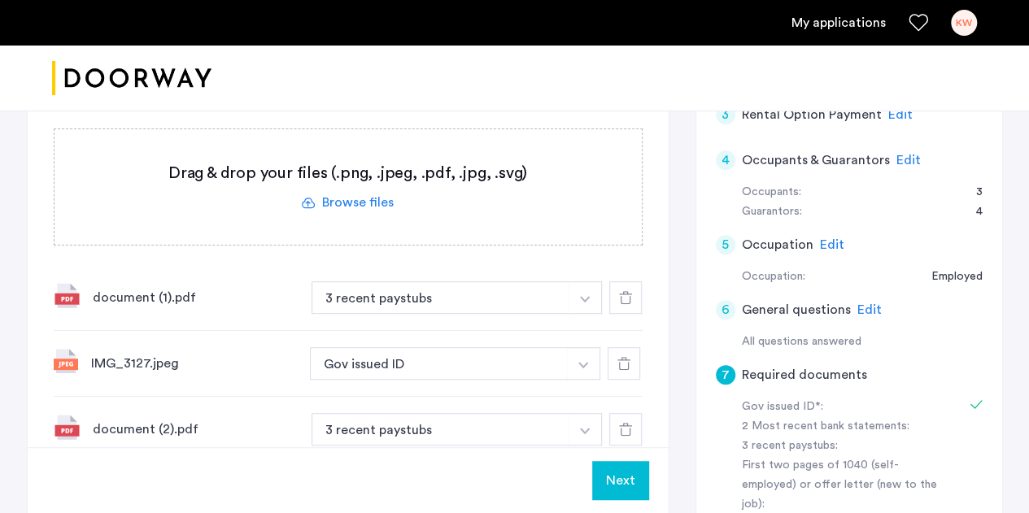
scroll to position [312, 0]
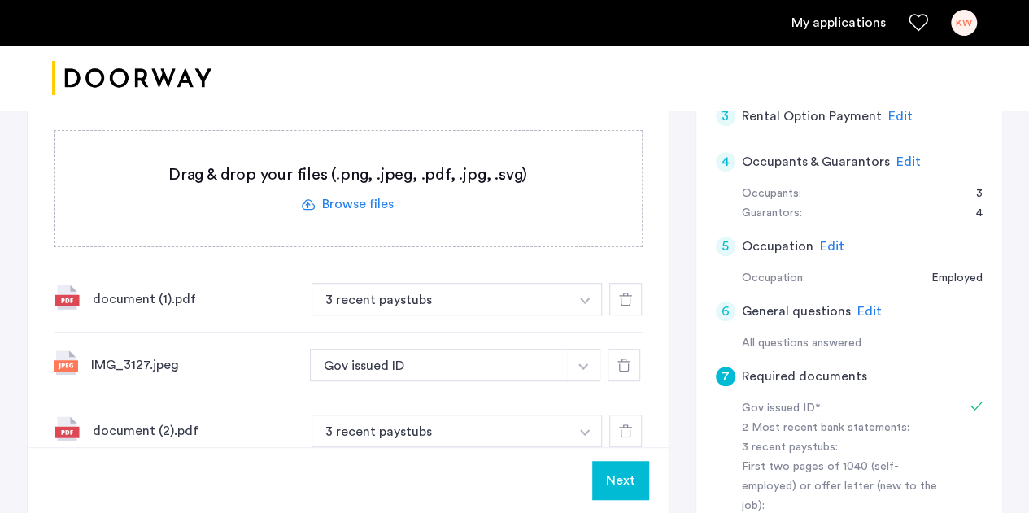
click at [348, 201] on label at bounding box center [348, 189] width 587 height 116
click at [0, 0] on input "file" at bounding box center [0, 0] width 0 height 0
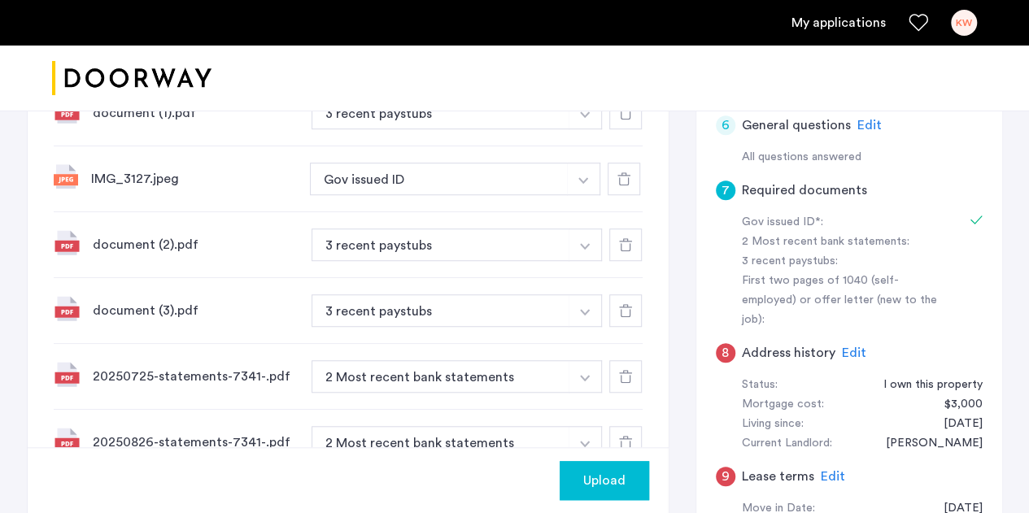
scroll to position [519, 0]
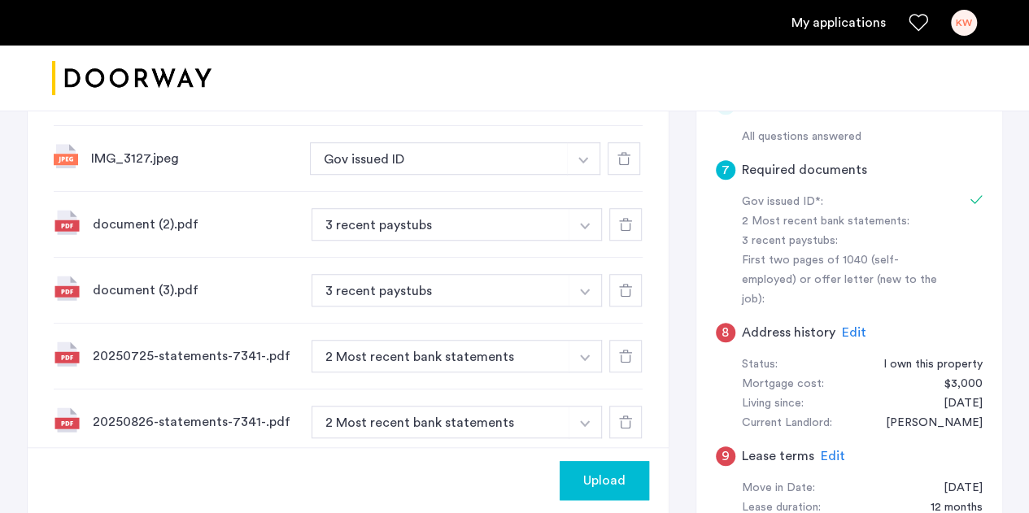
click at [598, 486] on span "Upload" at bounding box center [604, 481] width 42 height 20
click at [622, 478] on button "Next" at bounding box center [620, 480] width 57 height 39
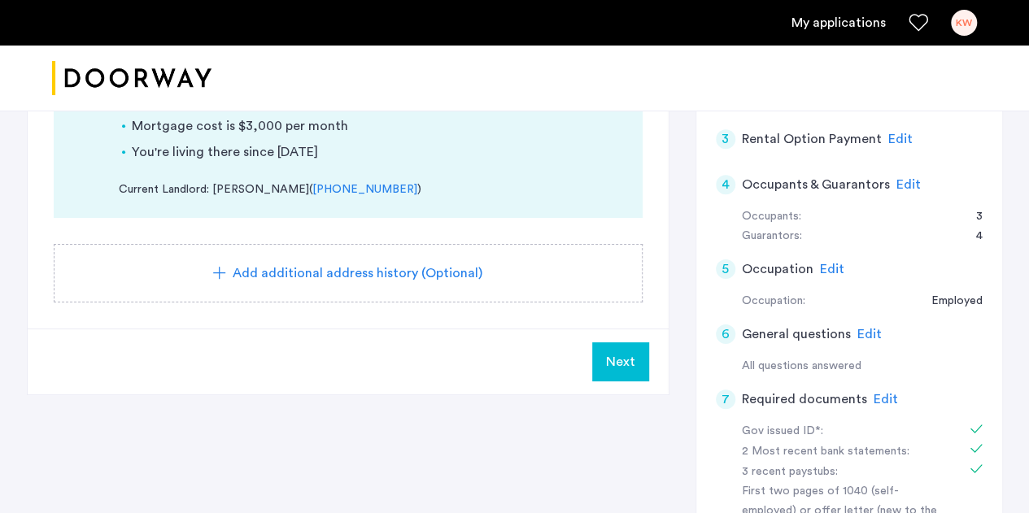
scroll to position [289, 0]
click at [635, 369] on button "Next" at bounding box center [620, 362] width 57 height 39
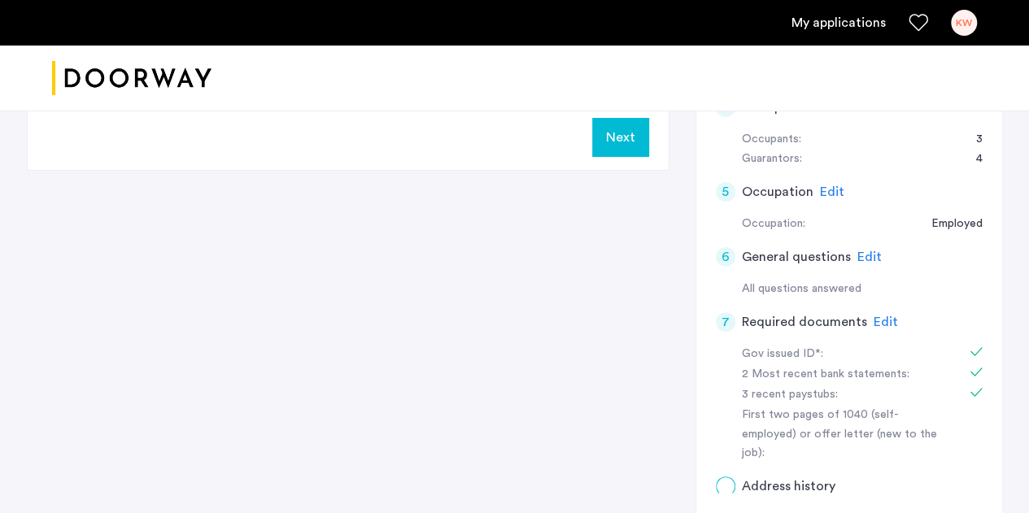
scroll to position [0, 0]
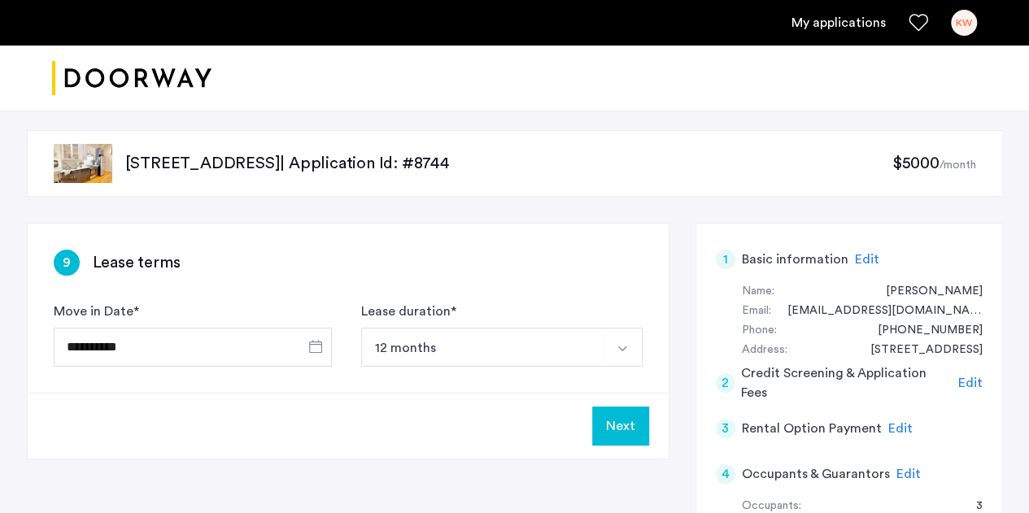
click at [622, 425] on button "Next" at bounding box center [620, 426] width 57 height 39
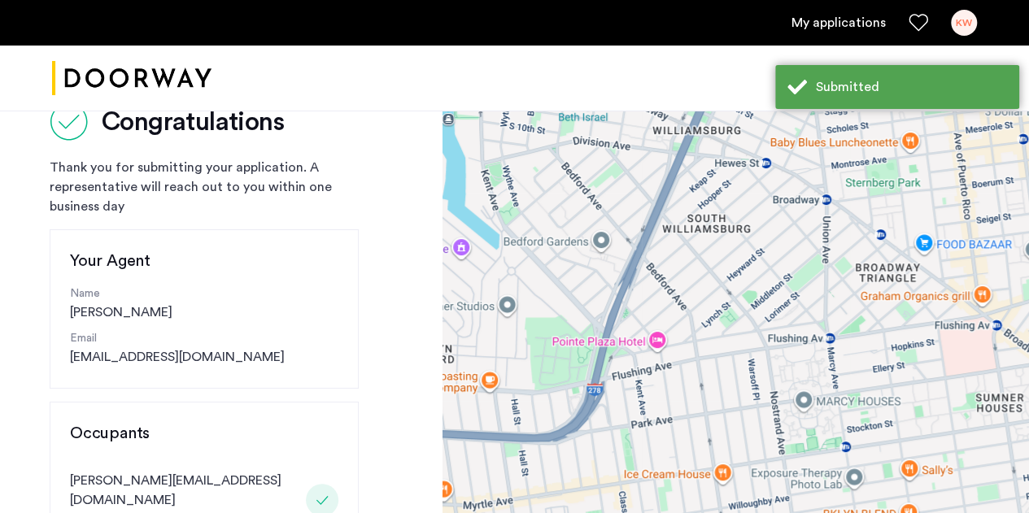
scroll to position [57, 0]
